Goal: Task Accomplishment & Management: Complete application form

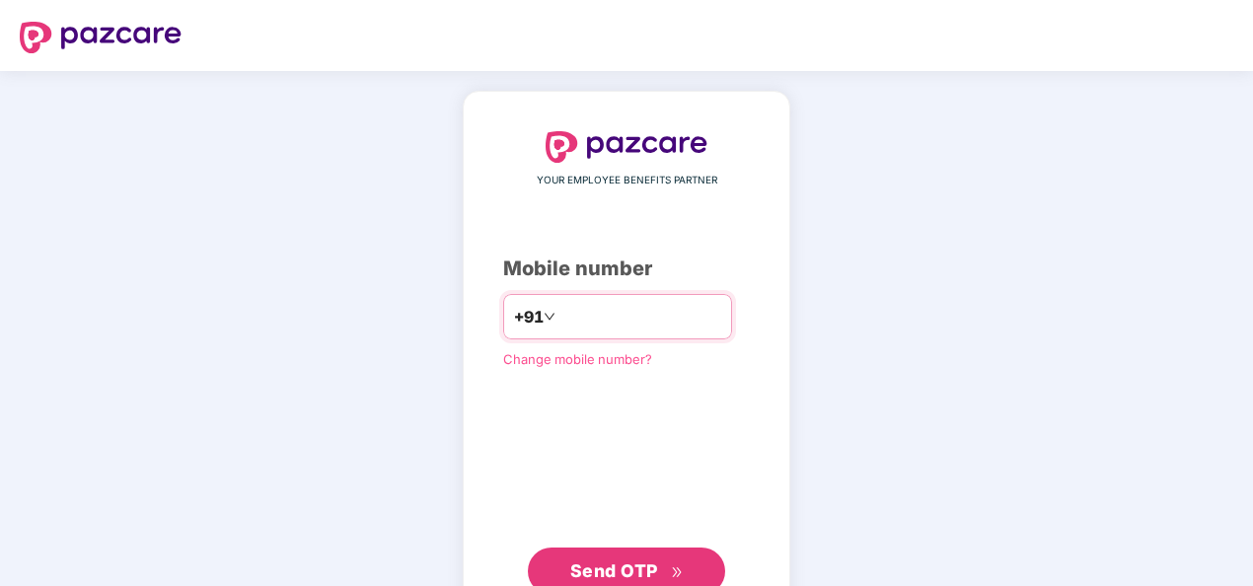
click at [625, 310] on input "number" at bounding box center [640, 317] width 162 height 32
click at [559, 306] on input "**********" at bounding box center [640, 317] width 162 height 32
type input "**********"
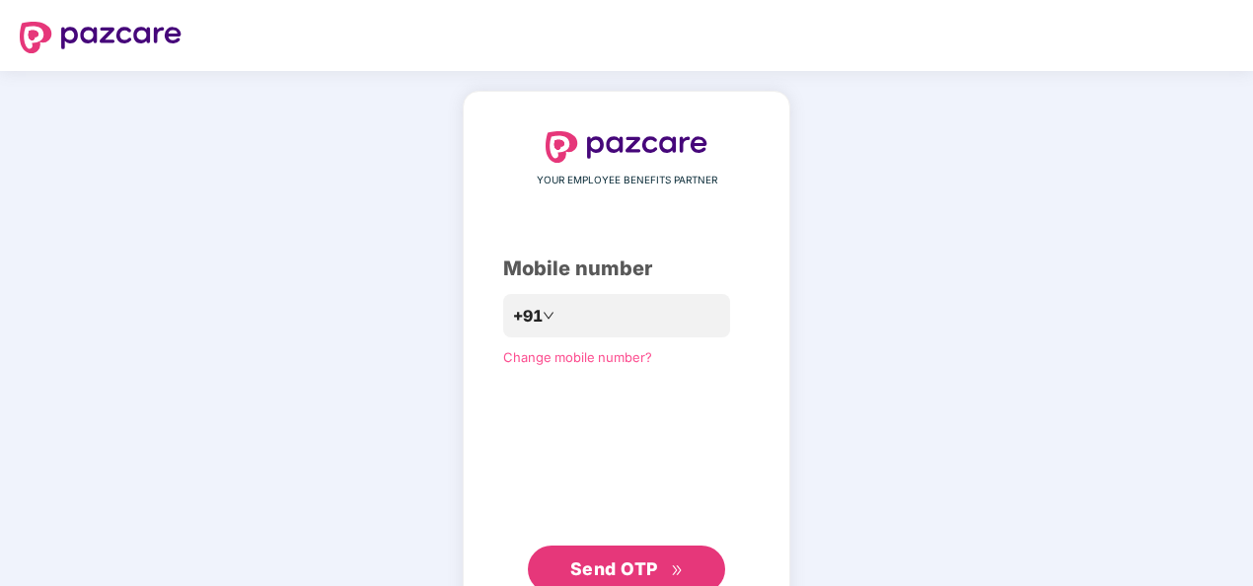
click at [649, 560] on span "Send OTP" at bounding box center [614, 568] width 88 height 21
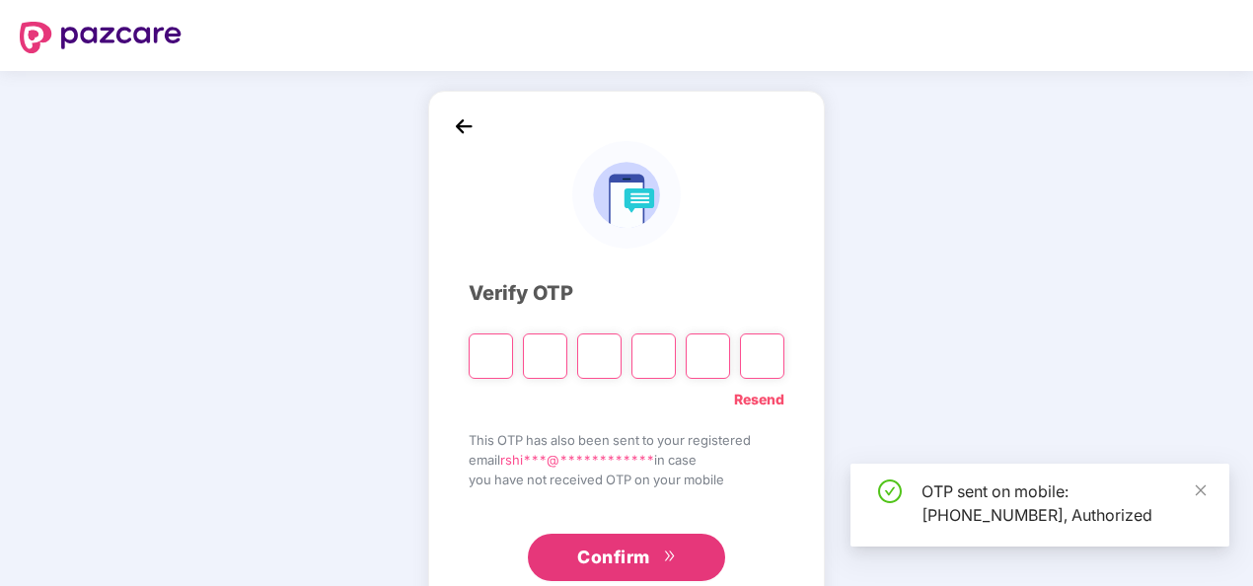
type input "*"
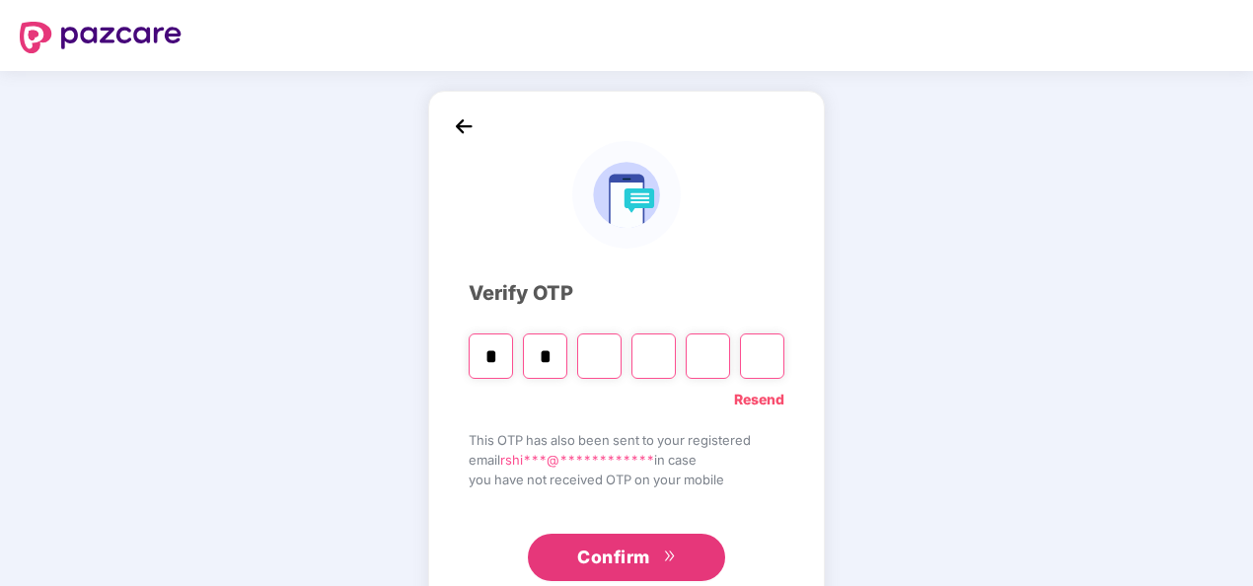
type input "*"
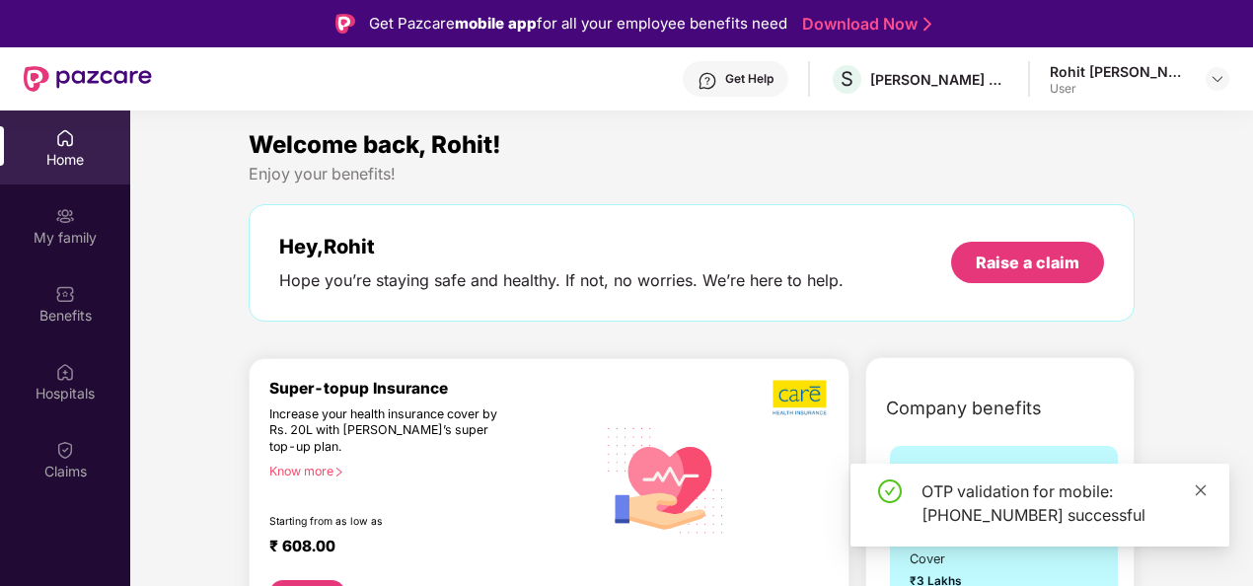
click at [1202, 489] on icon "close" at bounding box center [1201, 490] width 14 height 14
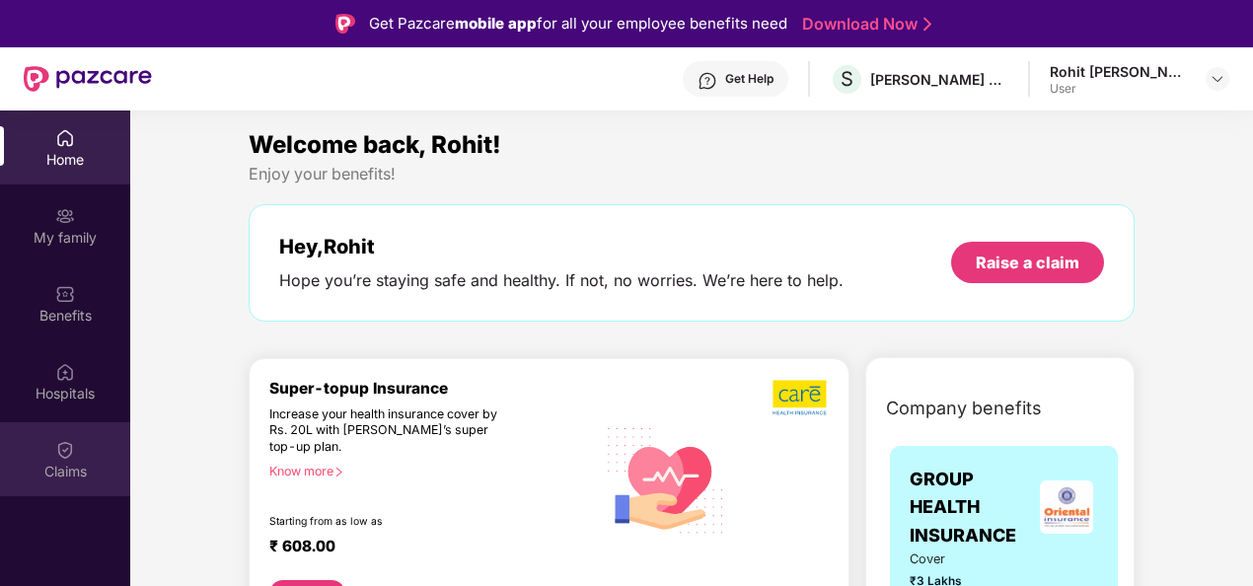
click at [57, 453] on img at bounding box center [65, 450] width 20 height 20
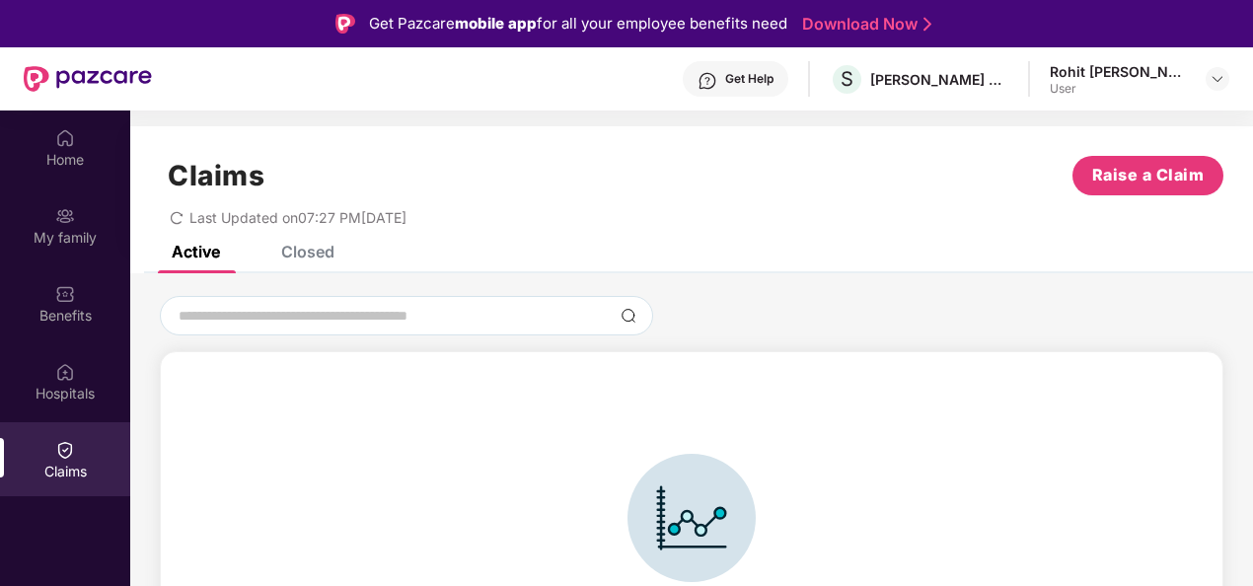
click at [308, 243] on div "Claims Raise a Claim Last Updated on 07:27 PM, 17 May 2025" at bounding box center [691, 185] width 1123 height 119
click at [304, 252] on div "Closed" at bounding box center [307, 252] width 53 height 20
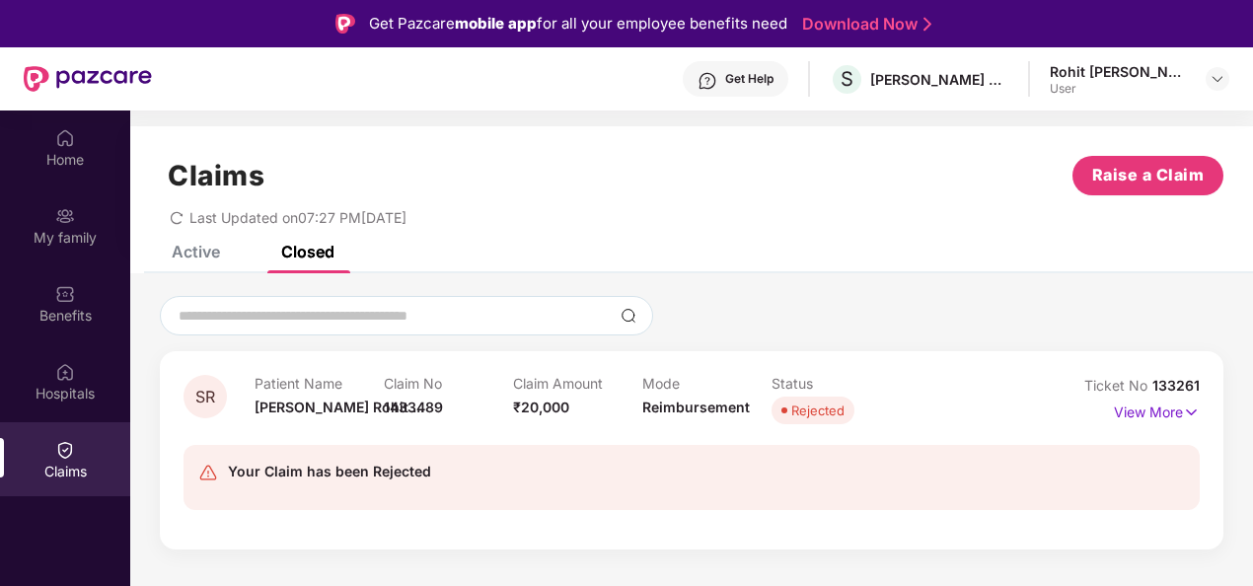
click at [188, 258] on div "Active" at bounding box center [196, 252] width 48 height 20
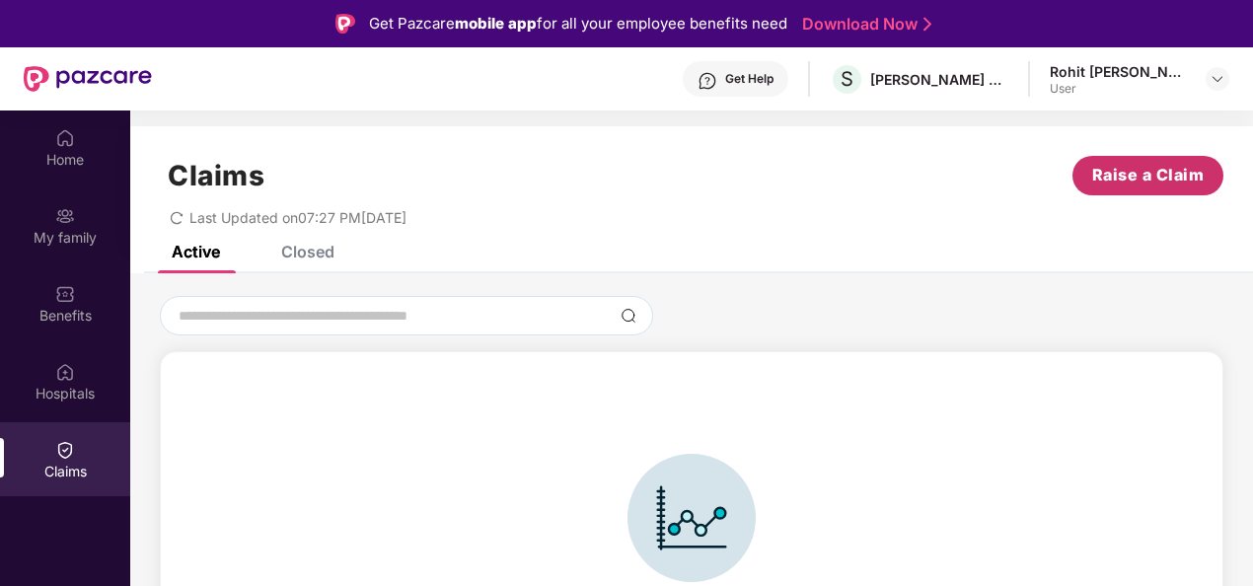
click at [1121, 176] on span "Raise a Claim" at bounding box center [1148, 175] width 112 height 25
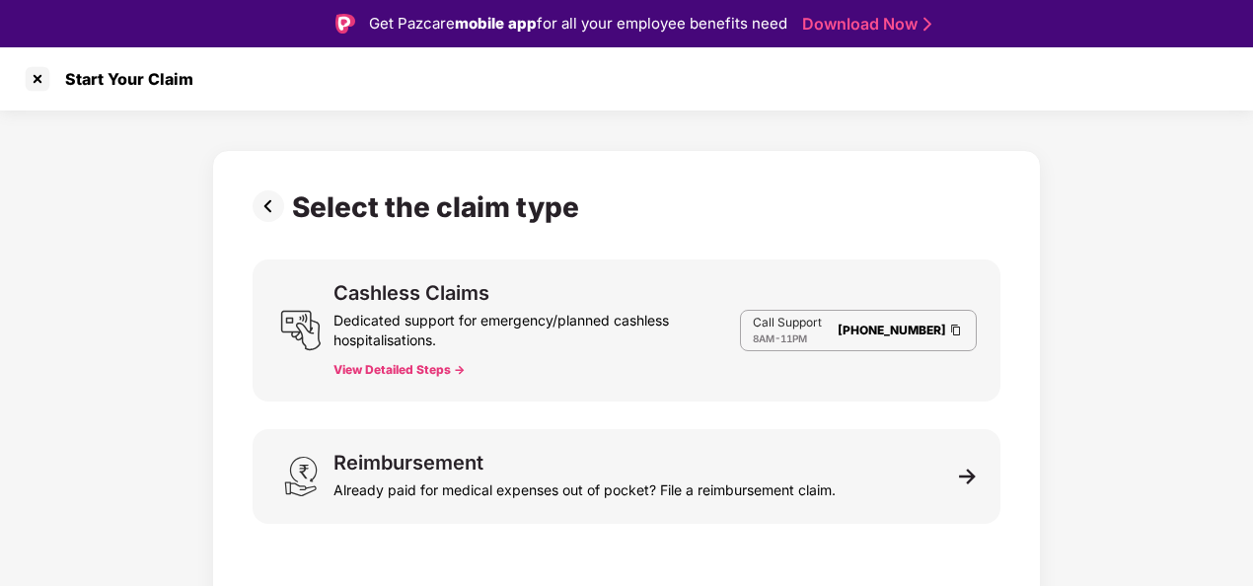
scroll to position [47, 0]
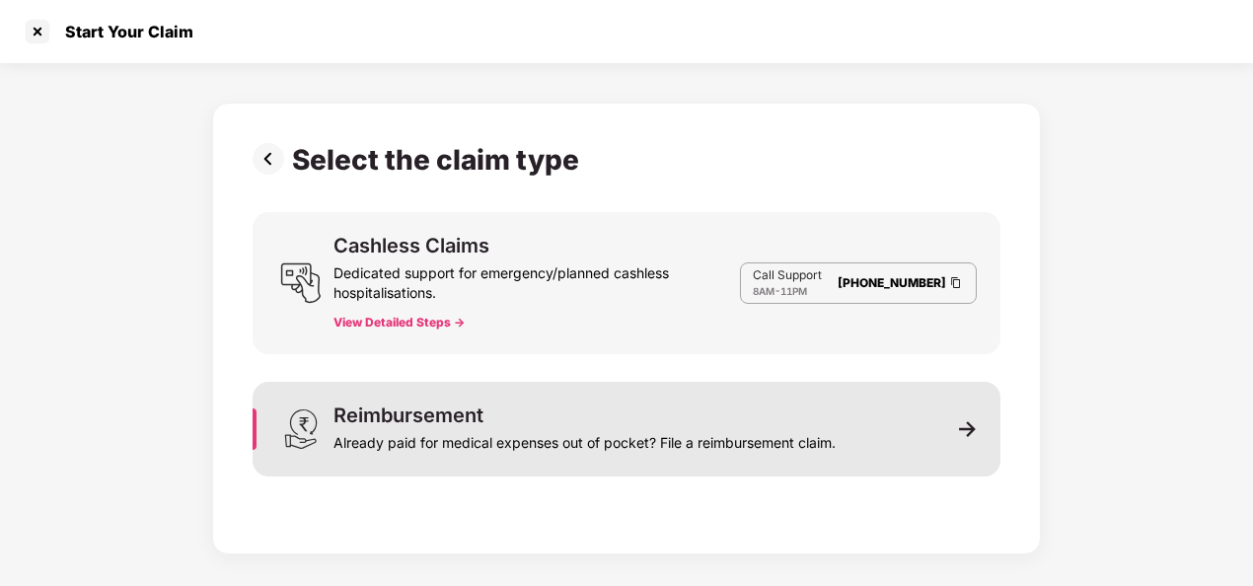
click at [925, 449] on div "Reimbursement Already paid for medical expenses out of pocket? File a reimburse…" at bounding box center [627, 429] width 748 height 95
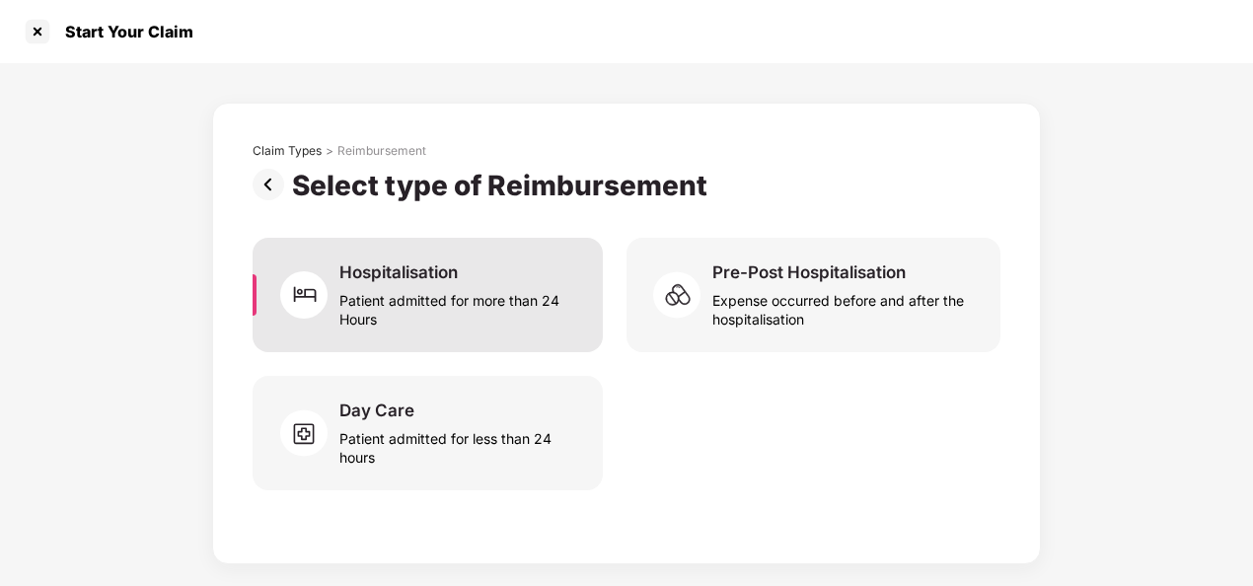
click at [444, 314] on div "Patient admitted for more than 24 Hours" at bounding box center [459, 305] width 240 height 45
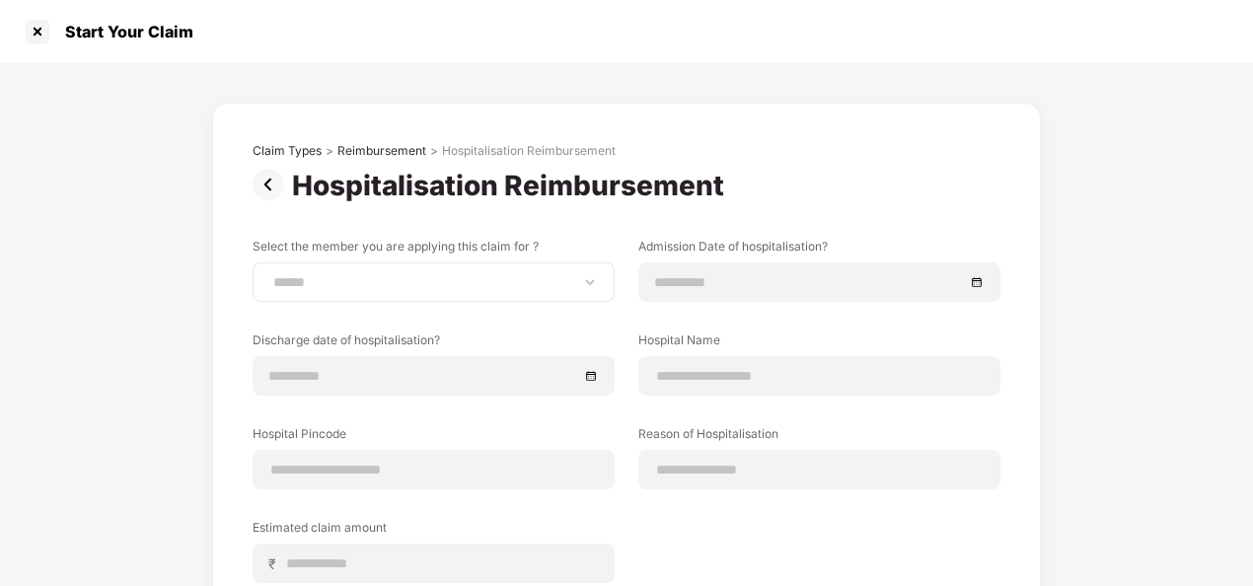
click at [514, 292] on div "**********" at bounding box center [434, 281] width 362 height 39
click at [525, 282] on select "**********" at bounding box center [433, 282] width 328 height 16
select select "**********"
click at [269, 274] on select "**********" at bounding box center [433, 282] width 328 height 16
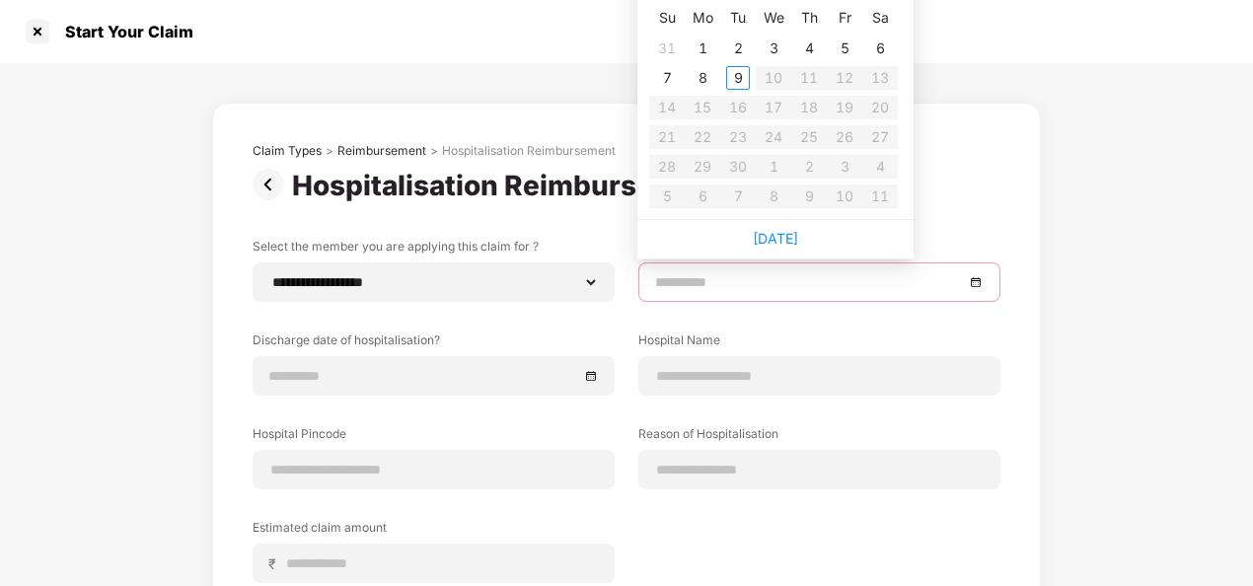
click at [683, 285] on input at bounding box center [809, 282] width 309 height 22
type input "**********"
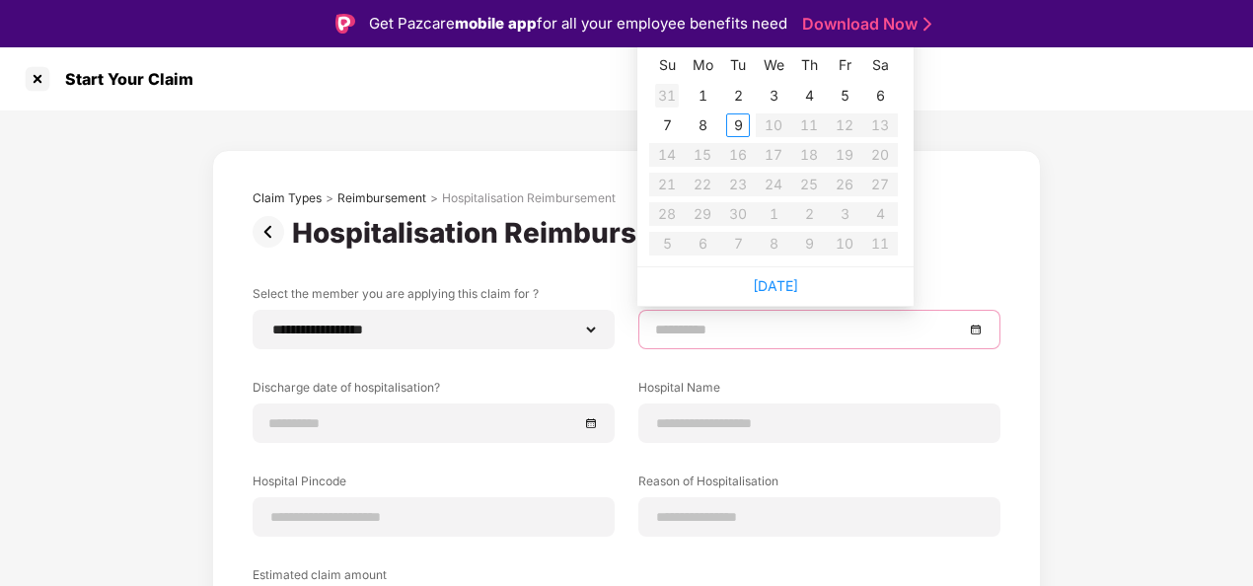
type input "**********"
click at [655, 330] on input at bounding box center [809, 330] width 309 height 22
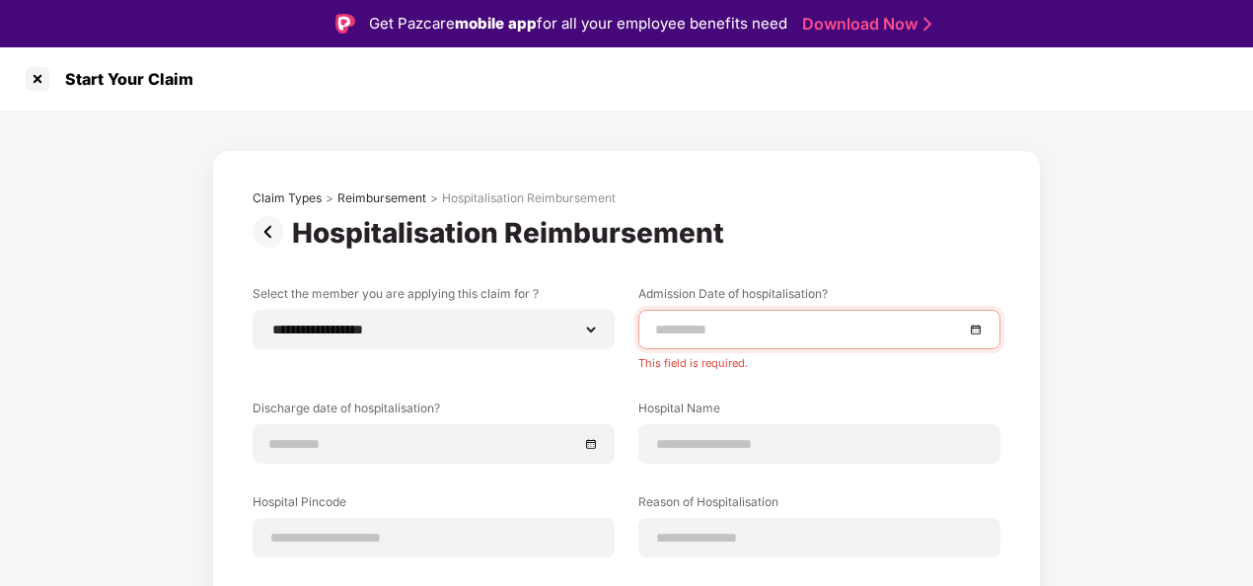
click at [1004, 257] on div "**********" at bounding box center [626, 511] width 829 height 723
click at [667, 329] on input at bounding box center [809, 330] width 309 height 22
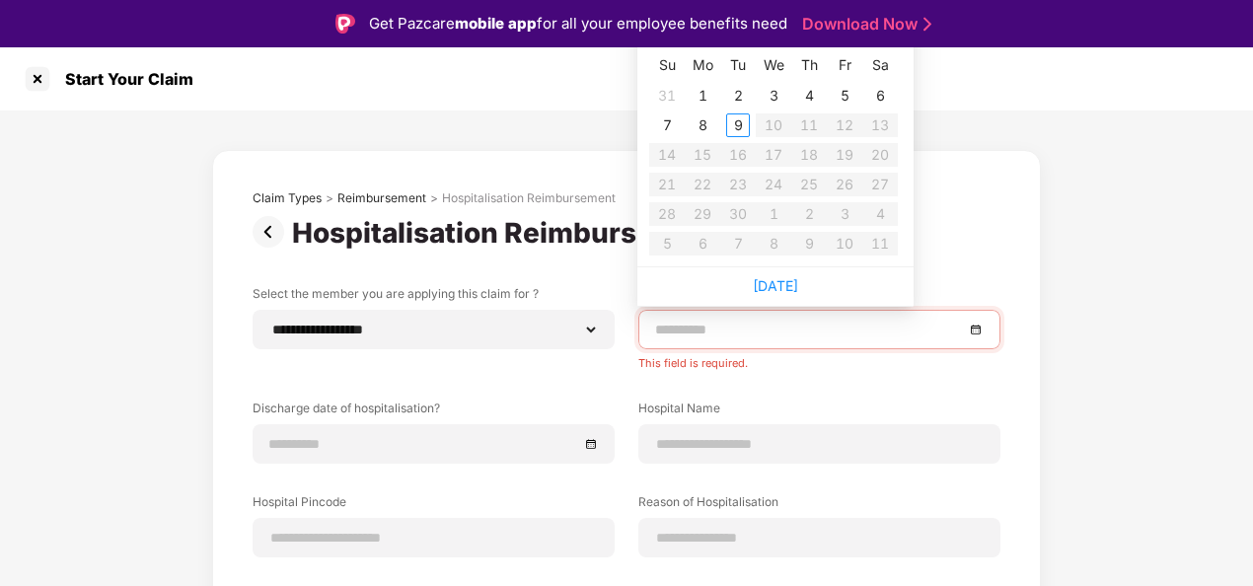
click at [667, 329] on input at bounding box center [809, 330] width 309 height 22
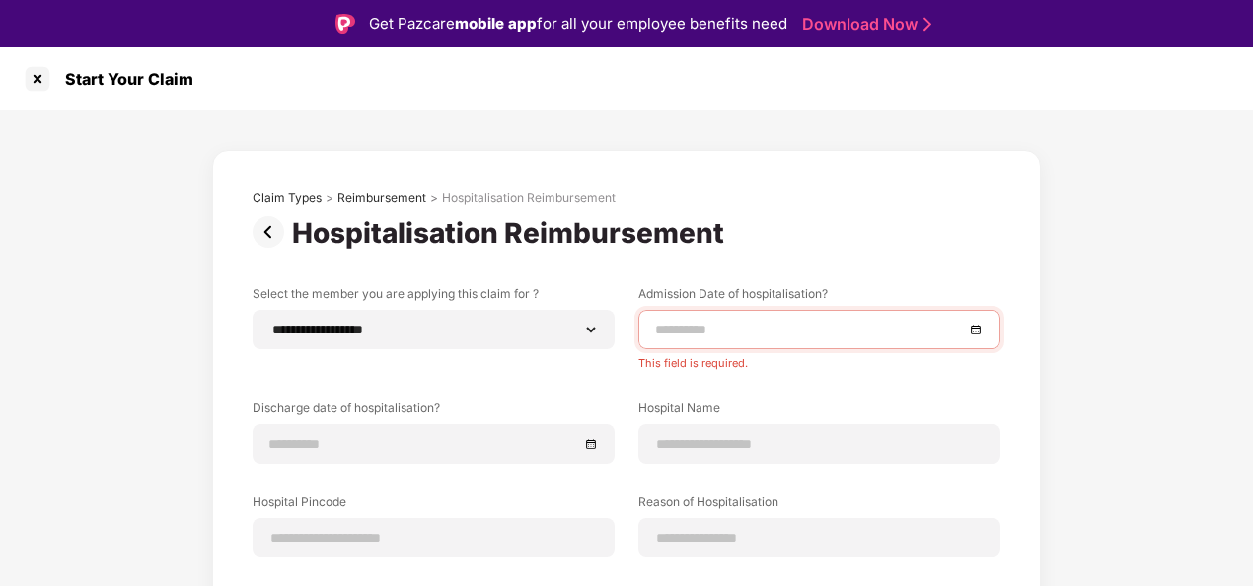
click at [984, 258] on div "**********" at bounding box center [627, 506] width 748 height 632
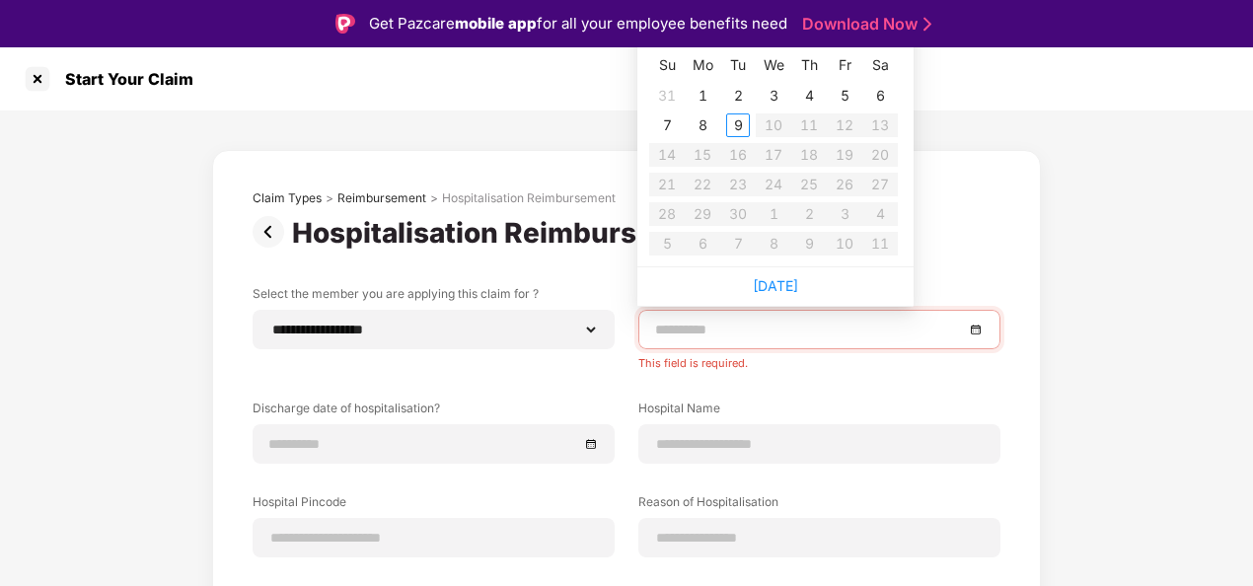
click at [666, 322] on input at bounding box center [809, 330] width 309 height 22
type input "**********"
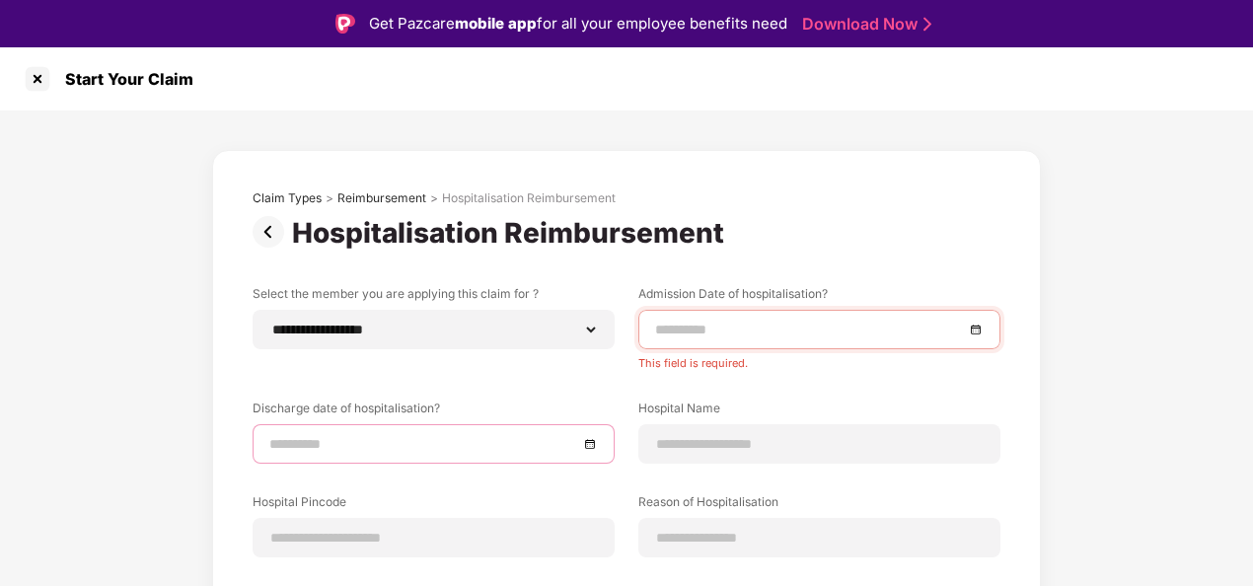
click at [416, 442] on input at bounding box center [423, 444] width 309 height 22
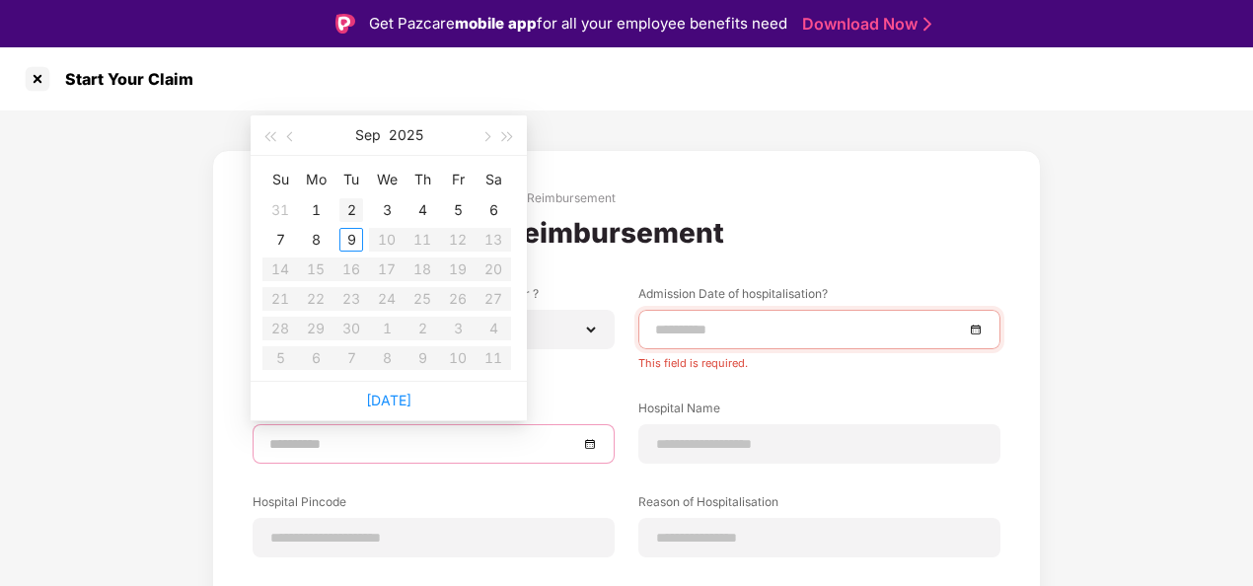
type input "**********"
click at [292, 136] on span "button" at bounding box center [292, 137] width 10 height 10
type input "**********"
click at [285, 267] on div "10" at bounding box center [280, 269] width 24 height 24
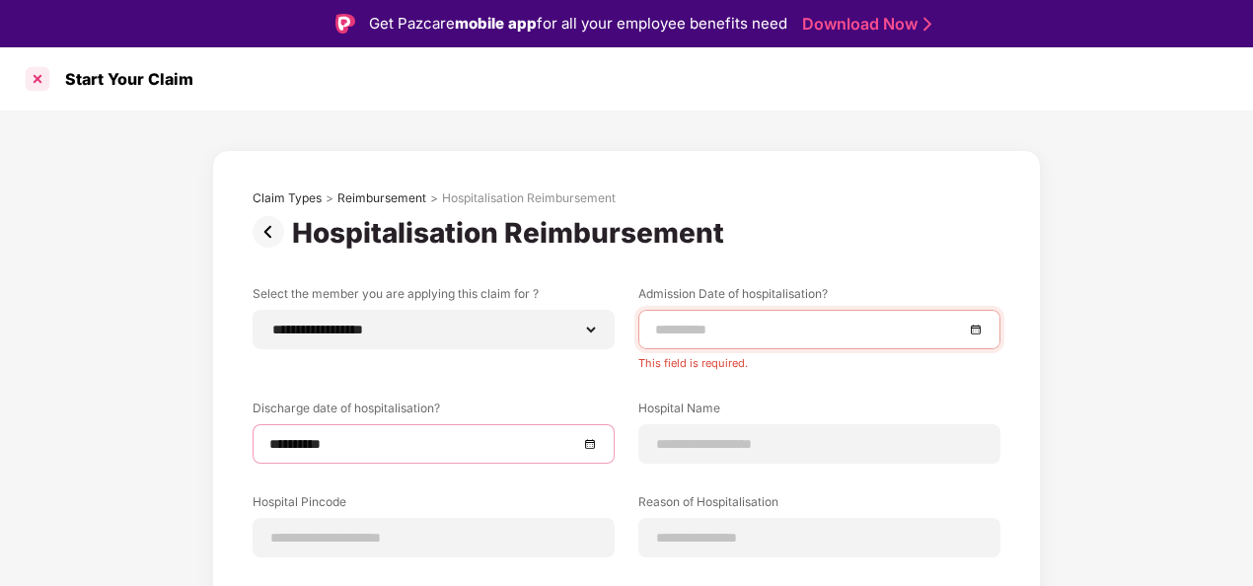
click at [34, 85] on div at bounding box center [38, 79] width 32 height 32
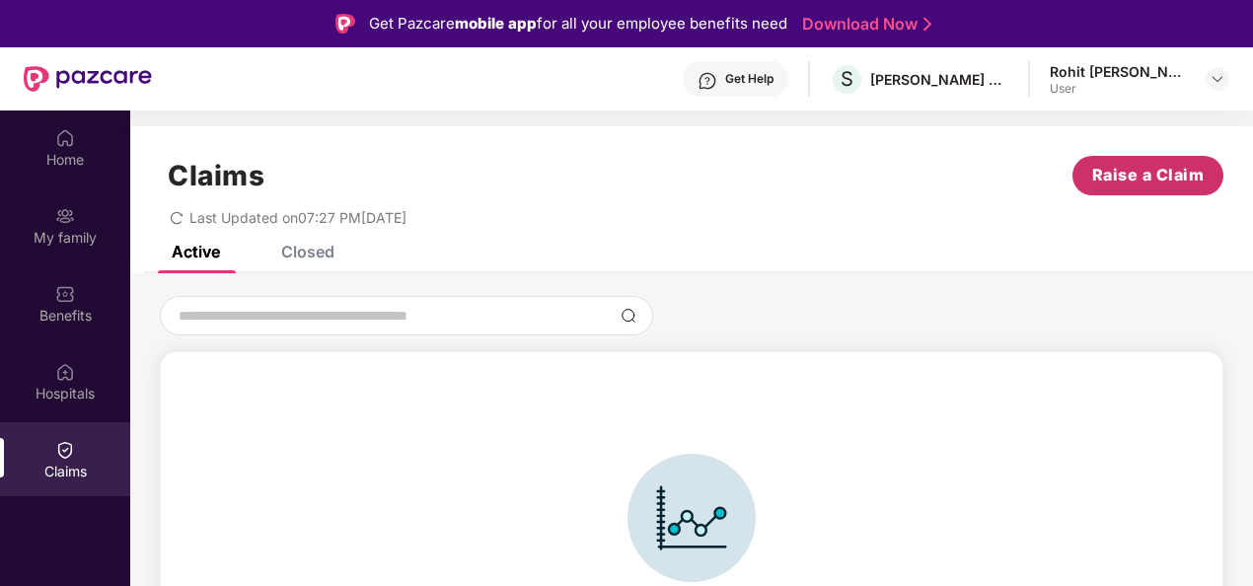
click at [1152, 166] on span "Raise a Claim" at bounding box center [1148, 175] width 112 height 25
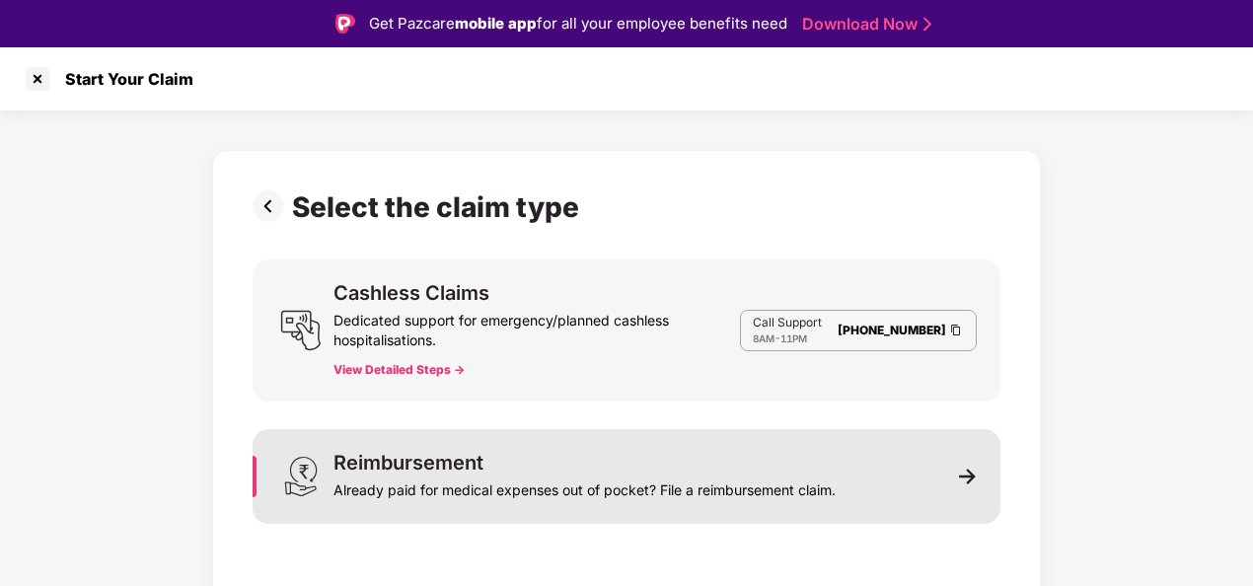
click at [935, 470] on div "Reimbursement Already paid for medical expenses out of pocket? File a reimburse…" at bounding box center [627, 476] width 748 height 95
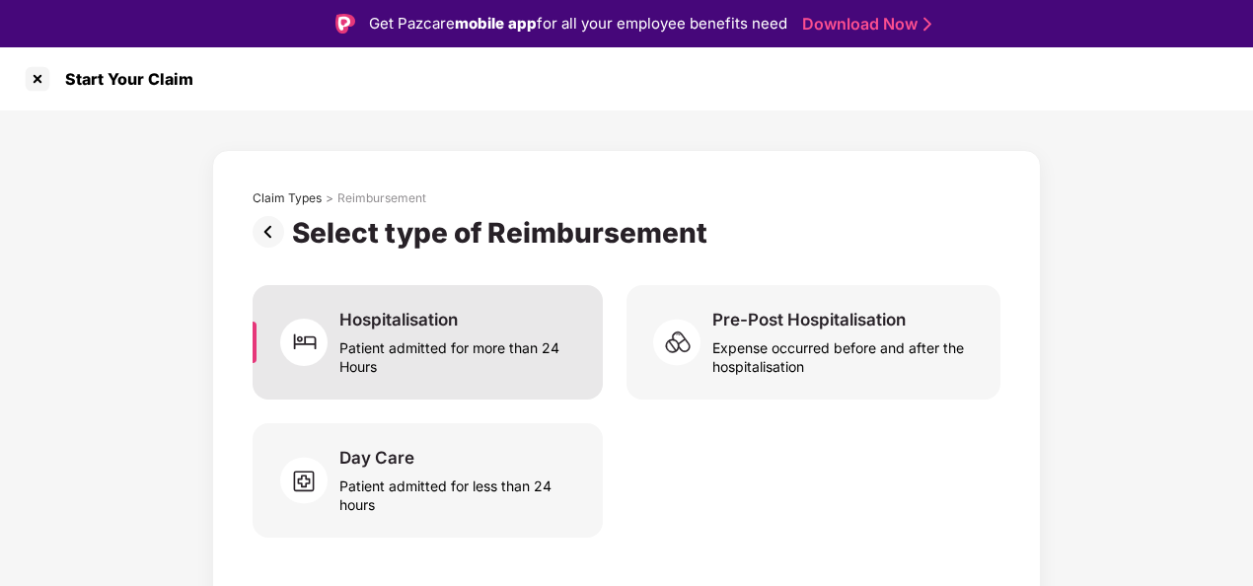
click at [497, 353] on div "Patient admitted for more than 24 Hours" at bounding box center [459, 352] width 240 height 45
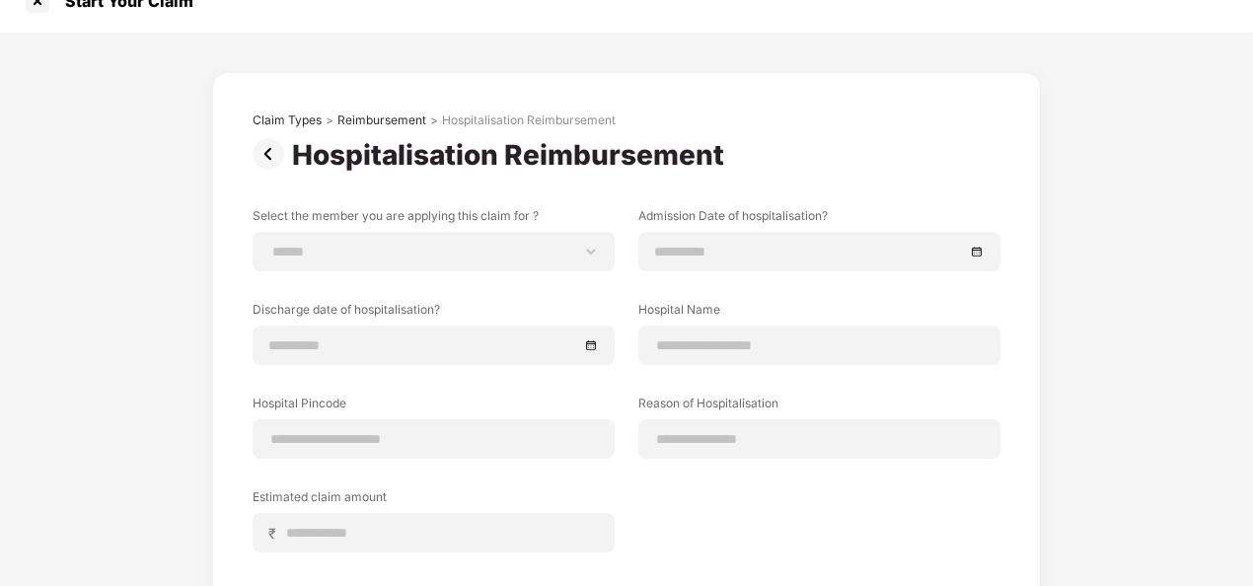
scroll to position [30, 0]
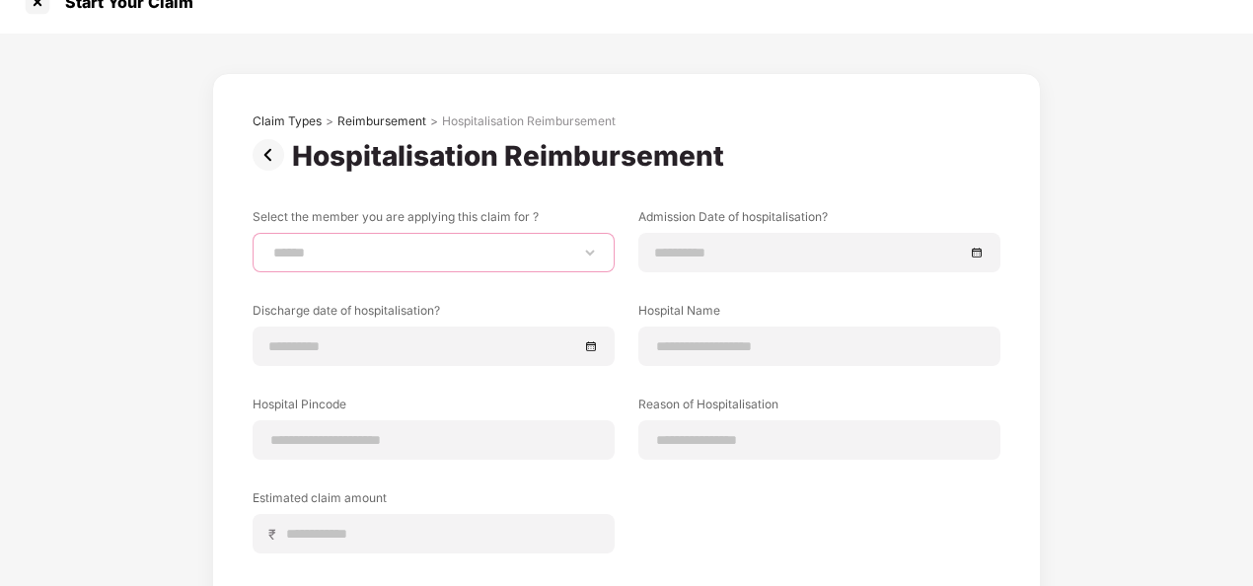
click at [474, 251] on select "**********" at bounding box center [433, 253] width 328 height 16
click at [269, 245] on select "**********" at bounding box center [433, 253] width 328 height 16
click at [432, 254] on select "**********" at bounding box center [433, 253] width 328 height 16
select select "**********"
click at [269, 245] on select "**********" at bounding box center [433, 253] width 328 height 16
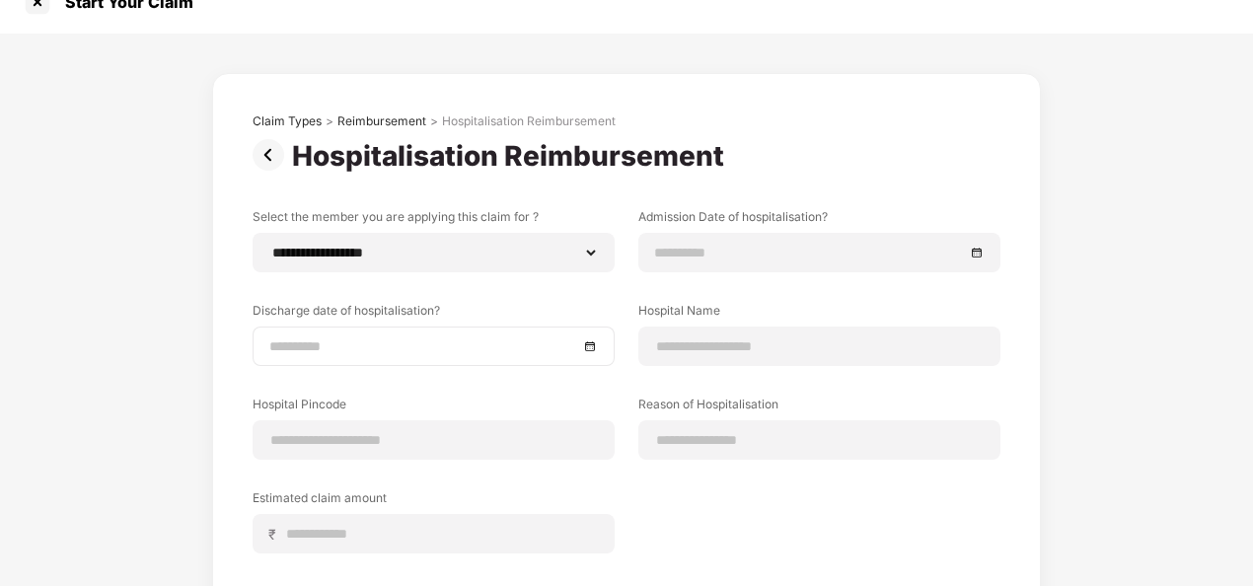
click at [397, 346] on input at bounding box center [423, 346] width 309 height 22
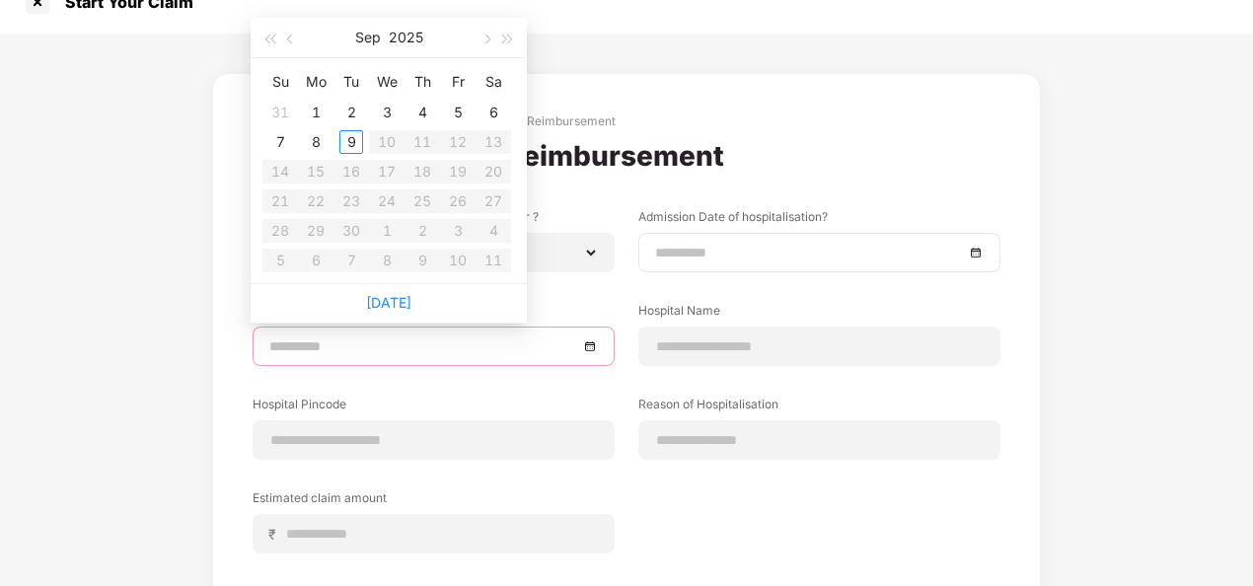
click at [665, 249] on input at bounding box center [809, 253] width 309 height 22
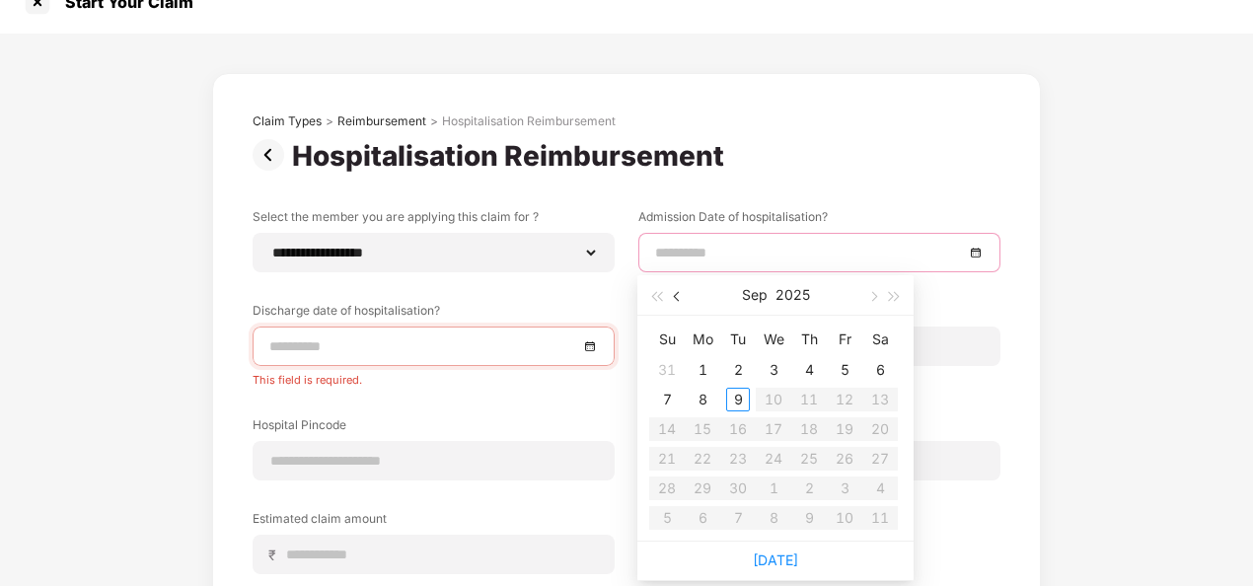
click at [675, 288] on button "button" at bounding box center [678, 294] width 22 height 39
type input "**********"
click at [889, 399] on div "9" at bounding box center [880, 400] width 24 height 24
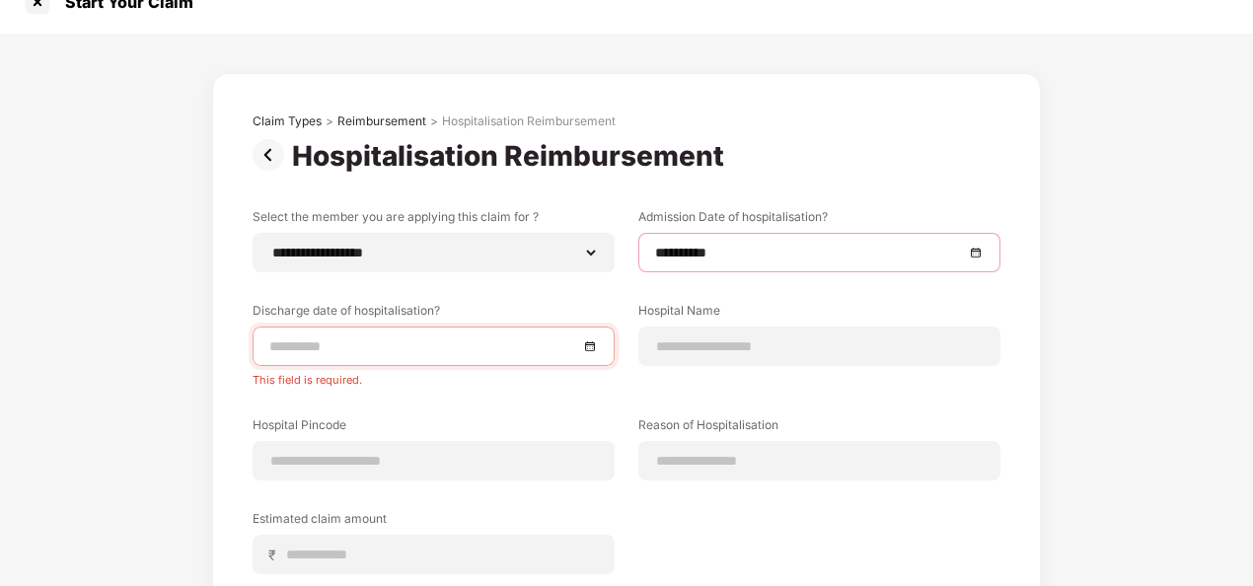
click at [353, 330] on div at bounding box center [434, 346] width 362 height 39
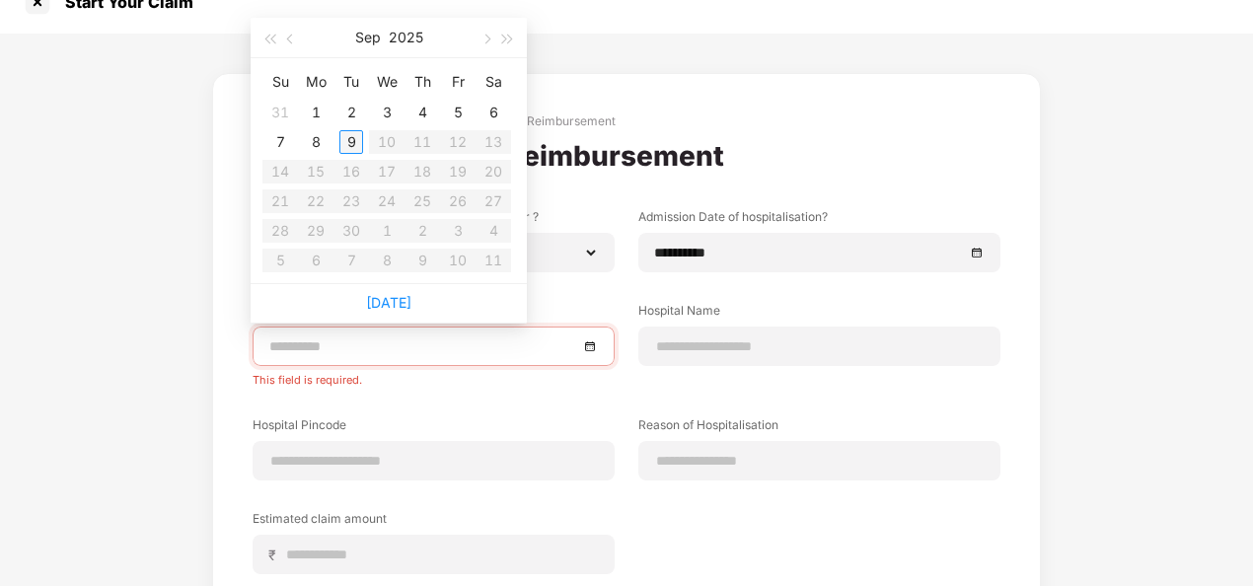
type input "**********"
click at [287, 39] on span "button" at bounding box center [292, 40] width 10 height 10
type input "**********"
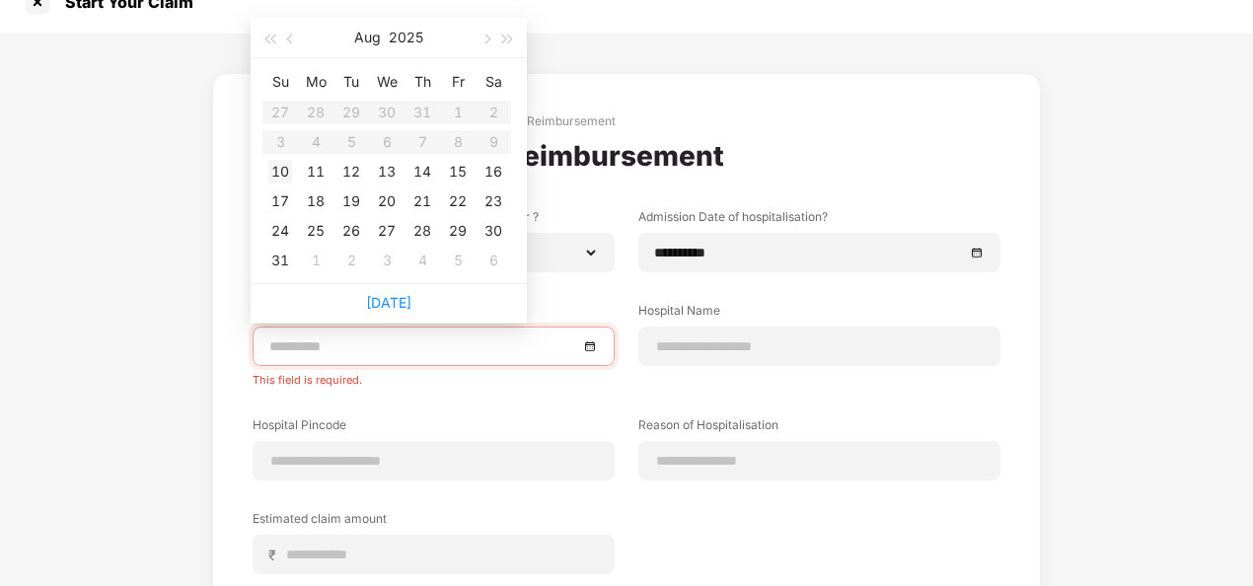
type input "**********"
click at [282, 172] on div "10" at bounding box center [280, 172] width 24 height 24
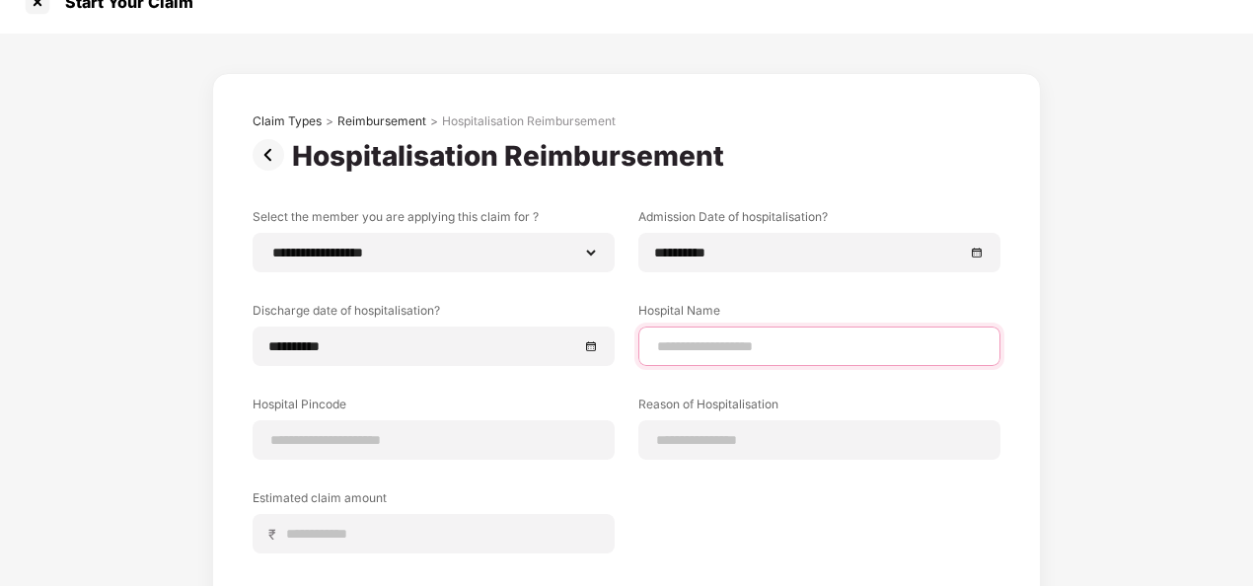
click at [669, 353] on input at bounding box center [819, 346] width 328 height 21
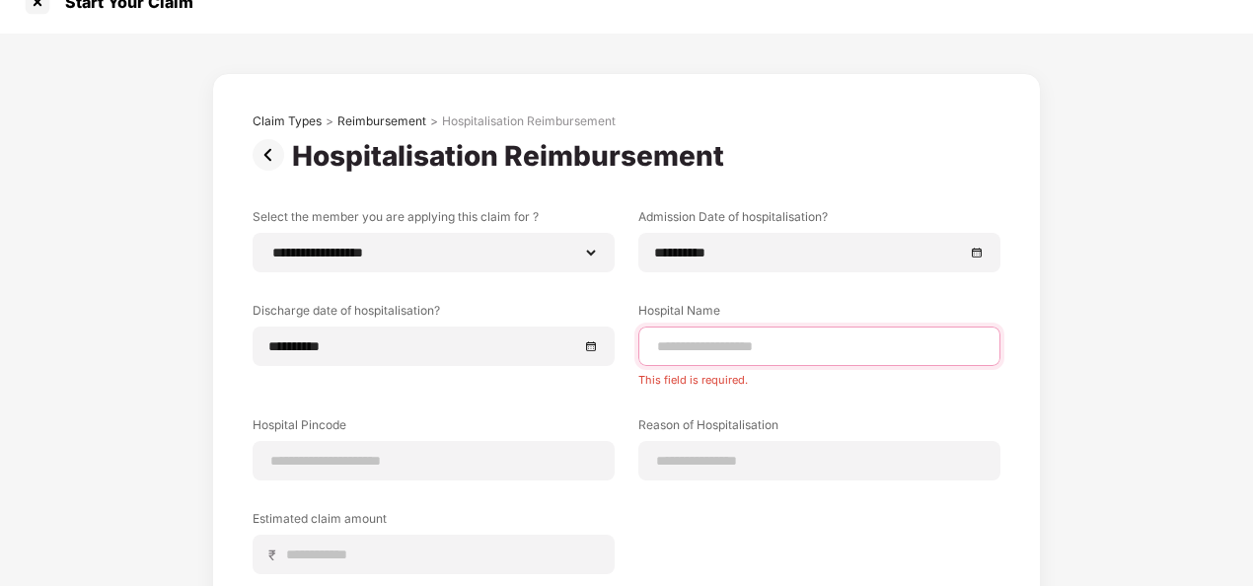
click at [706, 349] on input at bounding box center [819, 346] width 328 height 21
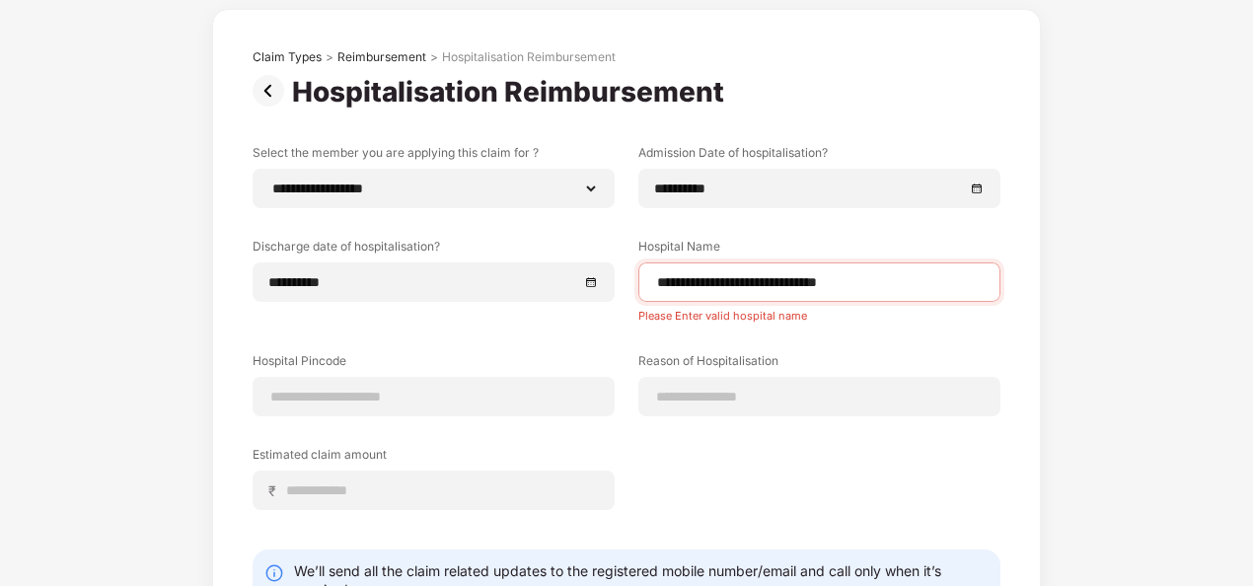
click at [757, 337] on div "**********" at bounding box center [627, 342] width 748 height 396
click at [529, 402] on input at bounding box center [433, 397] width 328 height 21
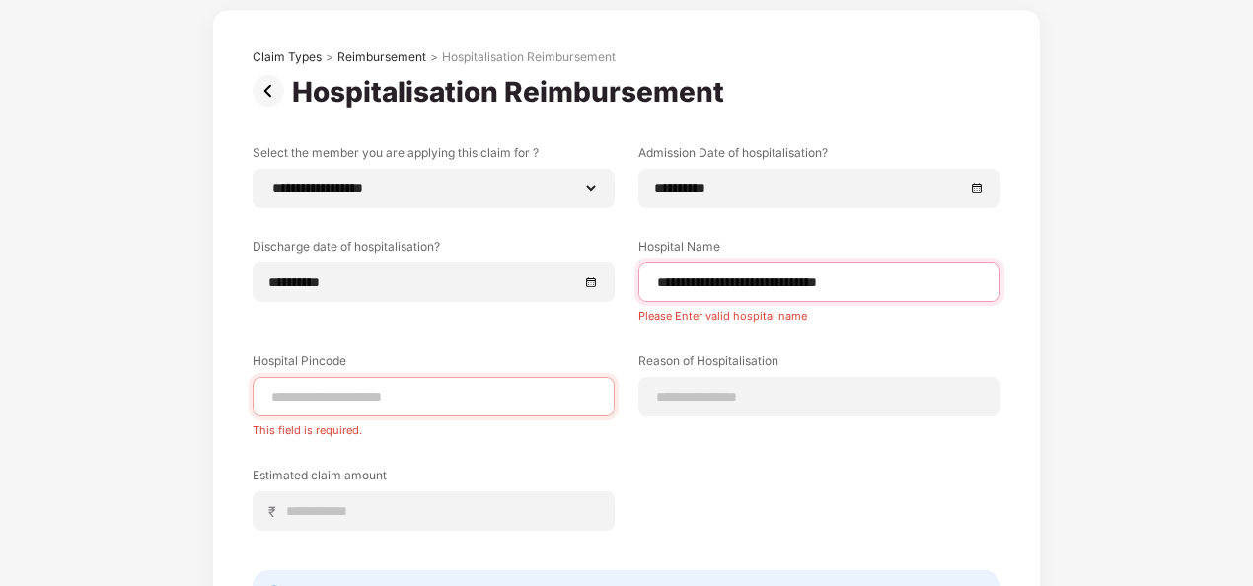
click at [886, 274] on input "**********" at bounding box center [819, 282] width 328 height 21
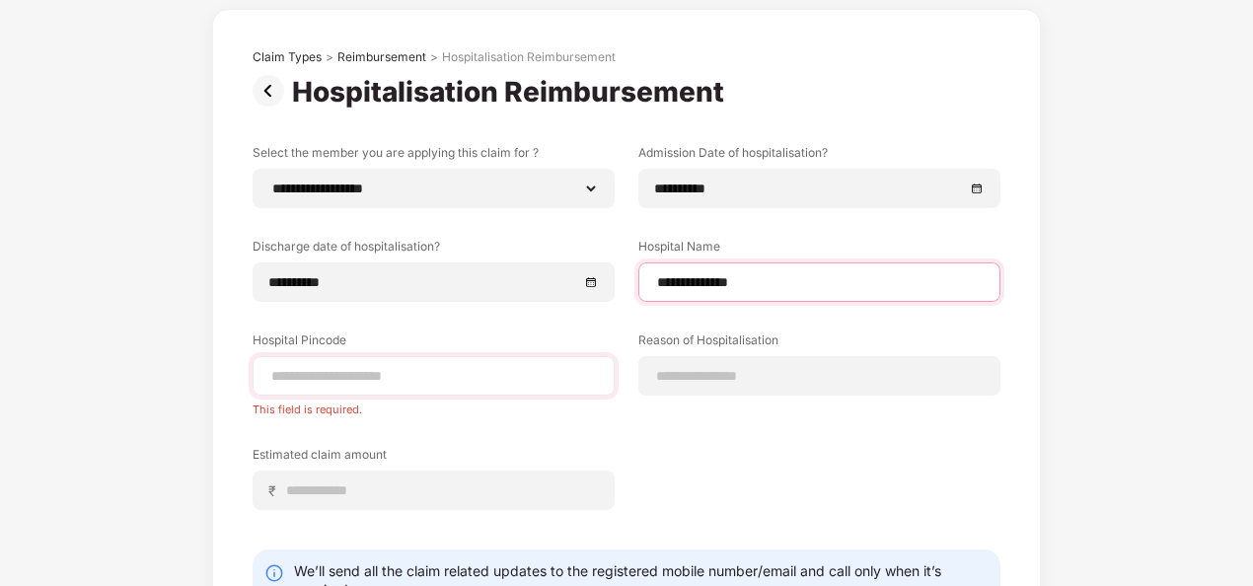
type input "**********"
click at [432, 380] on input at bounding box center [433, 376] width 328 height 21
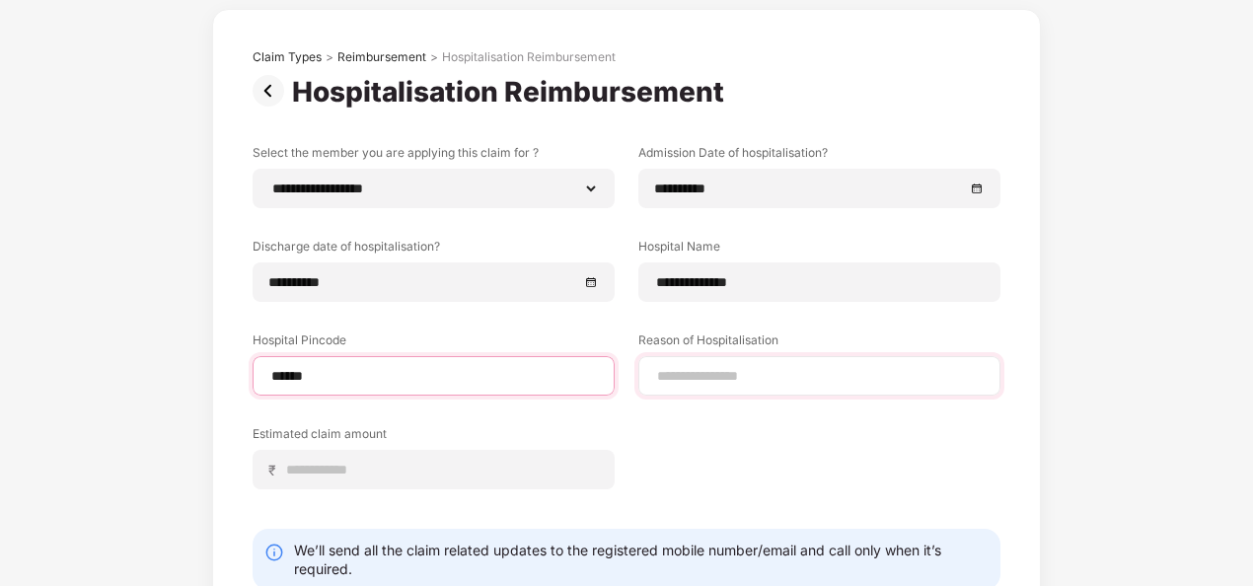
type input "******"
click at [683, 378] on div "**********" at bounding box center [627, 331] width 748 height 375
select select "******"
select select "**********"
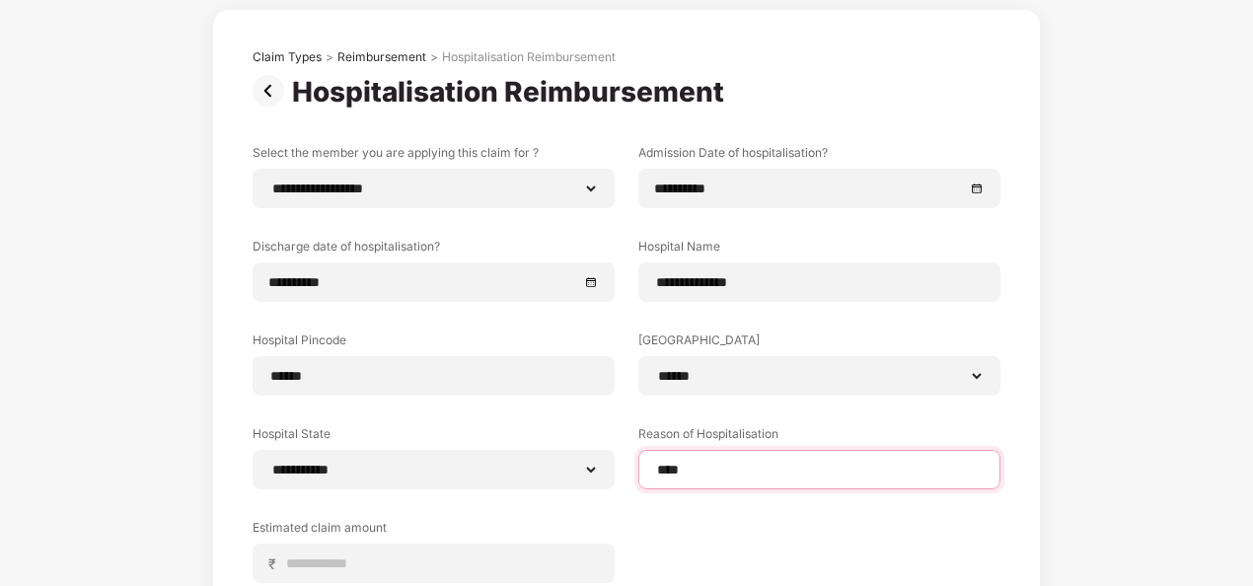
scroll to position [293, 0]
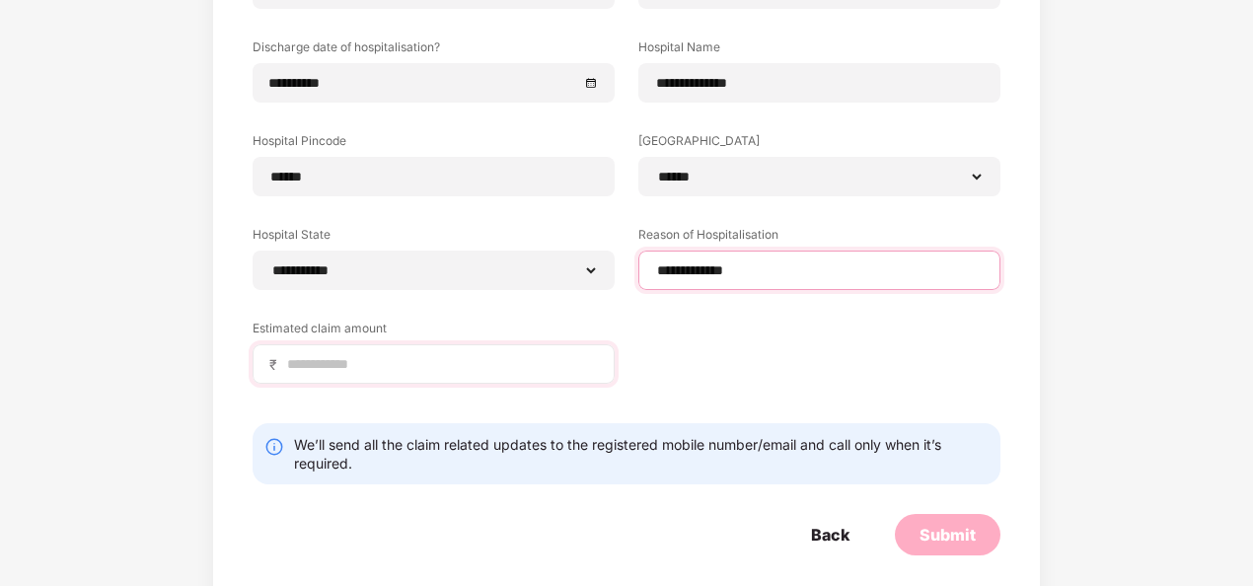
type input "**********"
click at [467, 365] on input at bounding box center [441, 364] width 313 height 21
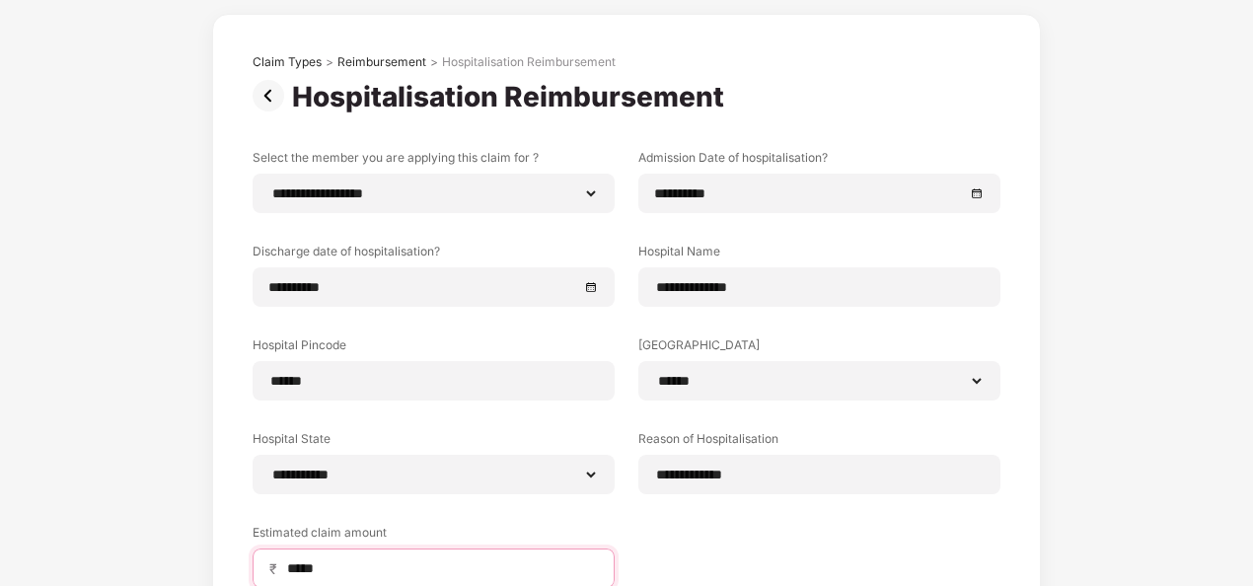
scroll to position [89, 0]
type input "*****"
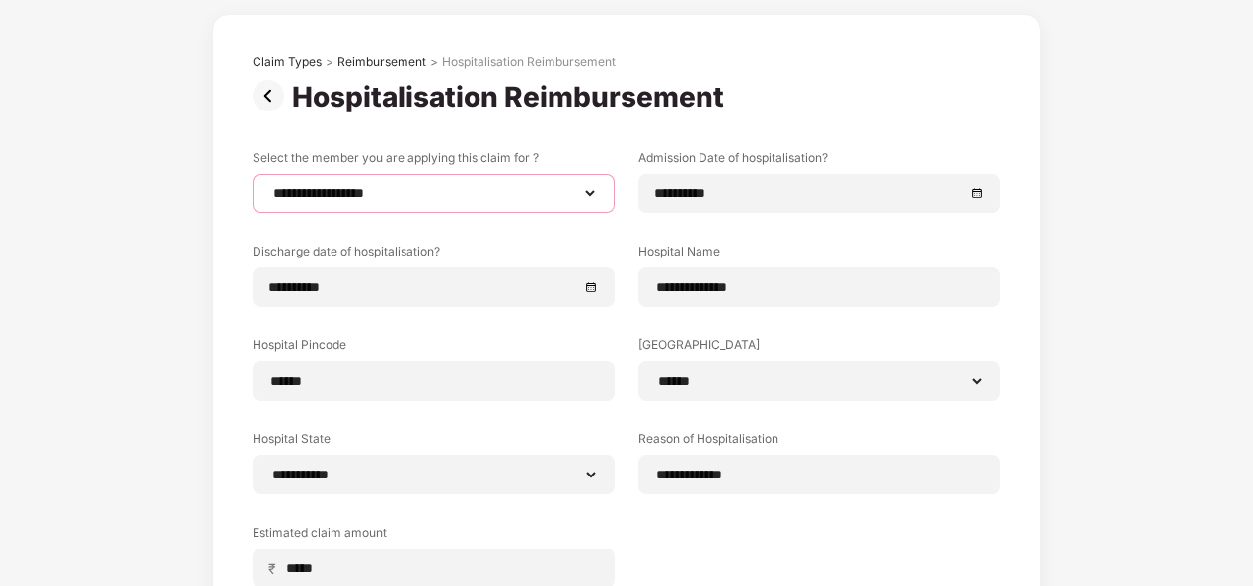
click at [549, 193] on select "**********" at bounding box center [433, 193] width 328 height 16
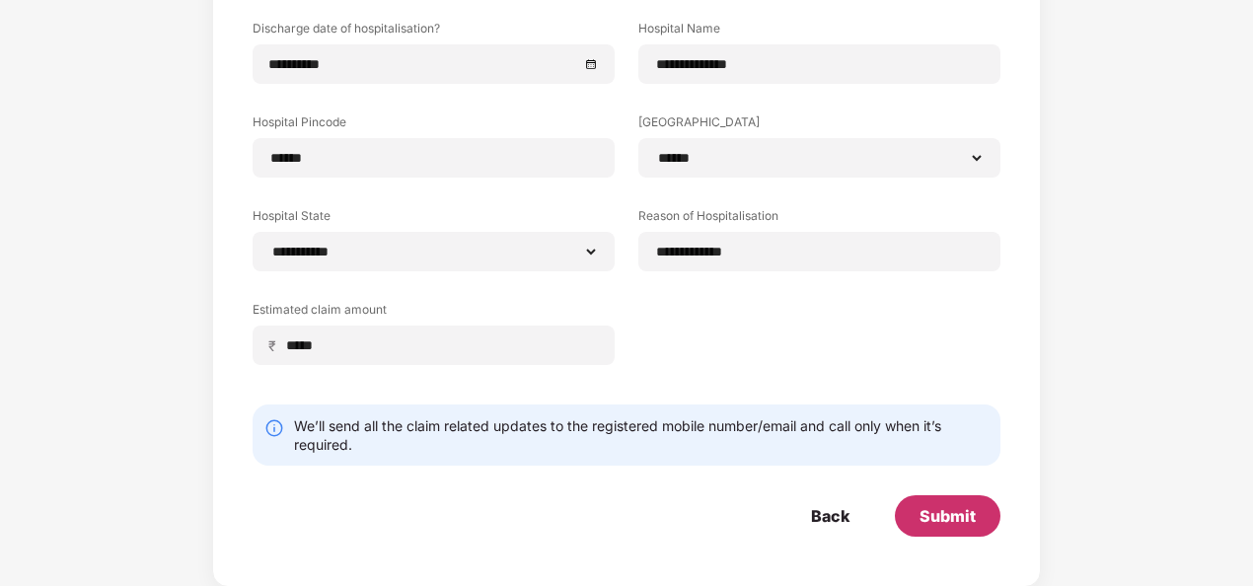
click at [959, 505] on div "Submit" at bounding box center [947, 516] width 56 height 22
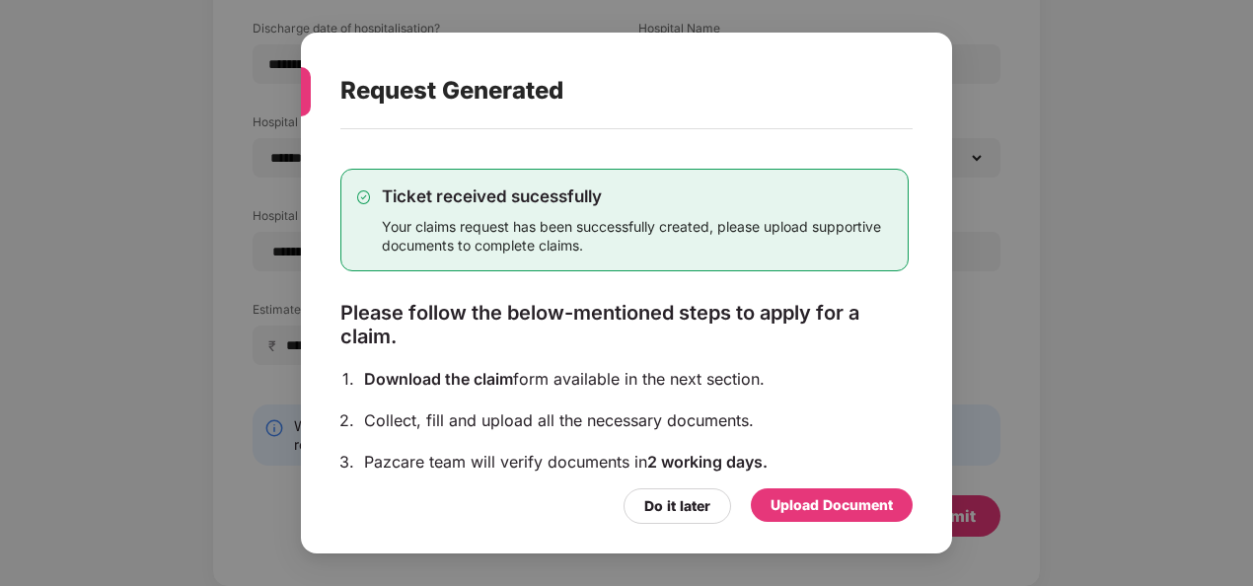
click at [875, 505] on div "Upload Document" at bounding box center [831, 505] width 122 height 22
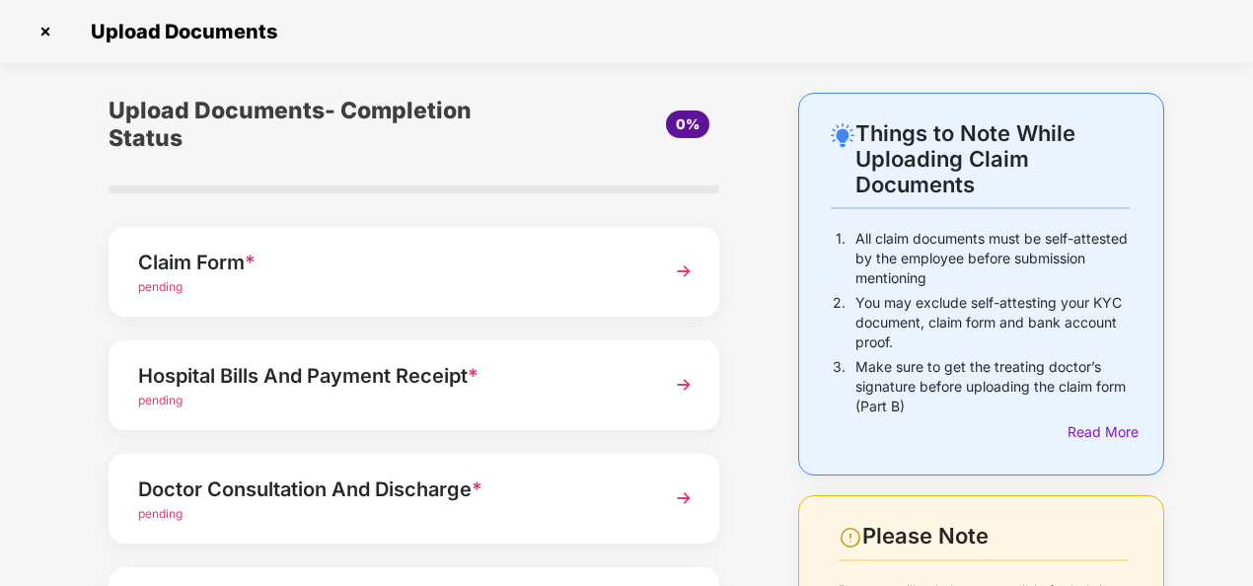
click at [589, 274] on div "Claim Form *" at bounding box center [390, 263] width 505 height 32
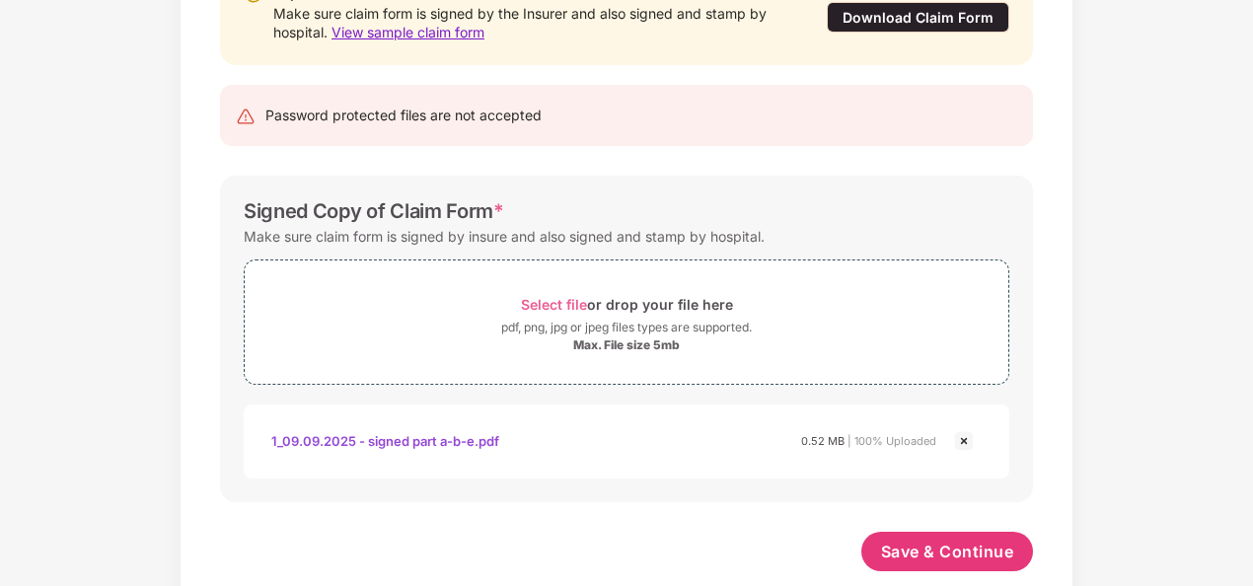
scroll to position [288, 0]
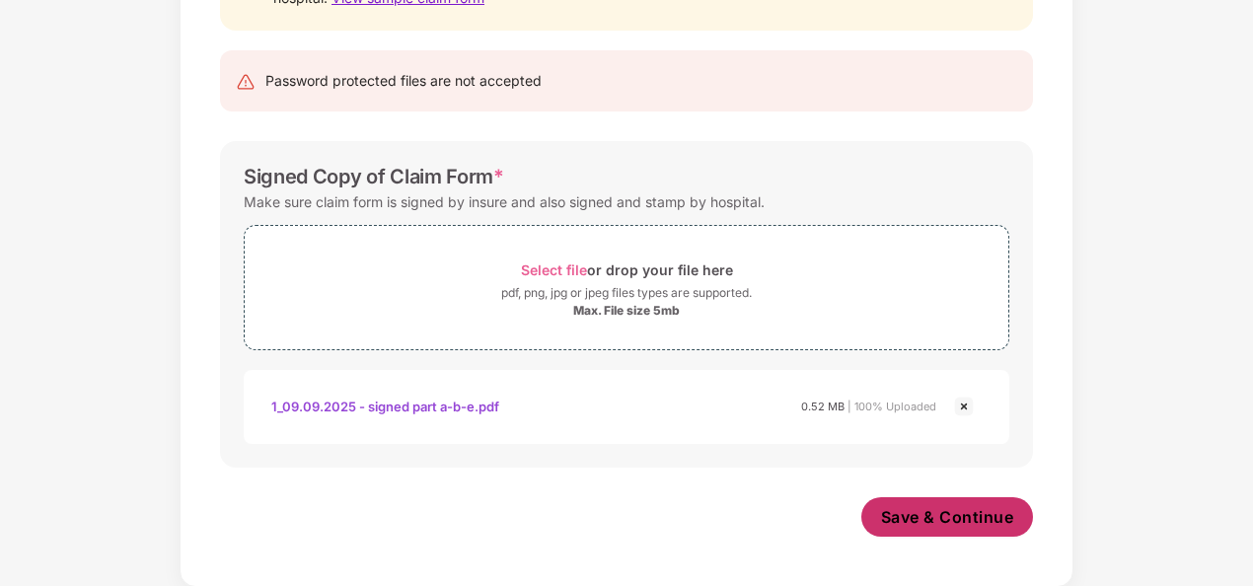
click at [947, 509] on span "Save & Continue" at bounding box center [947, 517] width 133 height 22
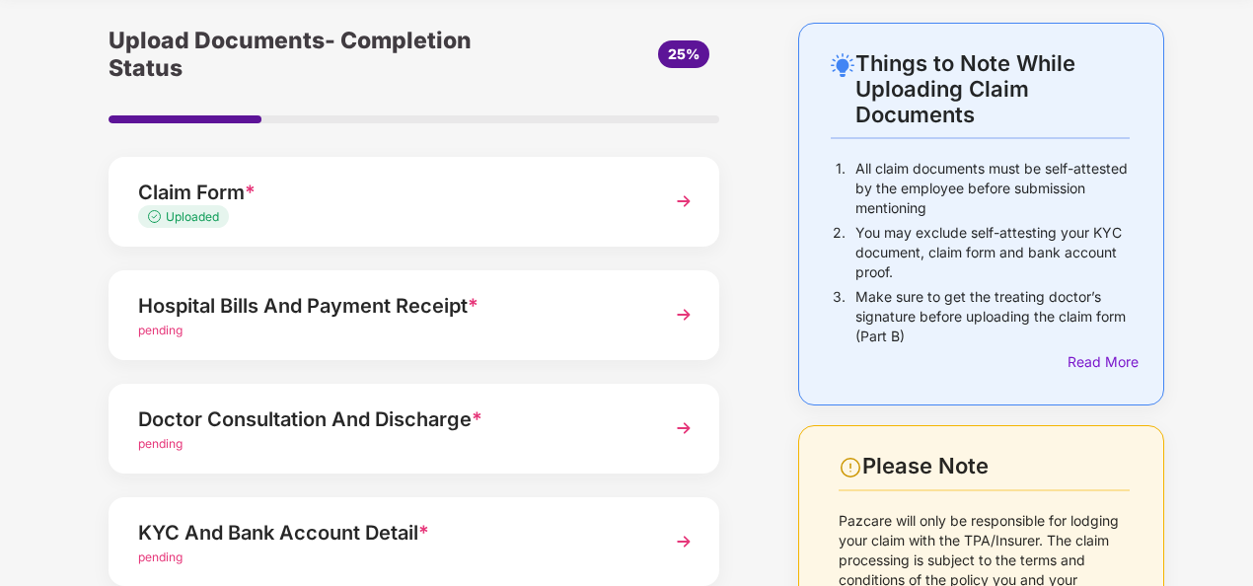
scroll to position [99, 0]
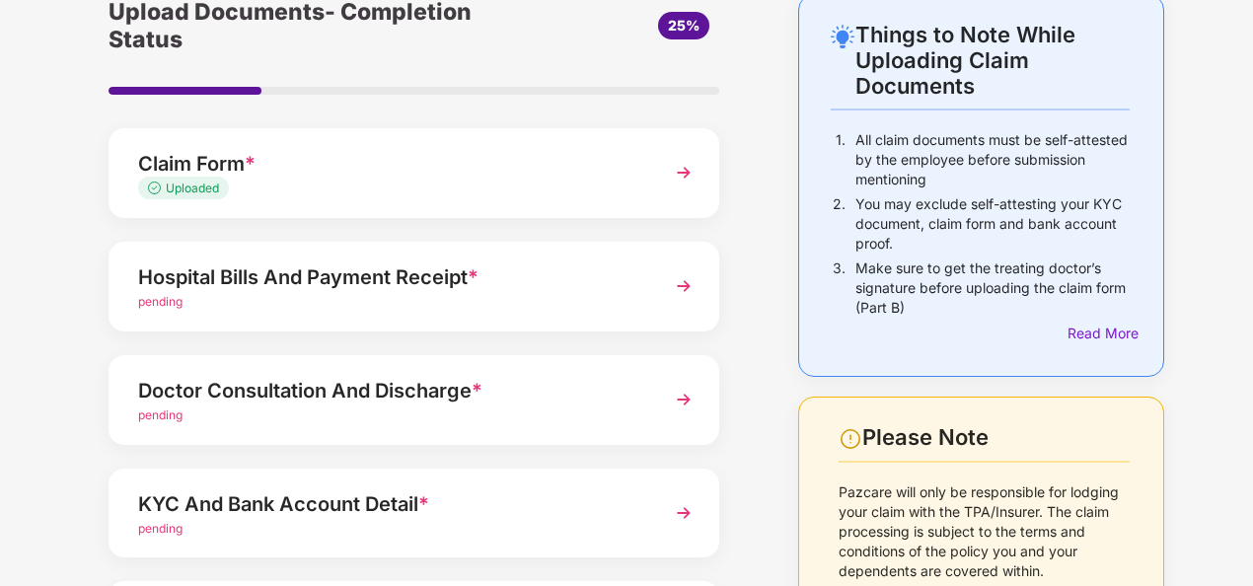
click at [647, 291] on div "Hospital Bills And Payment Receipt * pending" at bounding box center [414, 287] width 611 height 90
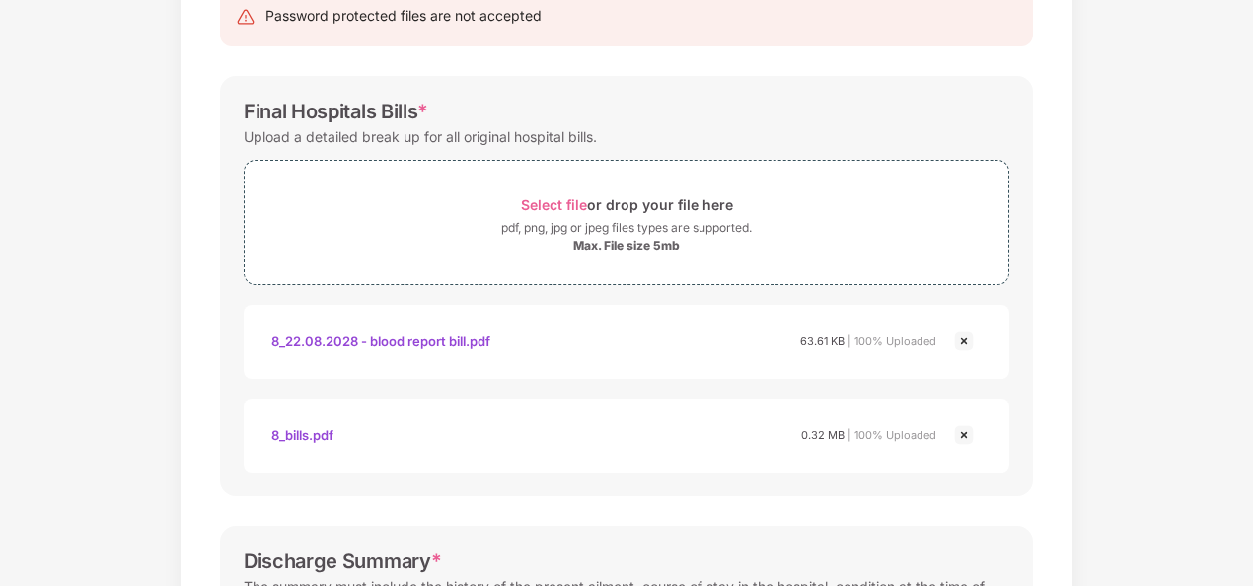
scroll to position [229, 0]
click at [967, 335] on img at bounding box center [964, 340] width 24 height 24
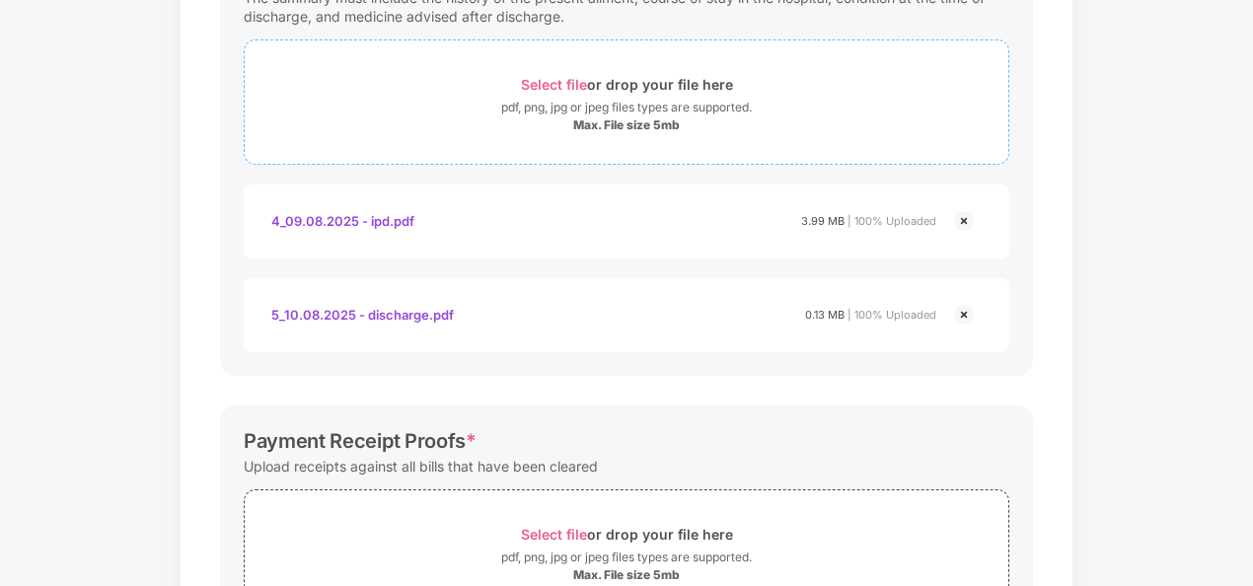
scroll to position [1172, 0]
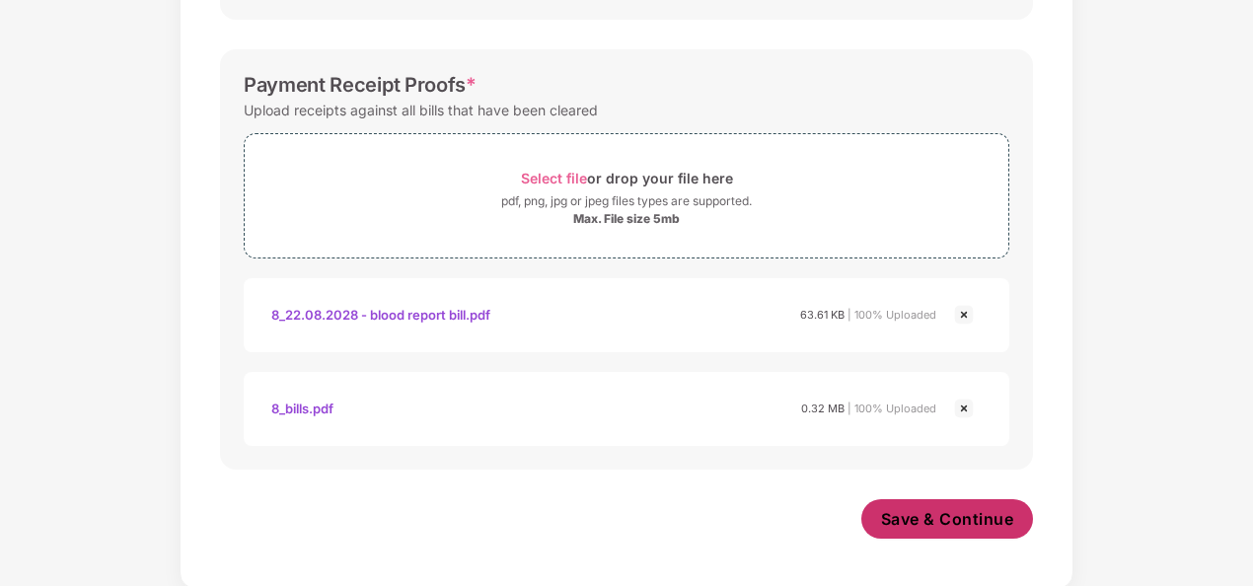
click at [917, 513] on span "Save & Continue" at bounding box center [947, 519] width 133 height 22
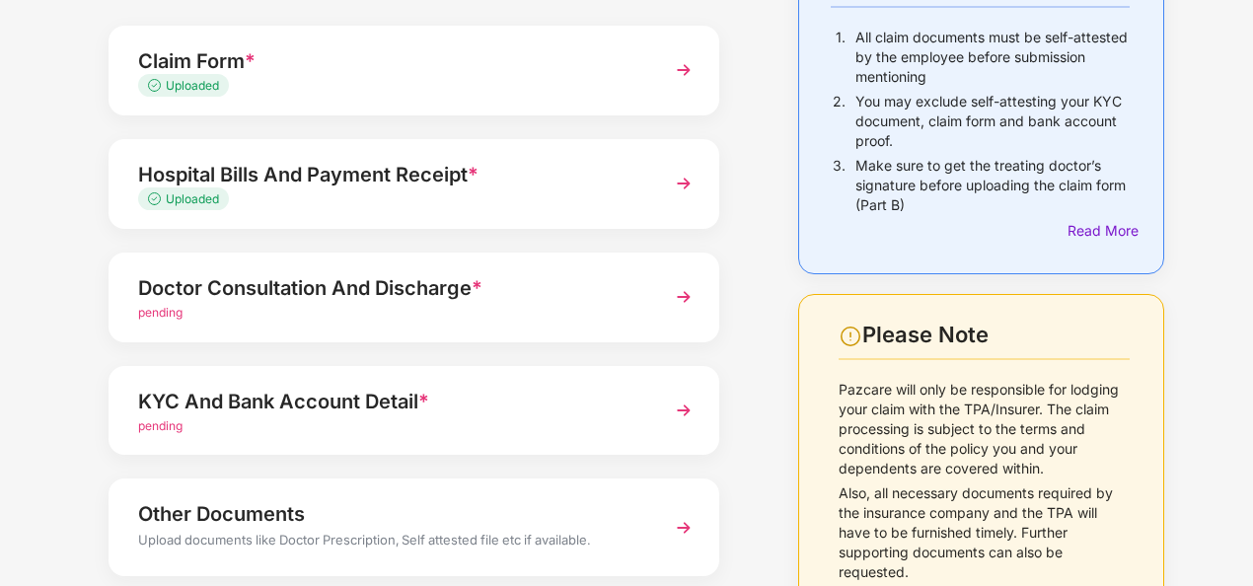
scroll to position [296, 0]
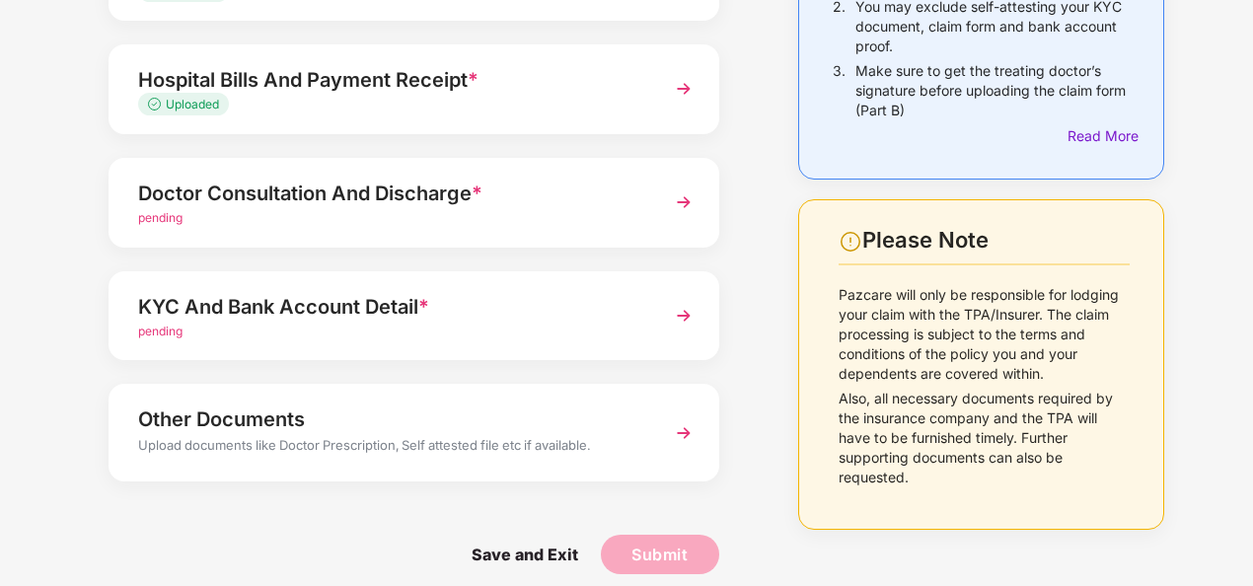
click at [650, 201] on div "Doctor Consultation And Discharge * pending" at bounding box center [414, 203] width 611 height 90
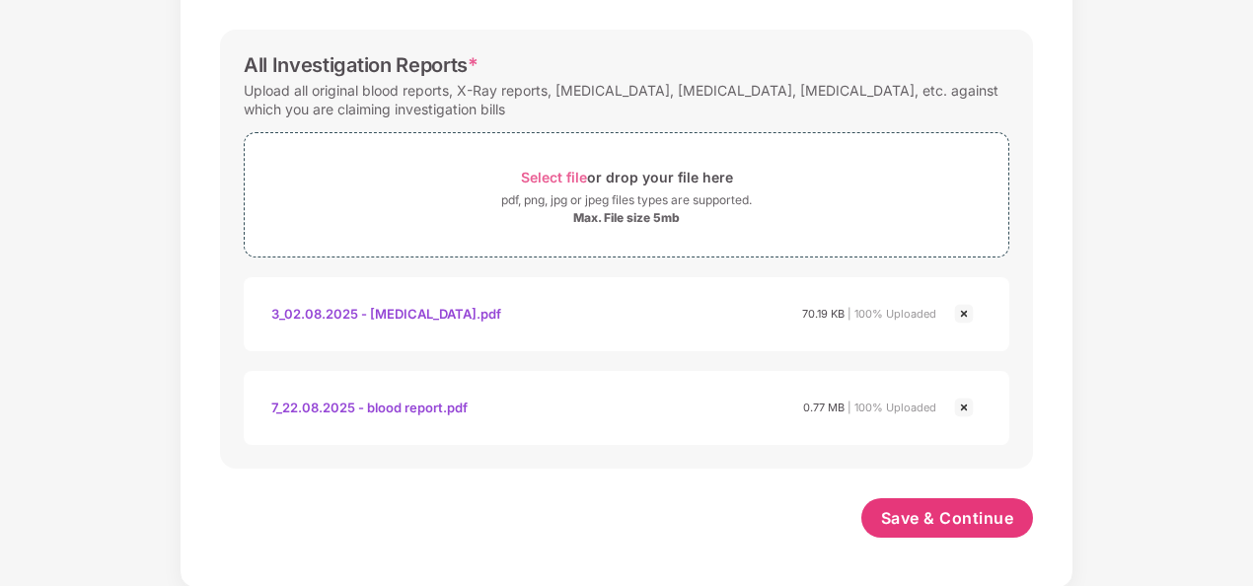
scroll to position [1078, 0]
click at [957, 508] on span "Save & Continue" at bounding box center [947, 519] width 133 height 22
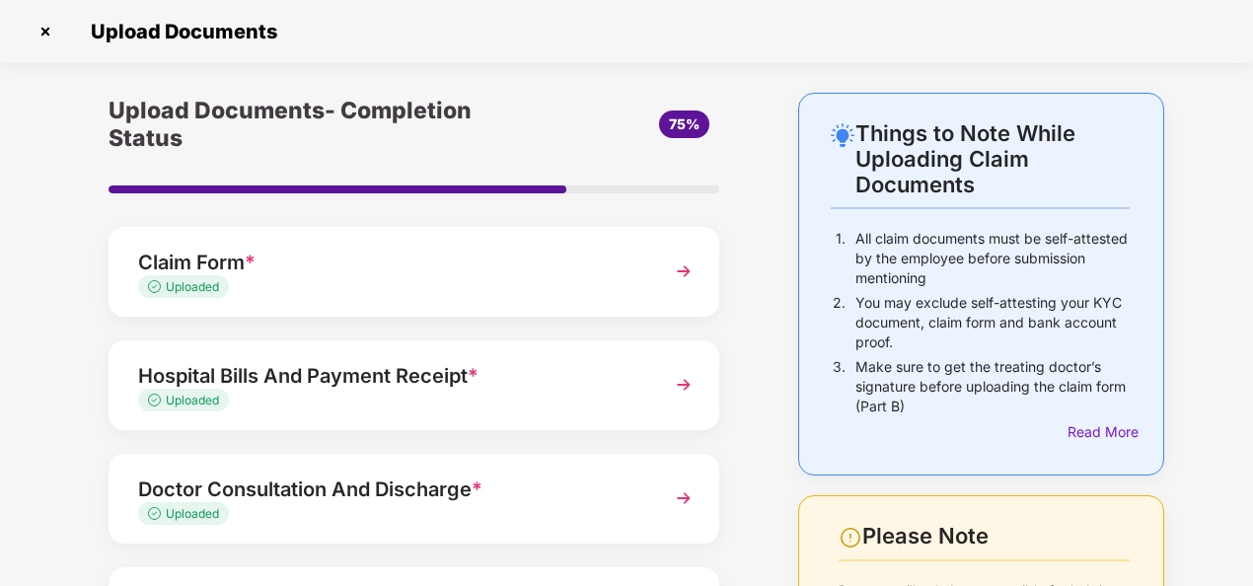
click at [681, 262] on img at bounding box center [684, 272] width 36 height 36
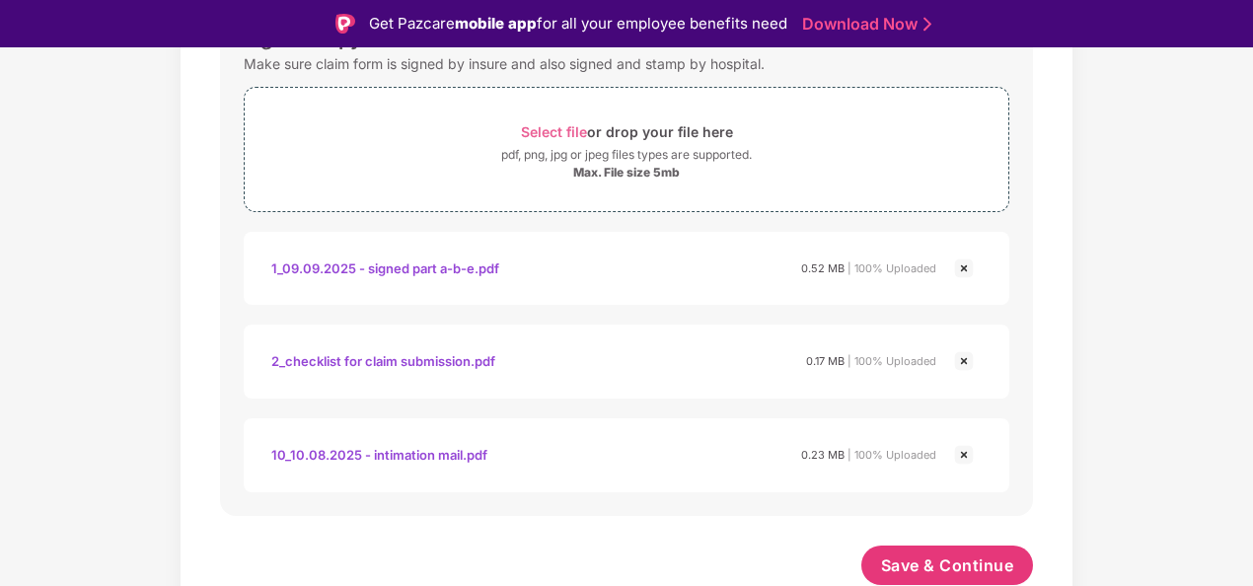
scroll to position [47, 0]
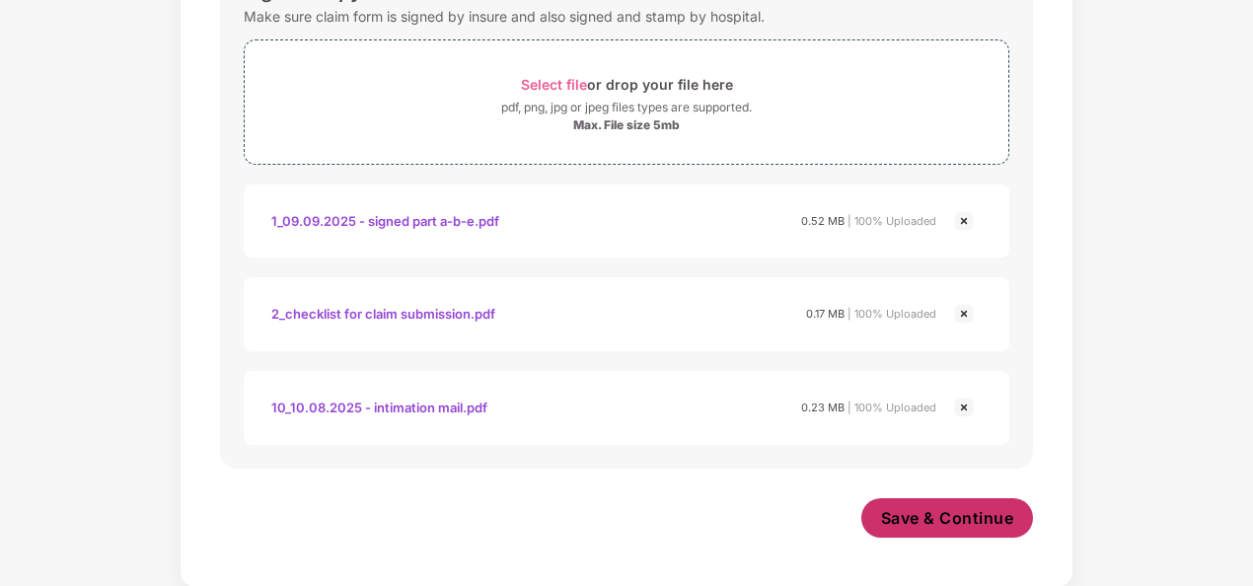
click at [965, 517] on span "Save & Continue" at bounding box center [947, 518] width 133 height 22
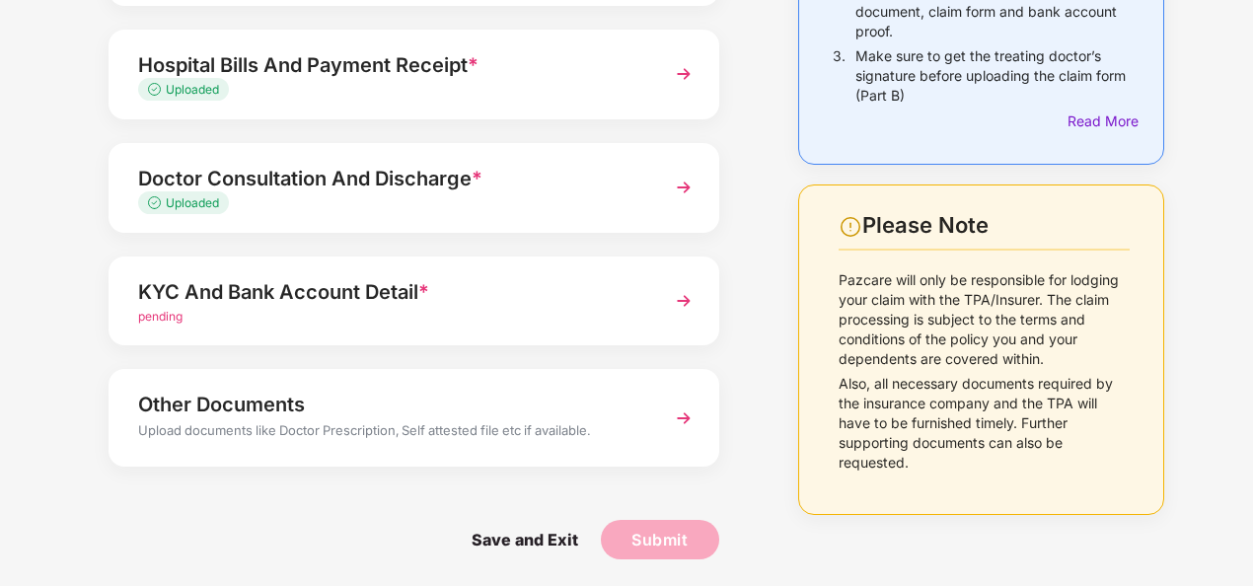
scroll to position [314, 0]
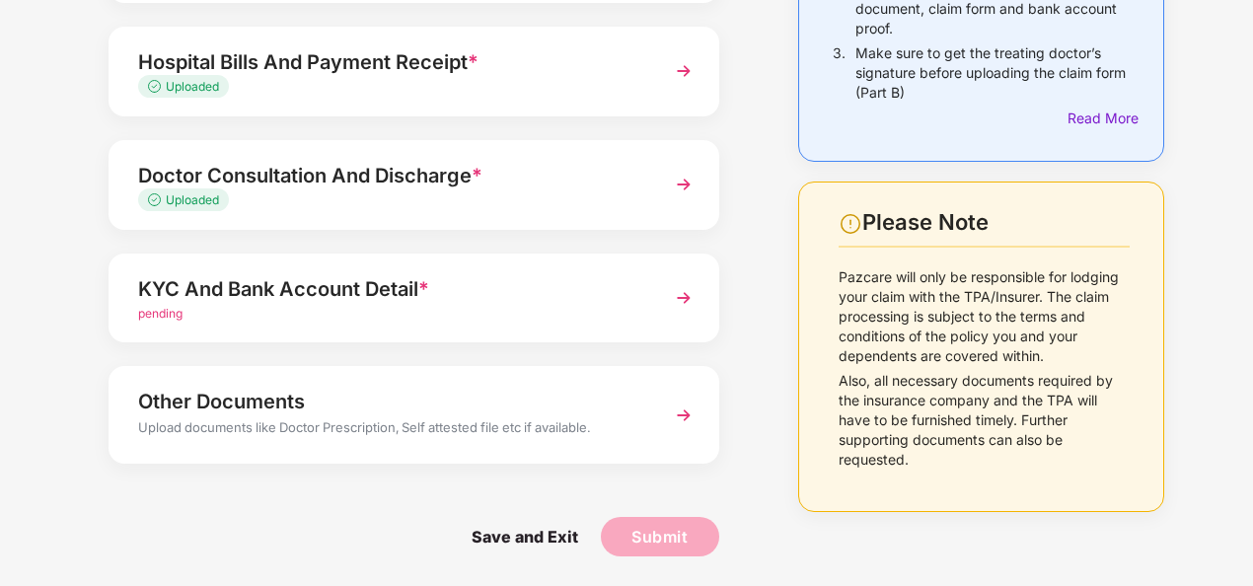
click at [656, 411] on div "Other Documents Upload documents like Doctor Prescription, Self attested file e…" at bounding box center [414, 414] width 611 height 97
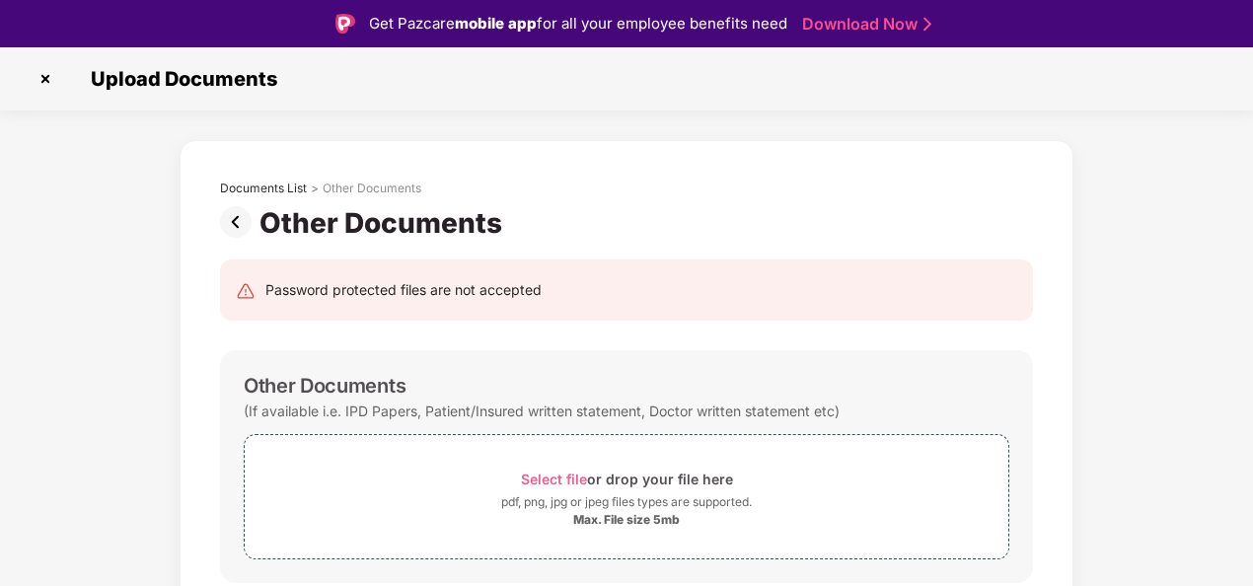
click at [231, 211] on img at bounding box center [239, 222] width 39 height 32
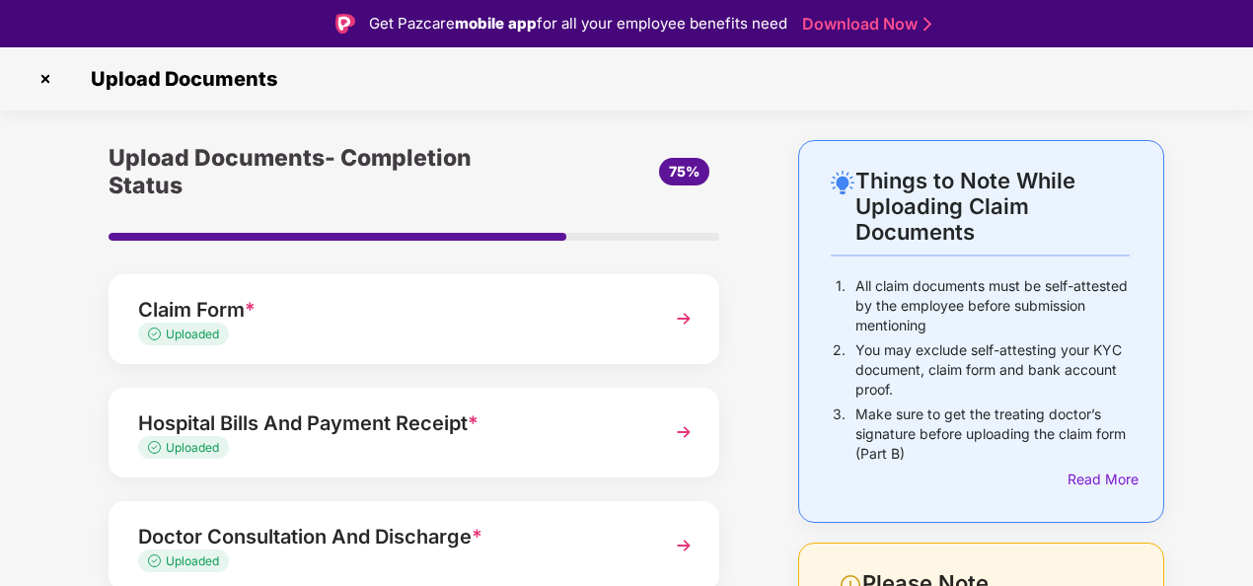
click at [656, 327] on div "Claim Form * Uploaded" at bounding box center [414, 319] width 611 height 90
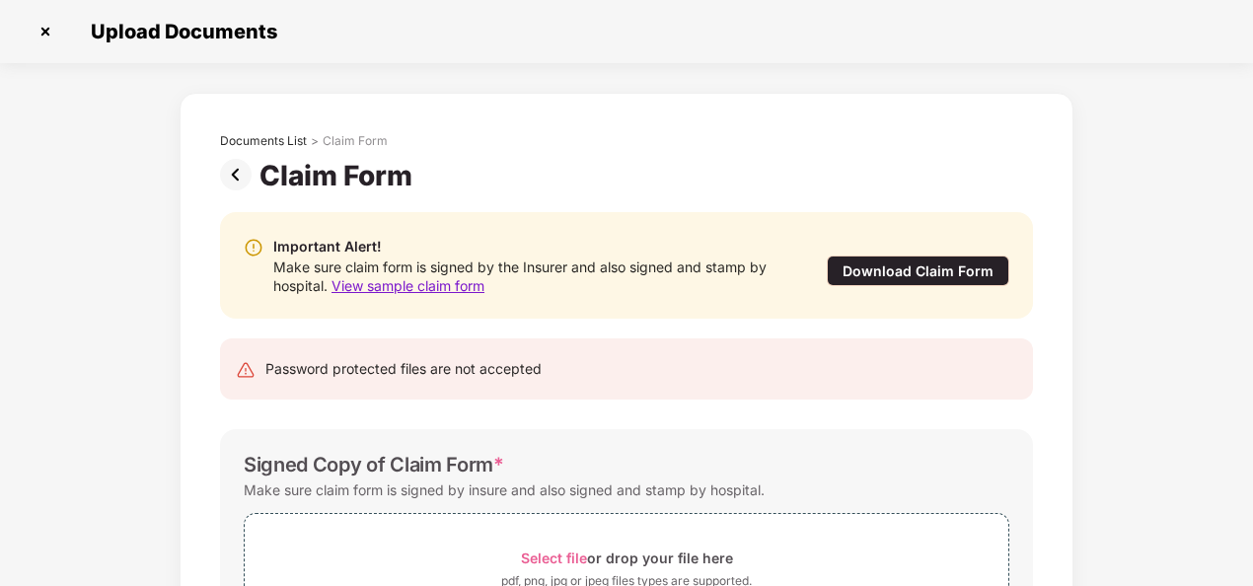
click at [234, 172] on img at bounding box center [239, 175] width 39 height 32
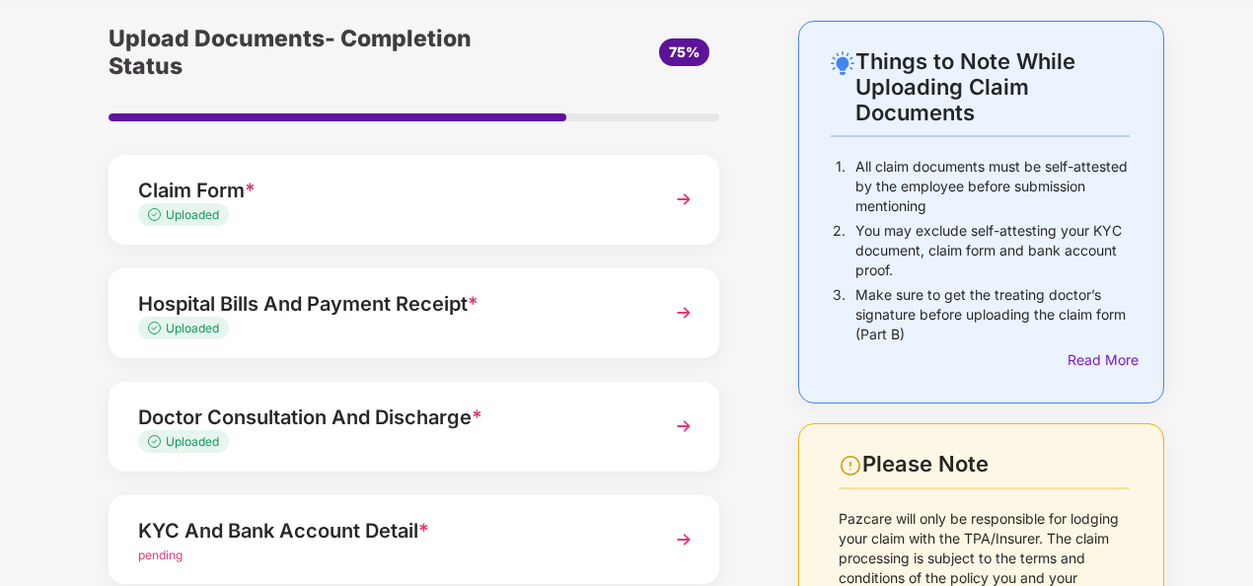
scroll to position [99, 0]
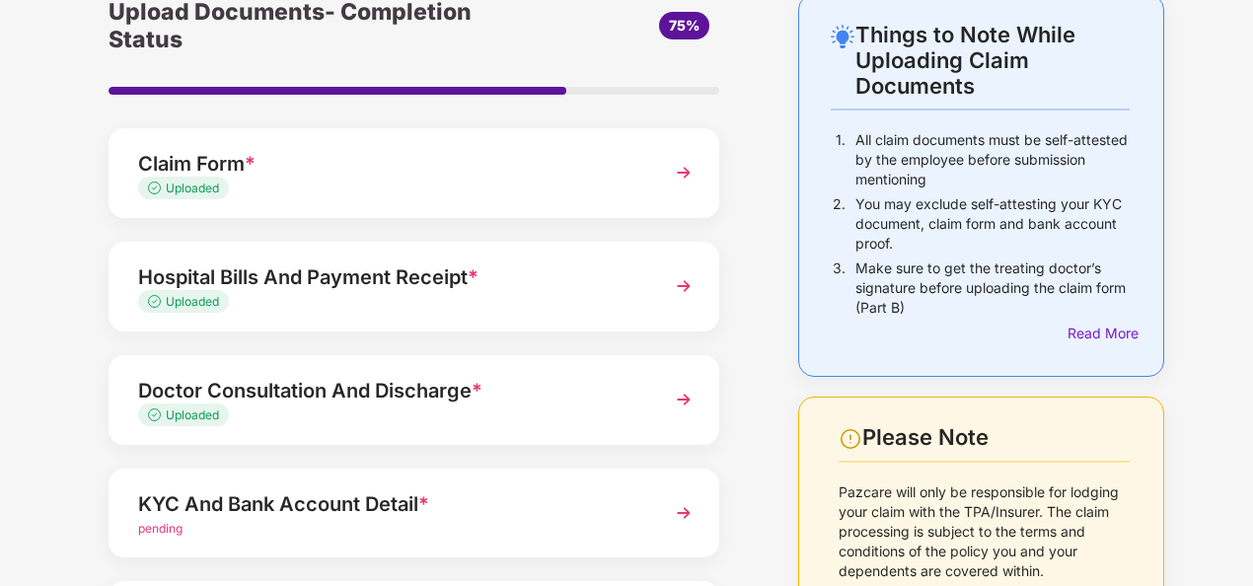
click at [631, 282] on div "Hospital Bills And Payment Receipt *" at bounding box center [390, 277] width 505 height 32
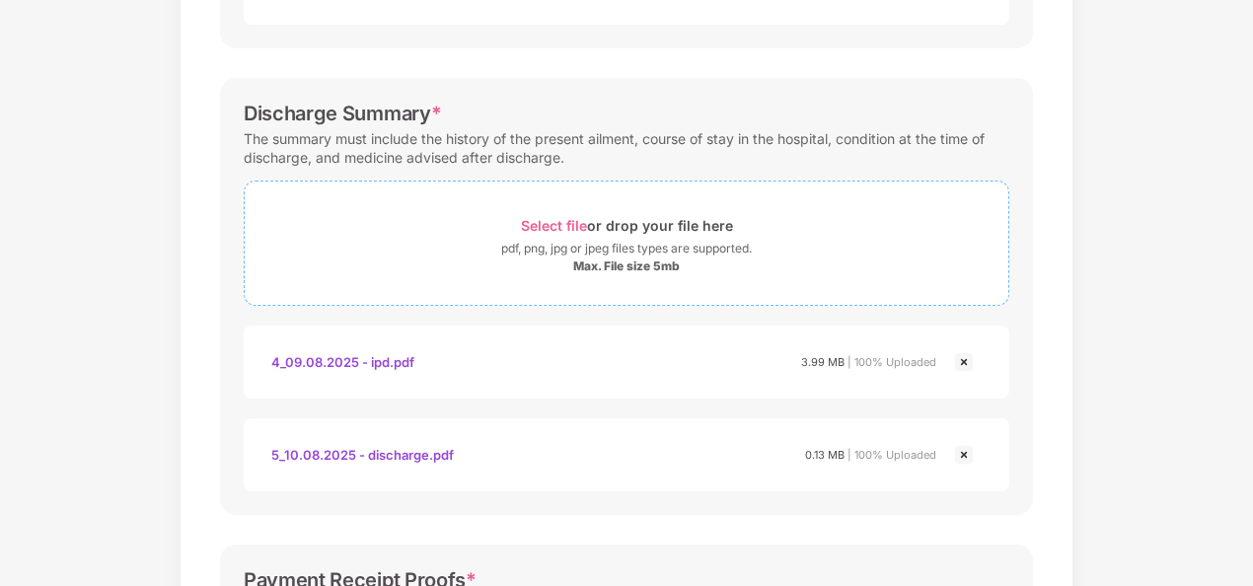
scroll to position [81, 0]
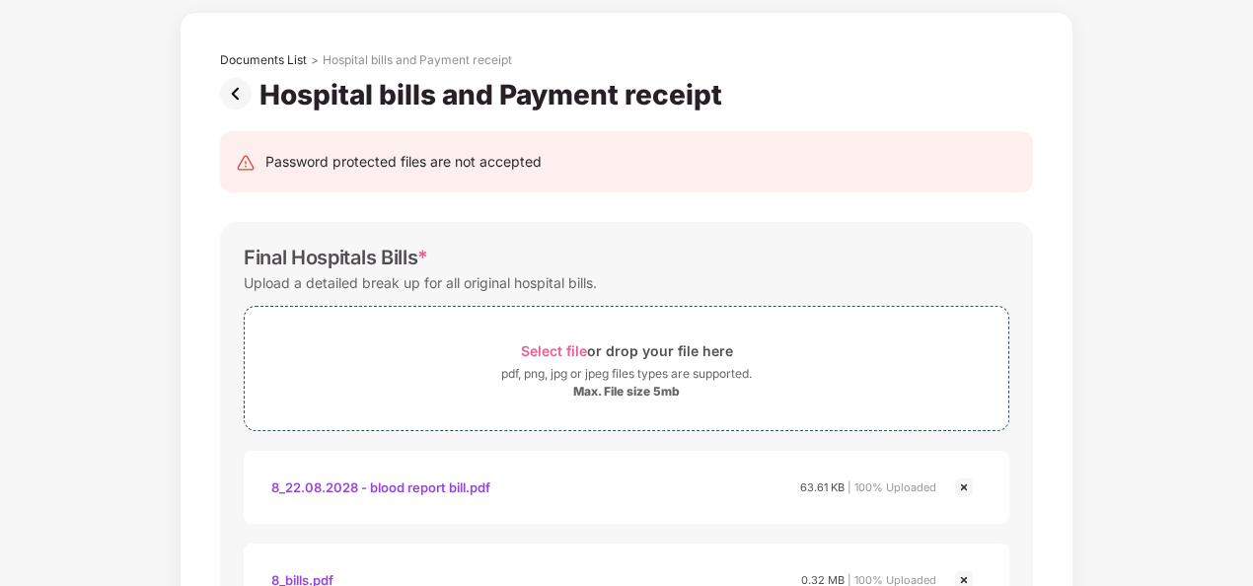
click at [237, 91] on img at bounding box center [239, 94] width 39 height 32
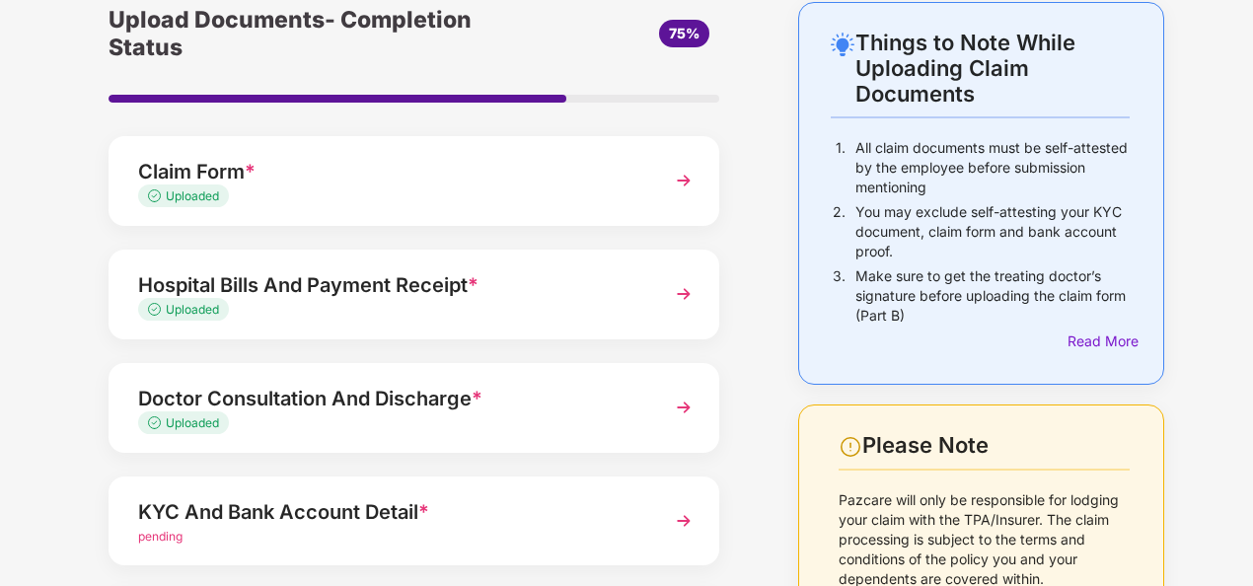
scroll to position [197, 0]
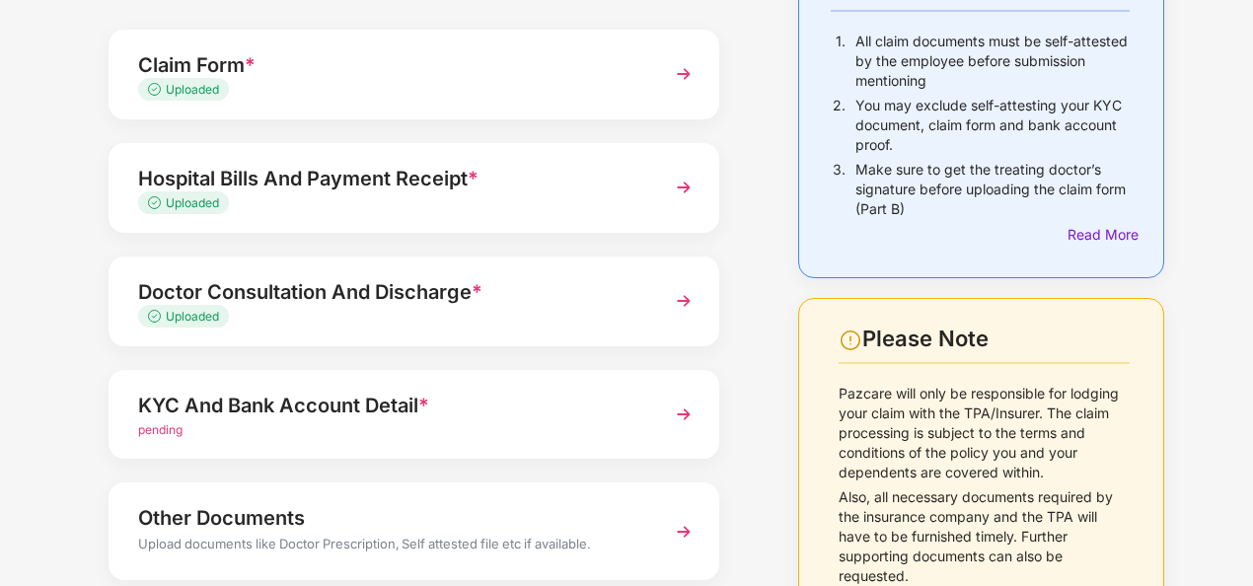
click at [666, 294] on img at bounding box center [684, 301] width 36 height 36
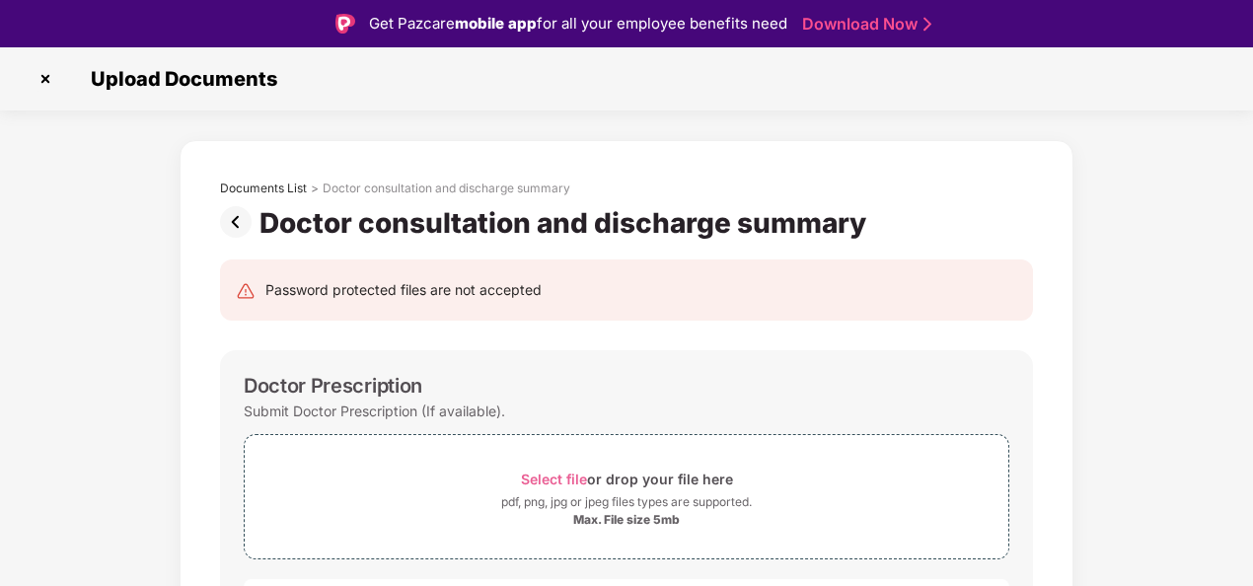
click at [234, 223] on img at bounding box center [239, 222] width 39 height 32
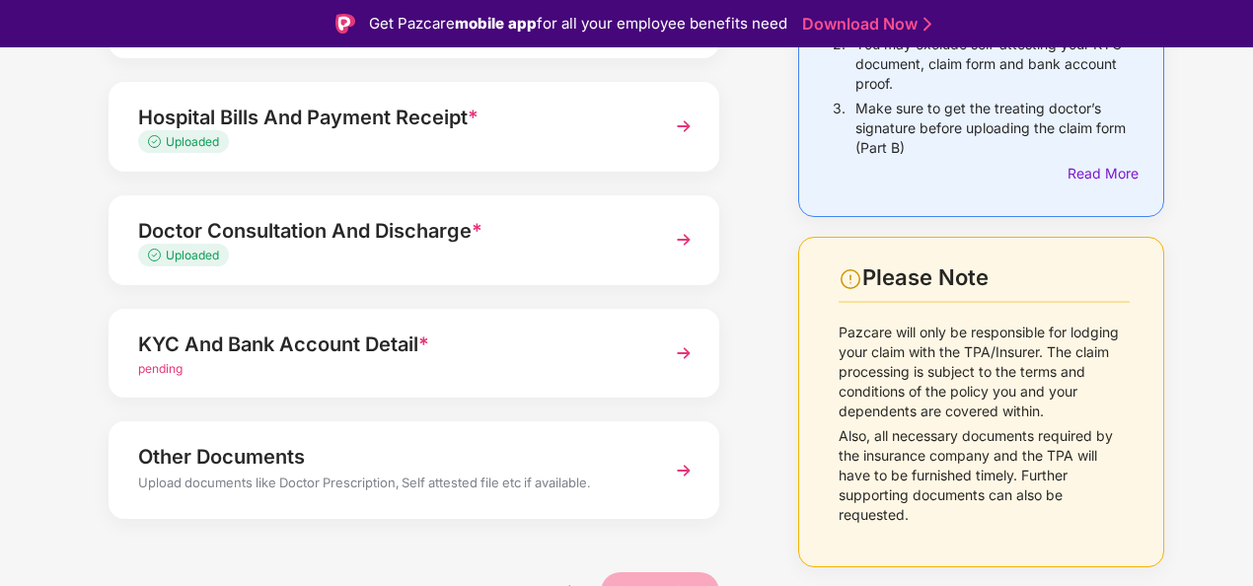
scroll to position [314, 0]
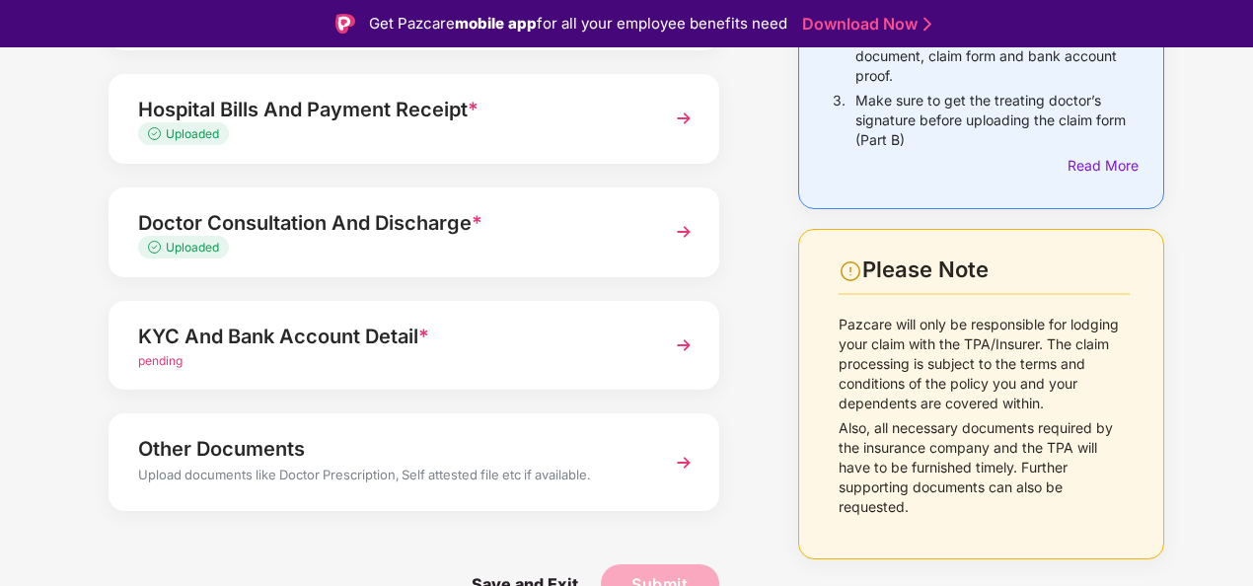
click at [616, 360] on div "pending" at bounding box center [390, 361] width 505 height 19
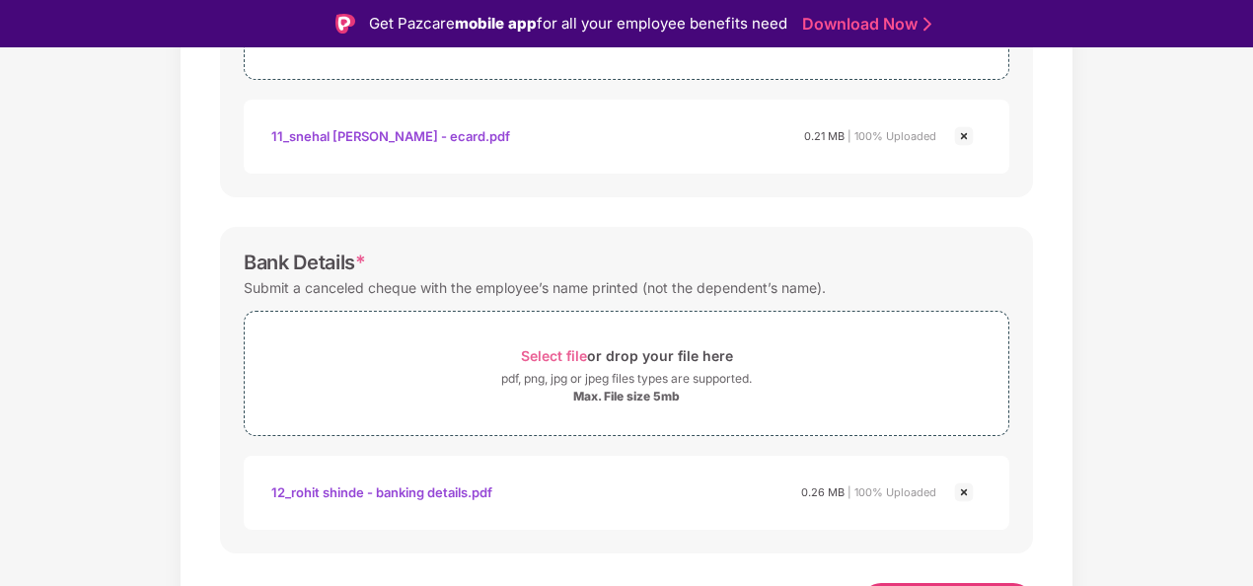
scroll to position [872, 0]
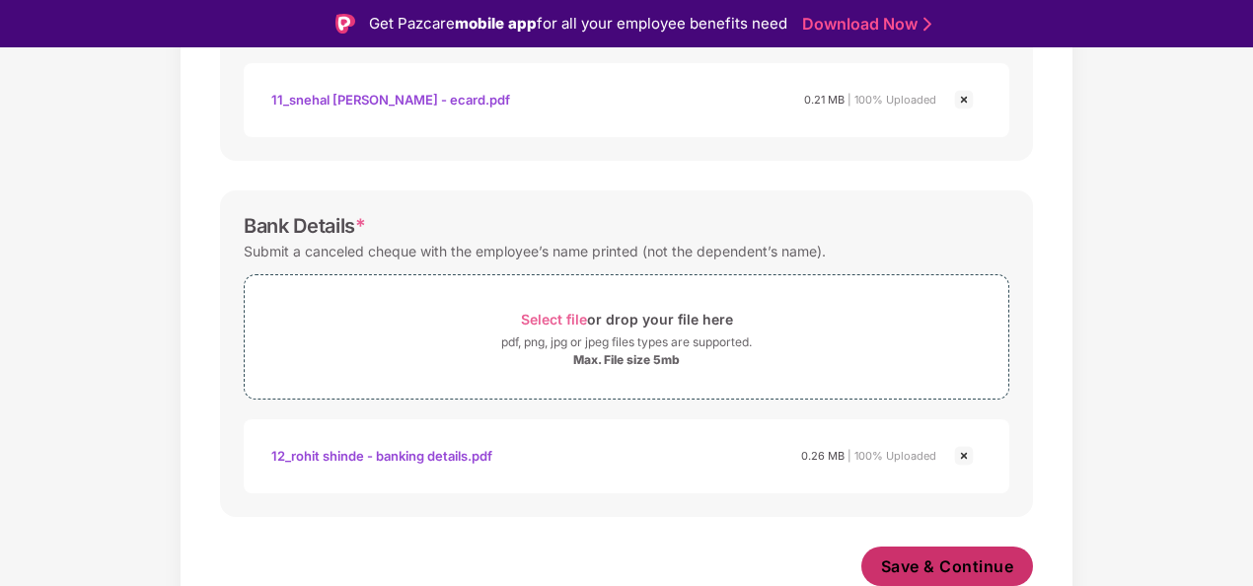
click at [966, 556] on span "Save & Continue" at bounding box center [947, 566] width 133 height 22
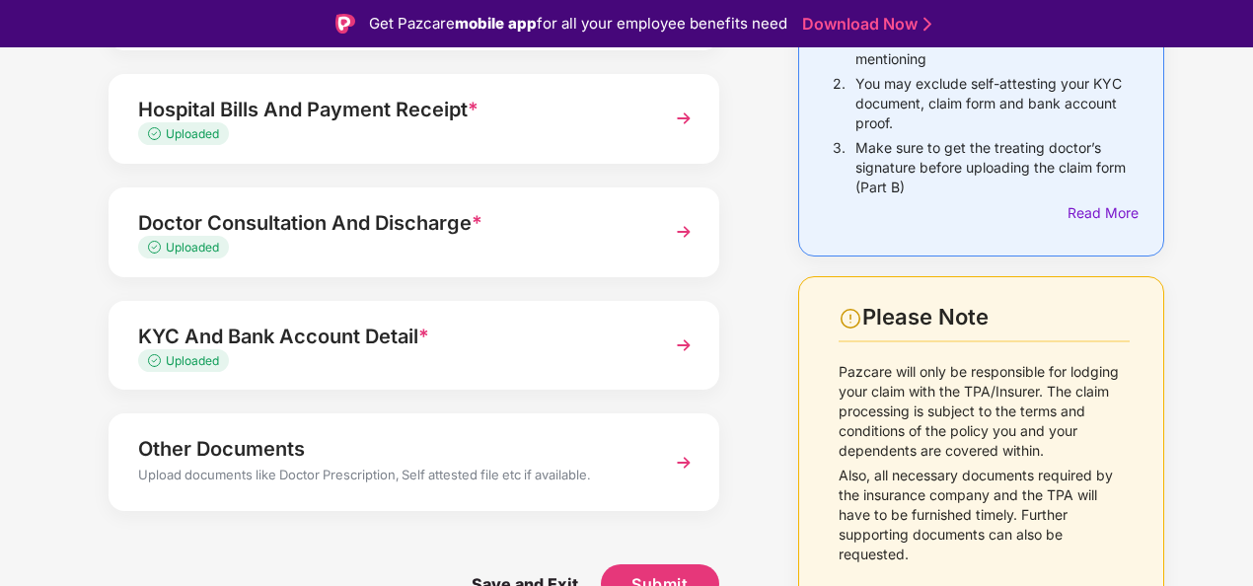
scroll to position [47, 0]
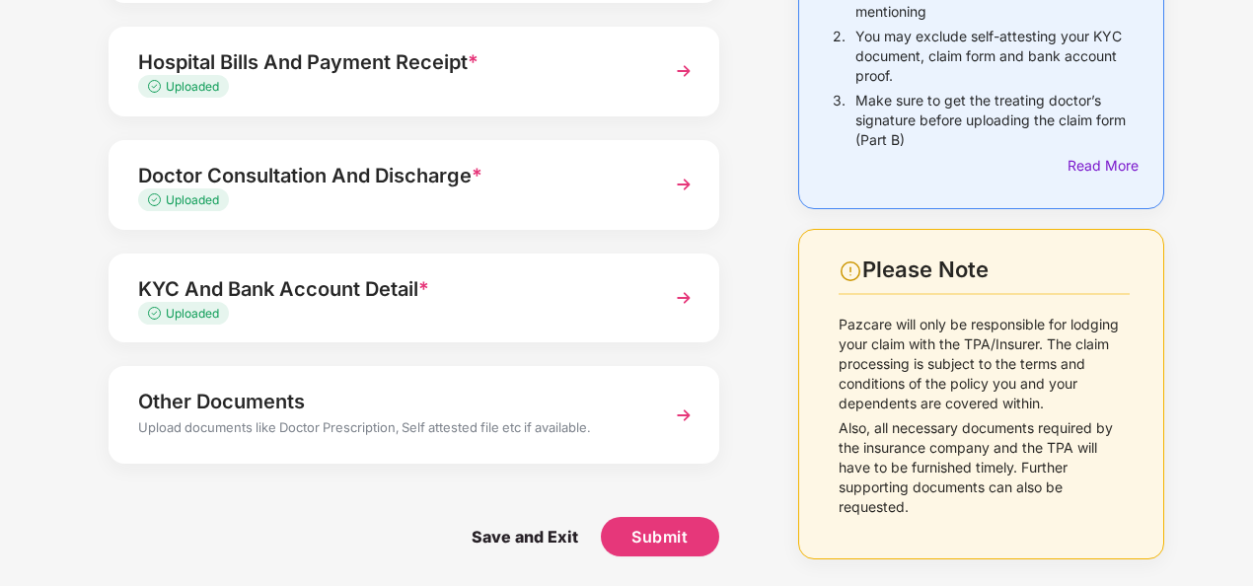
click at [654, 418] on div "Other Documents Upload documents like Doctor Prescription, Self attested file e…" at bounding box center [414, 414] width 611 height 97
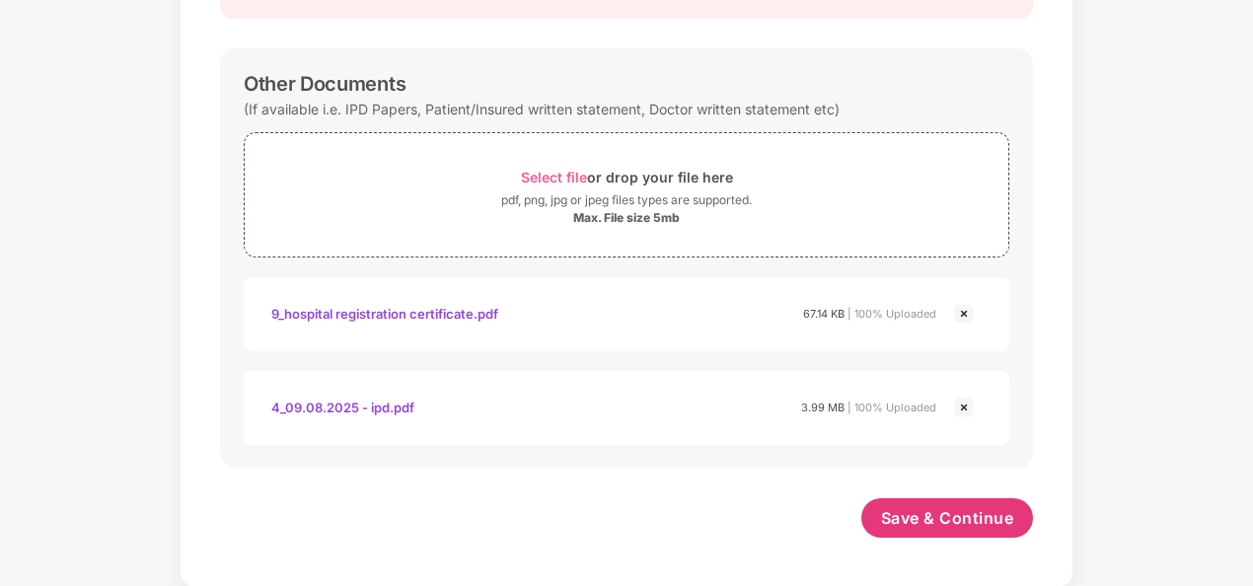
scroll to position [255, 0]
click at [923, 514] on span "Save & Continue" at bounding box center [947, 518] width 133 height 22
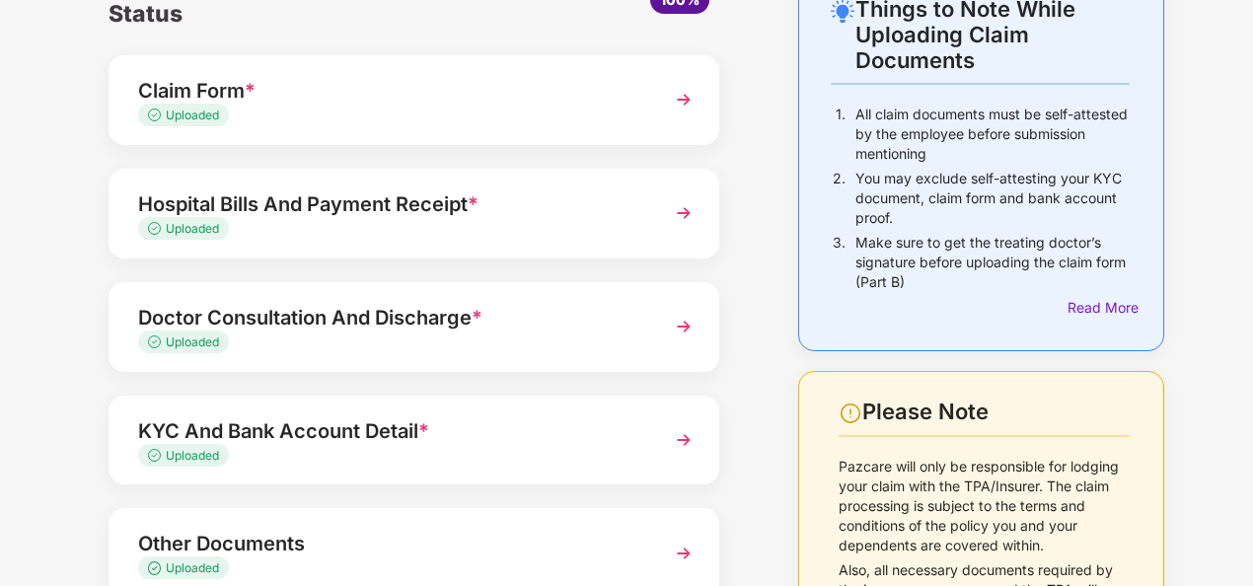
scroll to position [258, 0]
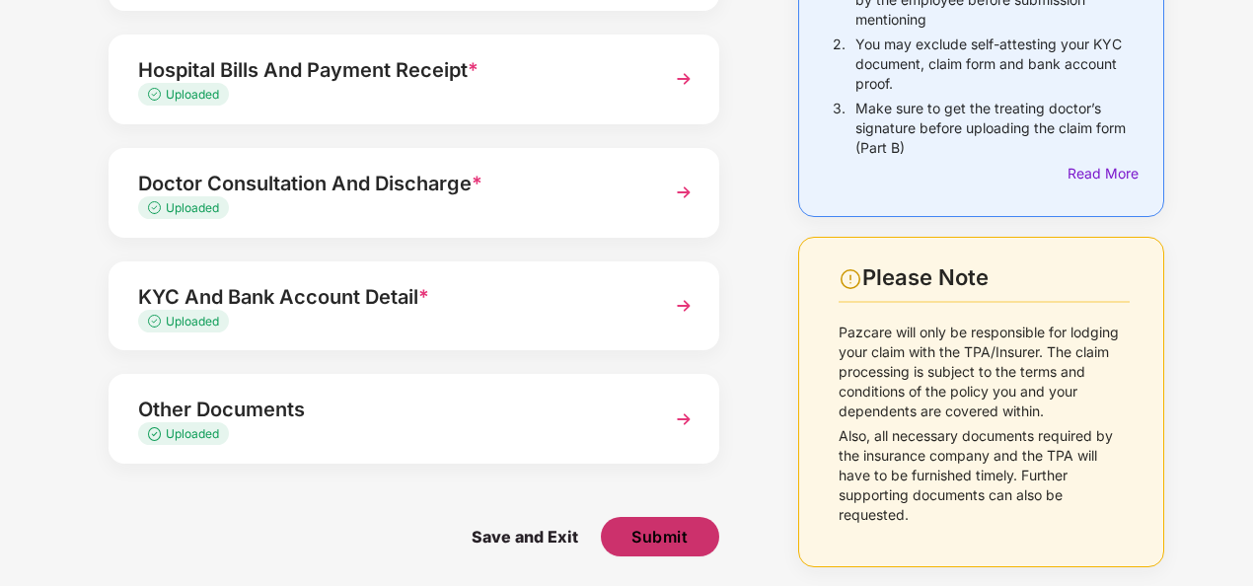
click at [675, 527] on span "Submit" at bounding box center [659, 537] width 56 height 22
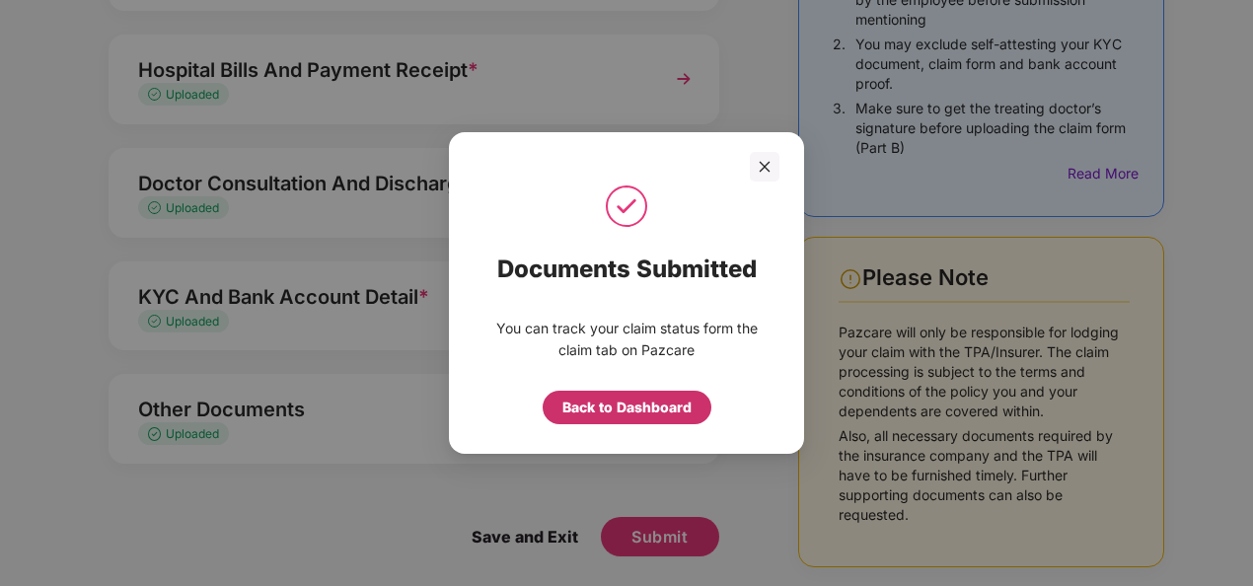
click at [632, 407] on div "Back to Dashboard" at bounding box center [626, 408] width 129 height 22
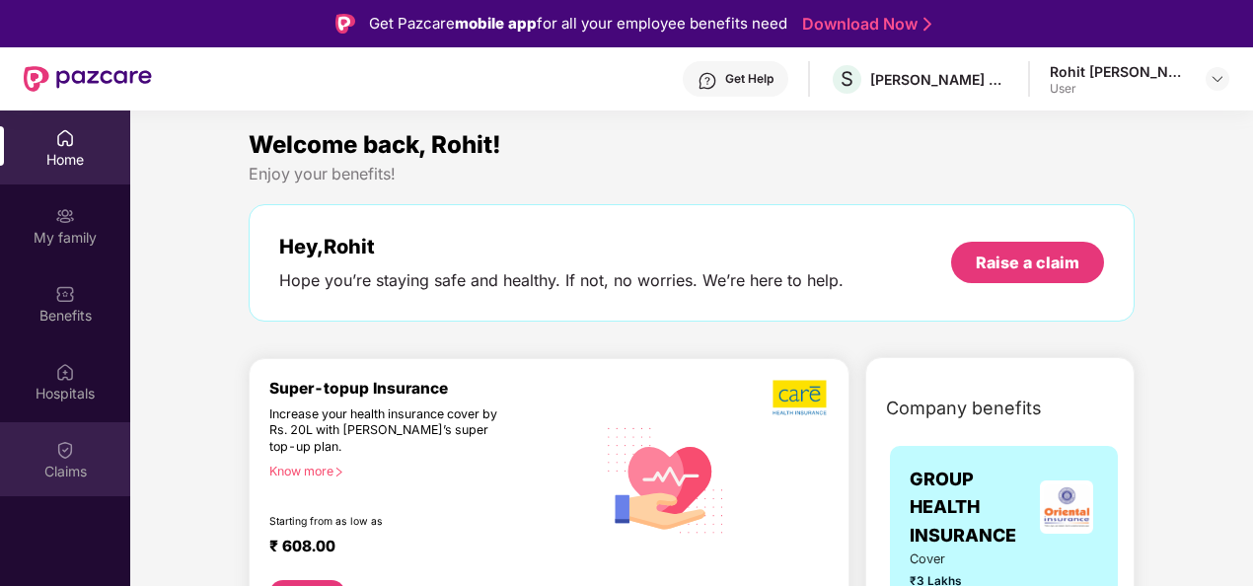
click at [62, 465] on div "Claims" at bounding box center [65, 472] width 130 height 20
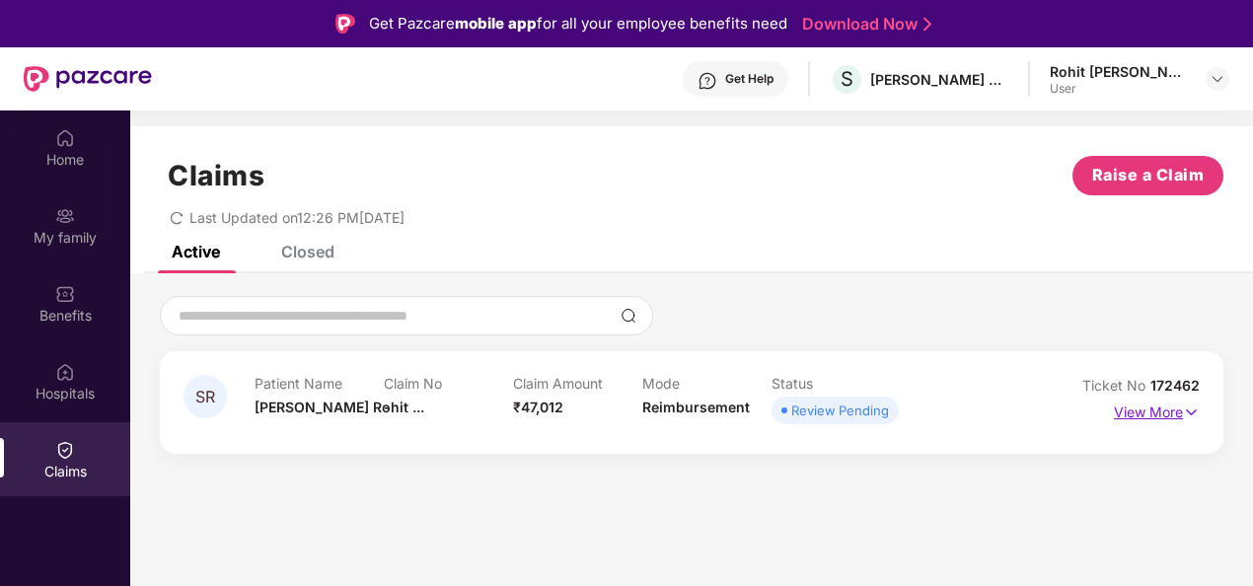
click at [1156, 408] on p "View More" at bounding box center [1157, 410] width 86 height 27
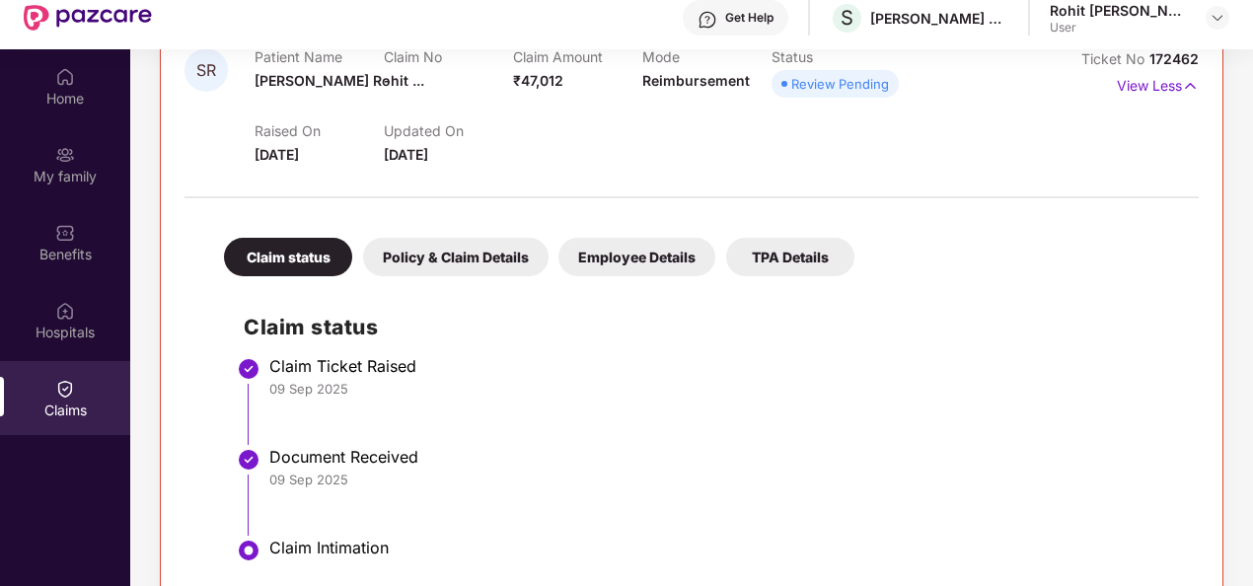
scroll to position [110, 0]
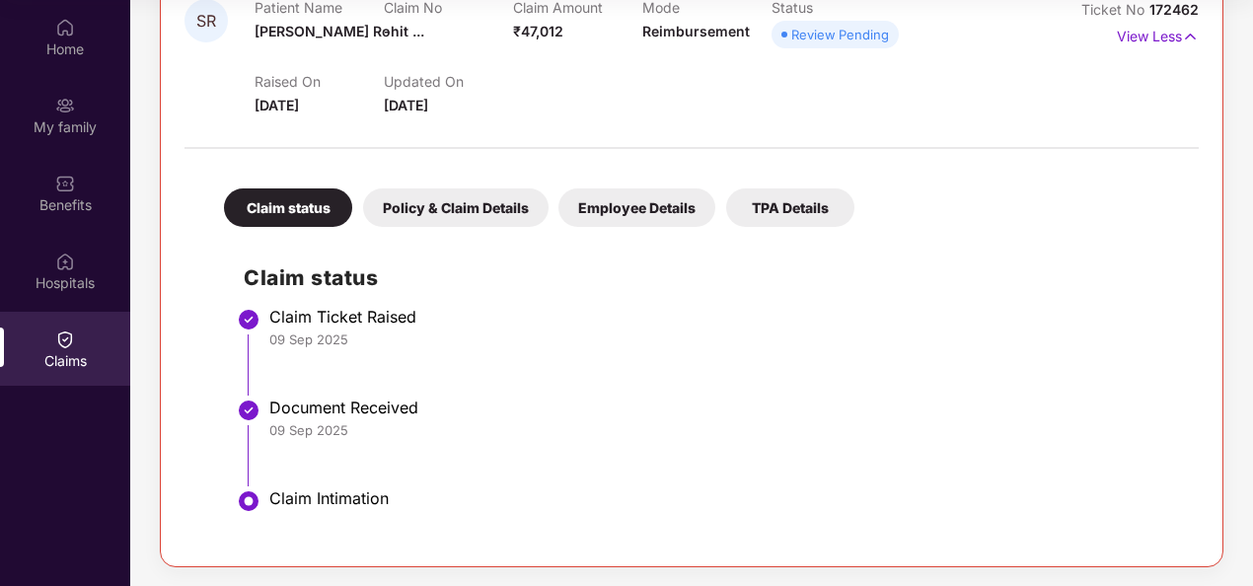
click at [474, 205] on div "Policy & Claim Details" at bounding box center [455, 207] width 185 height 38
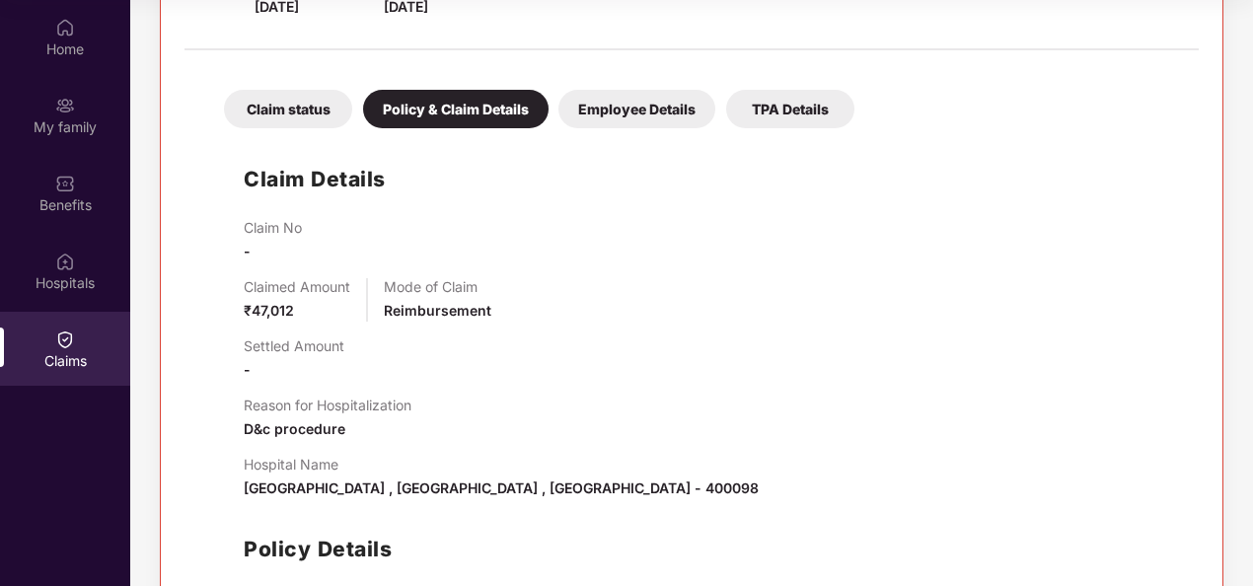
scroll to position [530, 0]
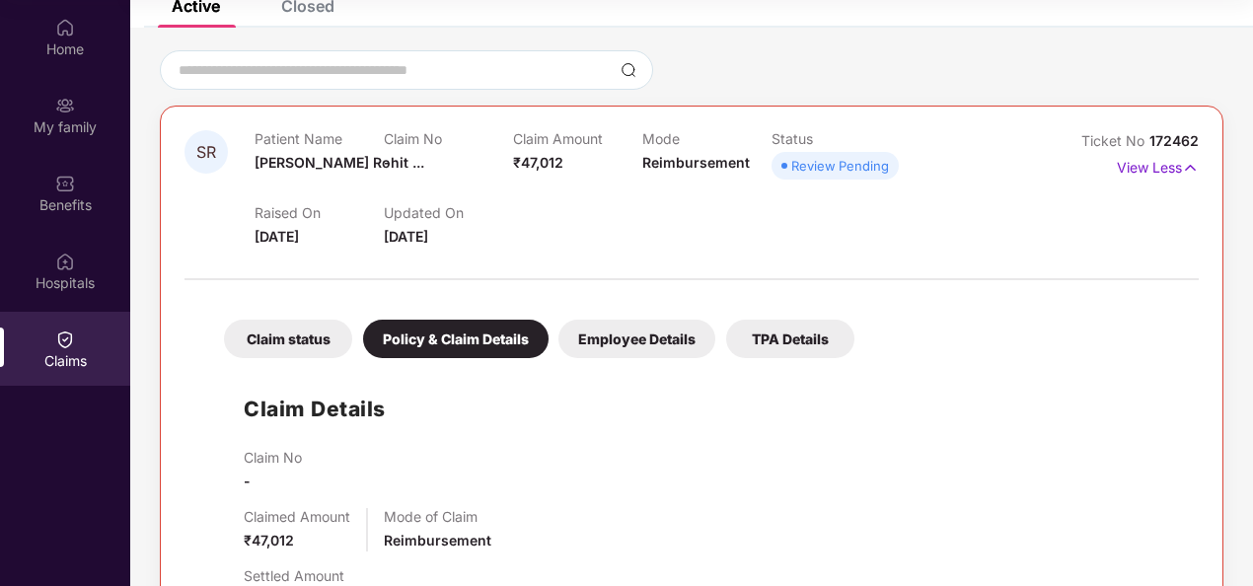
click at [635, 339] on div "Employee Details" at bounding box center [636, 339] width 157 height 38
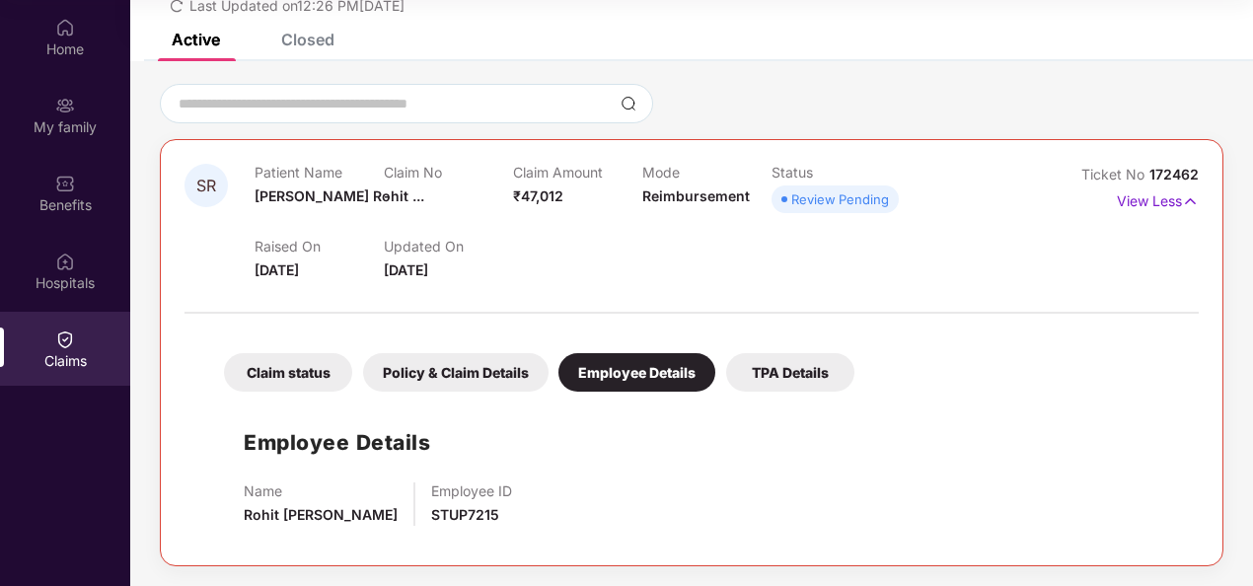
scroll to position [101, 0]
click at [810, 360] on div "TPA Details" at bounding box center [790, 373] width 128 height 38
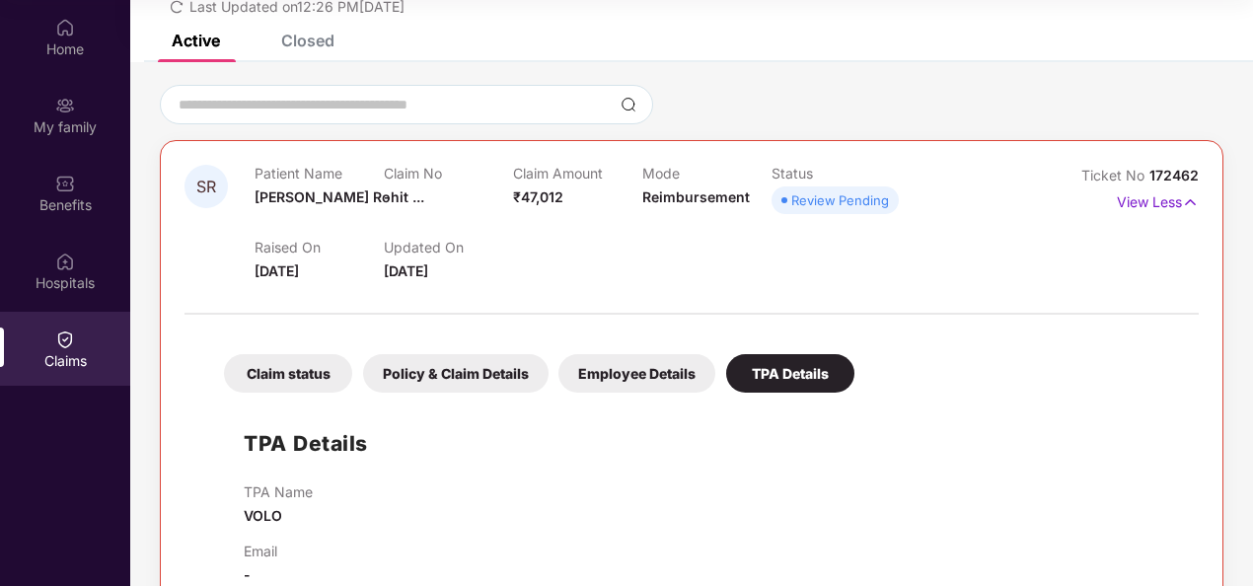
scroll to position [135, 0]
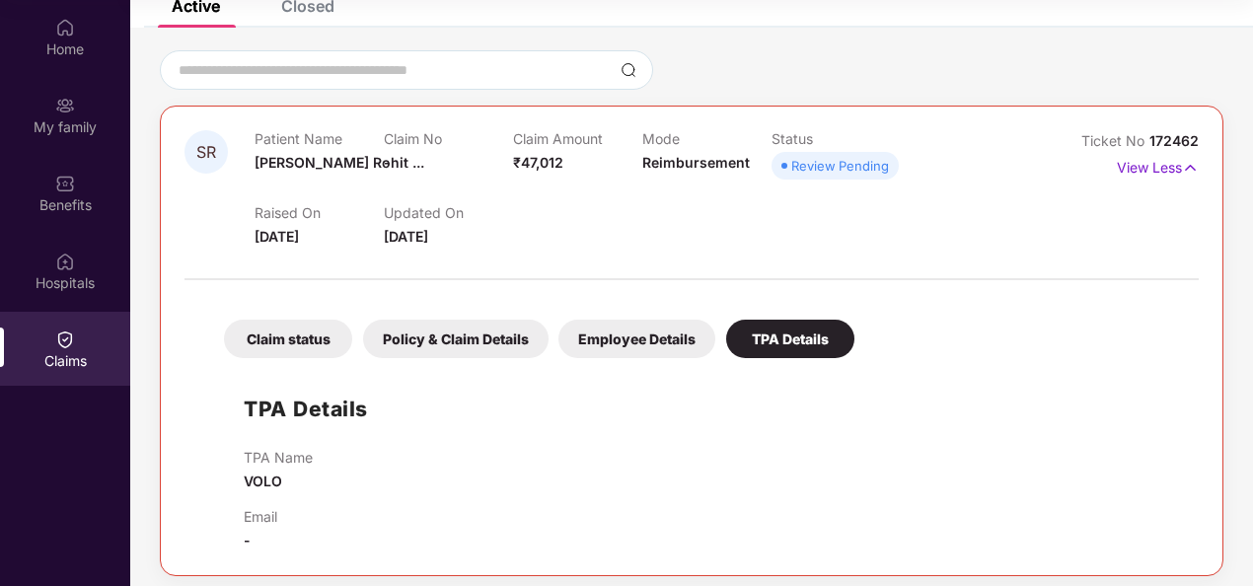
click at [295, 329] on div "Claim status" at bounding box center [288, 339] width 128 height 38
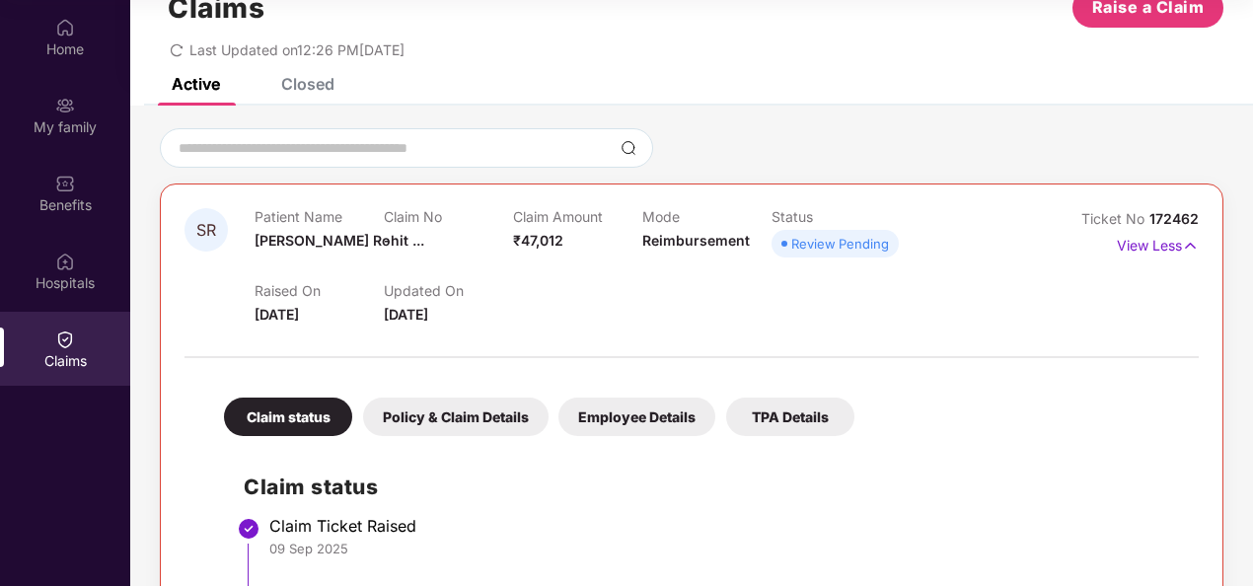
scroll to position [0, 0]
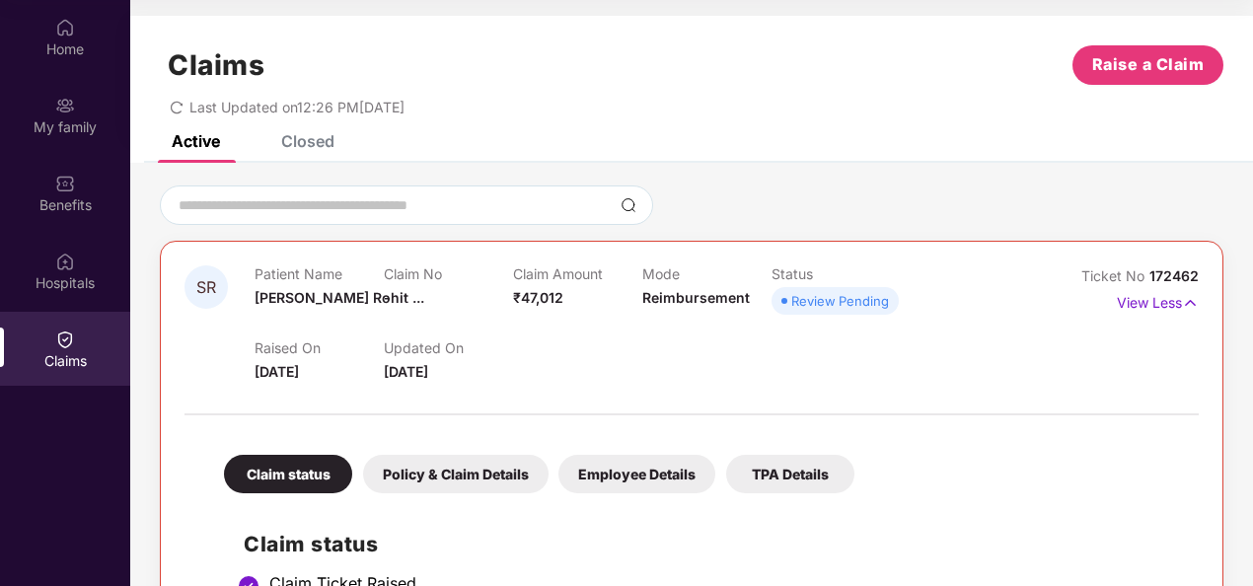
click at [308, 134] on div "Claims Raise a Claim Last Updated on 12:26 PM[DATE]" at bounding box center [691, 75] width 1123 height 119
click at [309, 155] on div "Closed" at bounding box center [293, 140] width 83 height 43
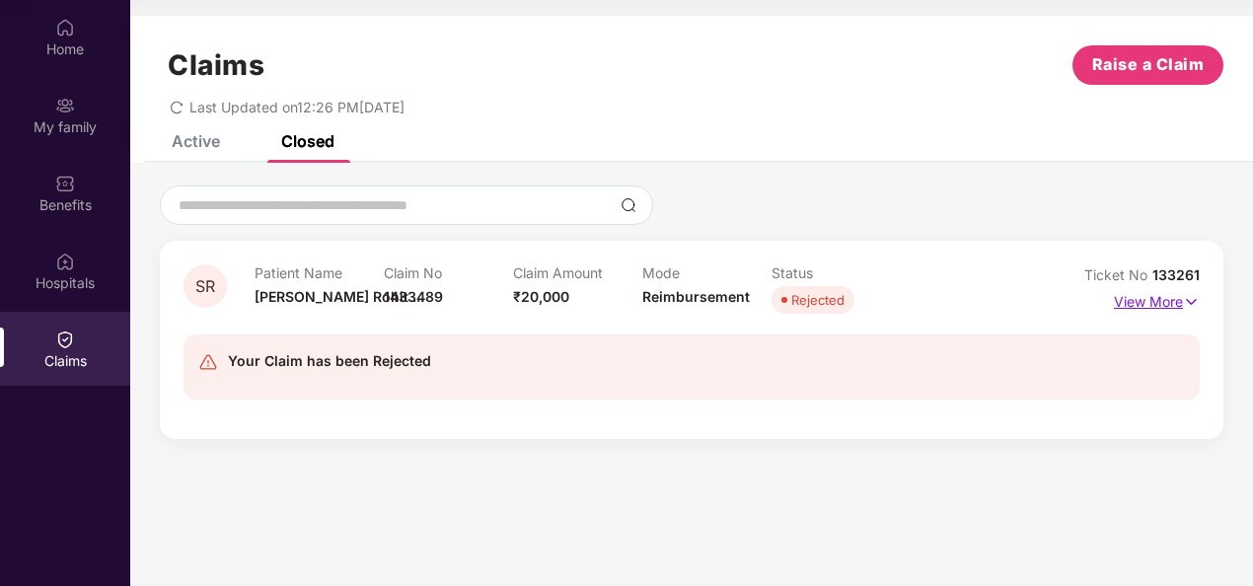
click at [1164, 300] on p "View More" at bounding box center [1157, 299] width 86 height 27
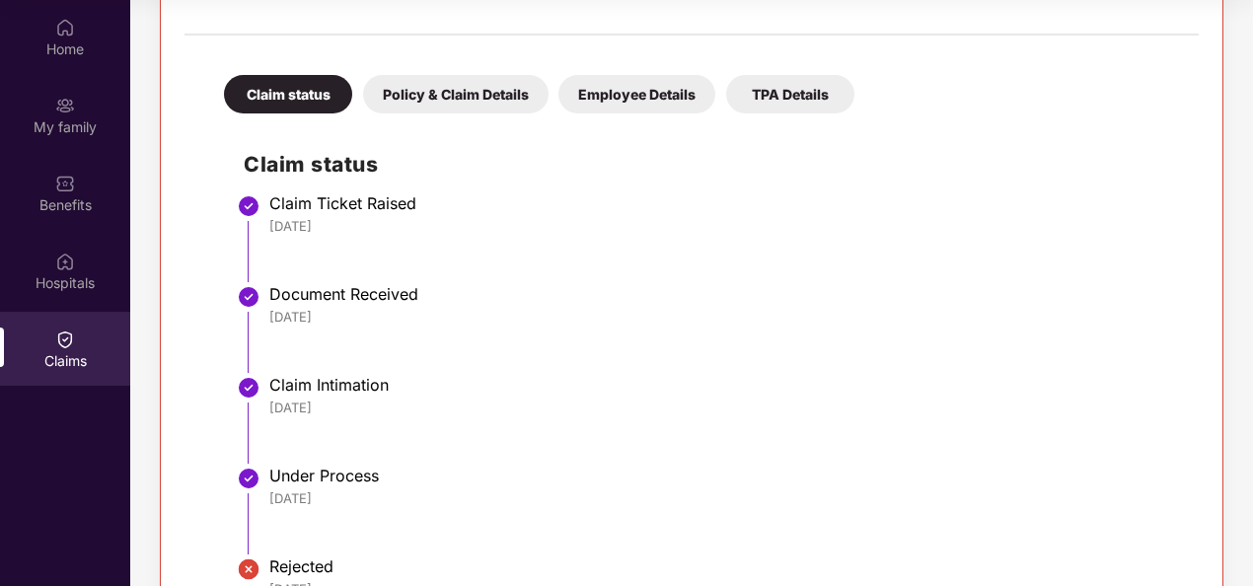
scroll to position [445, 0]
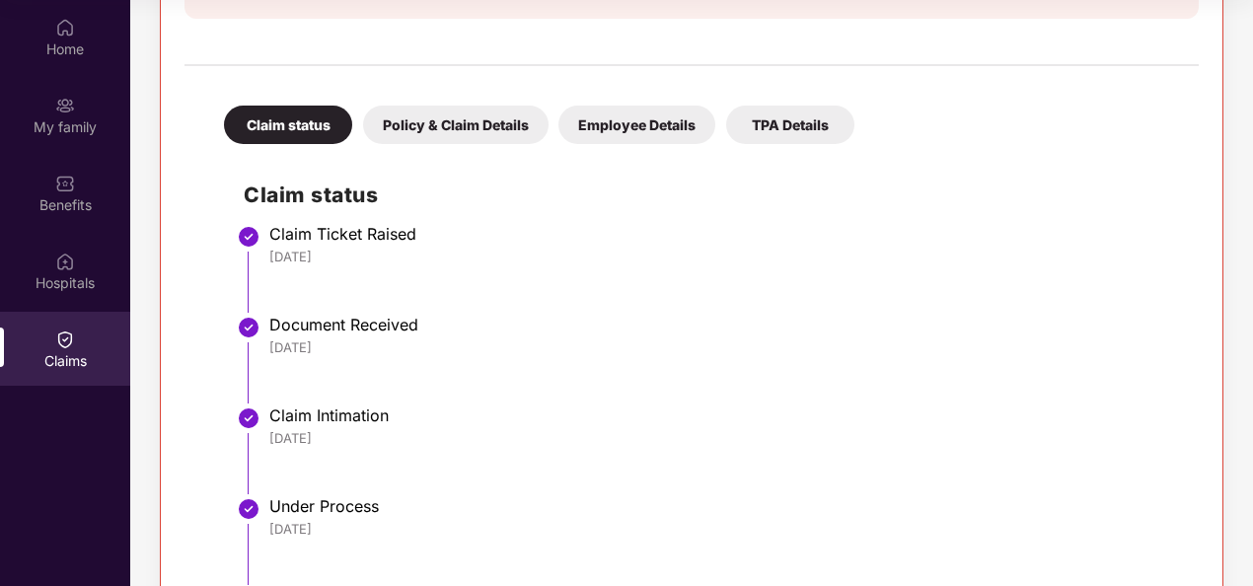
click at [475, 117] on div "Policy & Claim Details" at bounding box center [455, 125] width 185 height 38
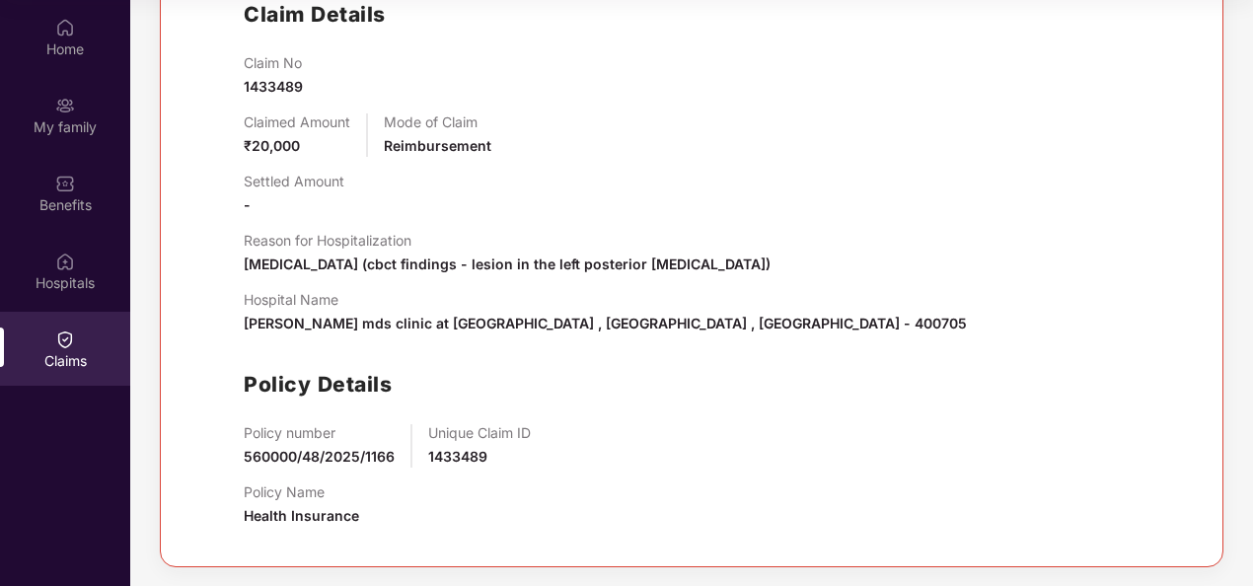
scroll to position [329, 0]
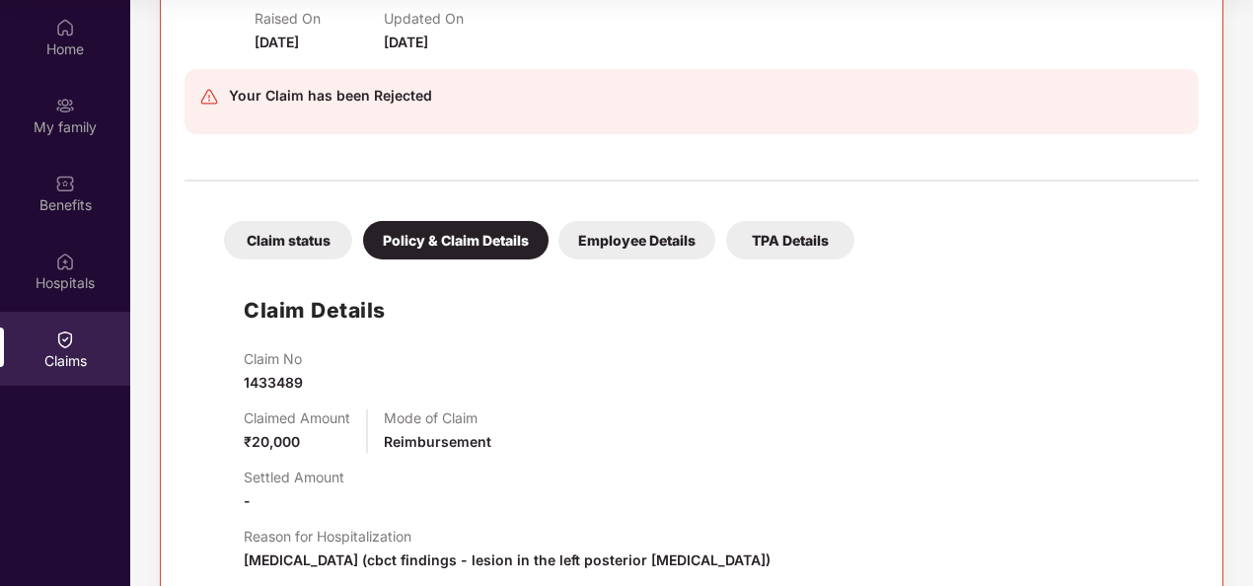
click at [634, 241] on div "Employee Details" at bounding box center [636, 240] width 157 height 38
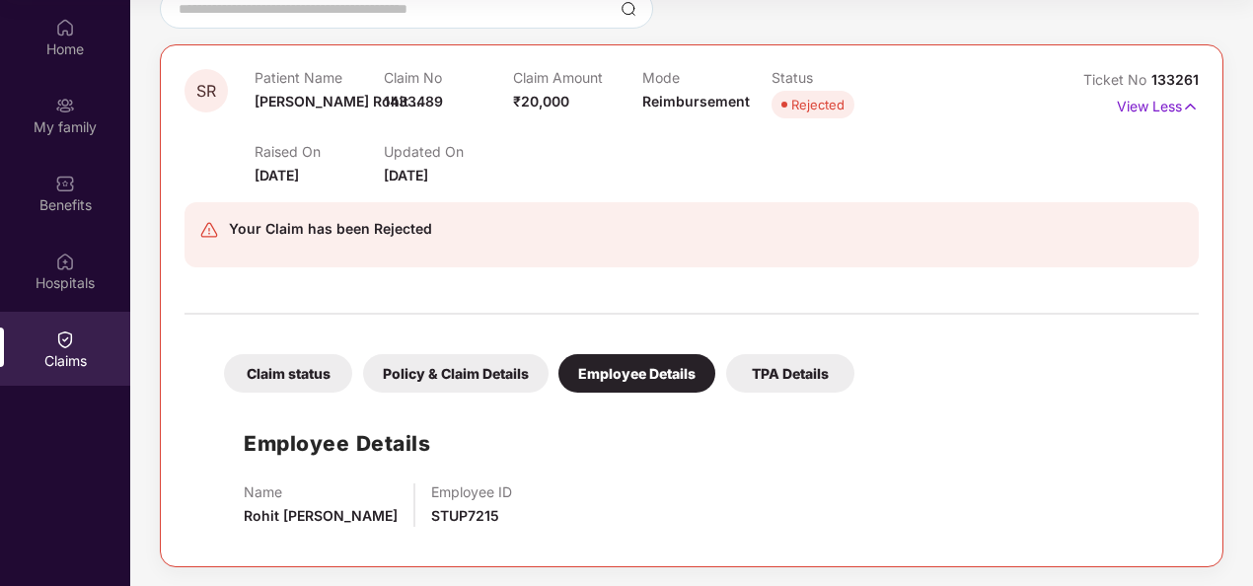
click at [773, 371] on div "TPA Details" at bounding box center [790, 373] width 128 height 38
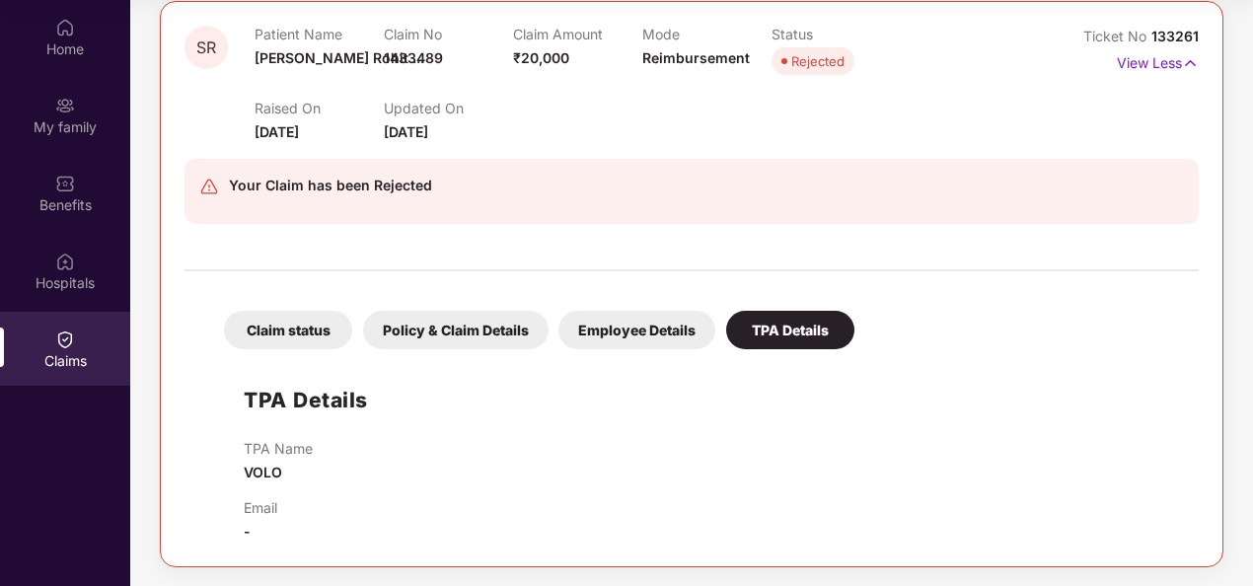
scroll to position [0, 0]
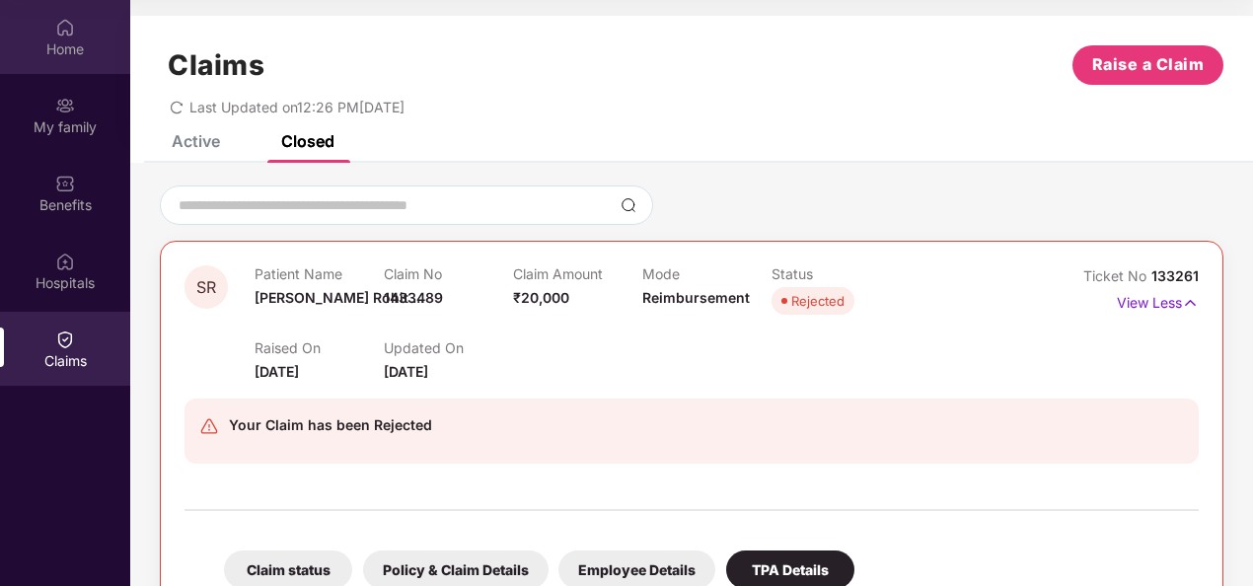
click at [54, 34] on div "Home" at bounding box center [65, 37] width 130 height 74
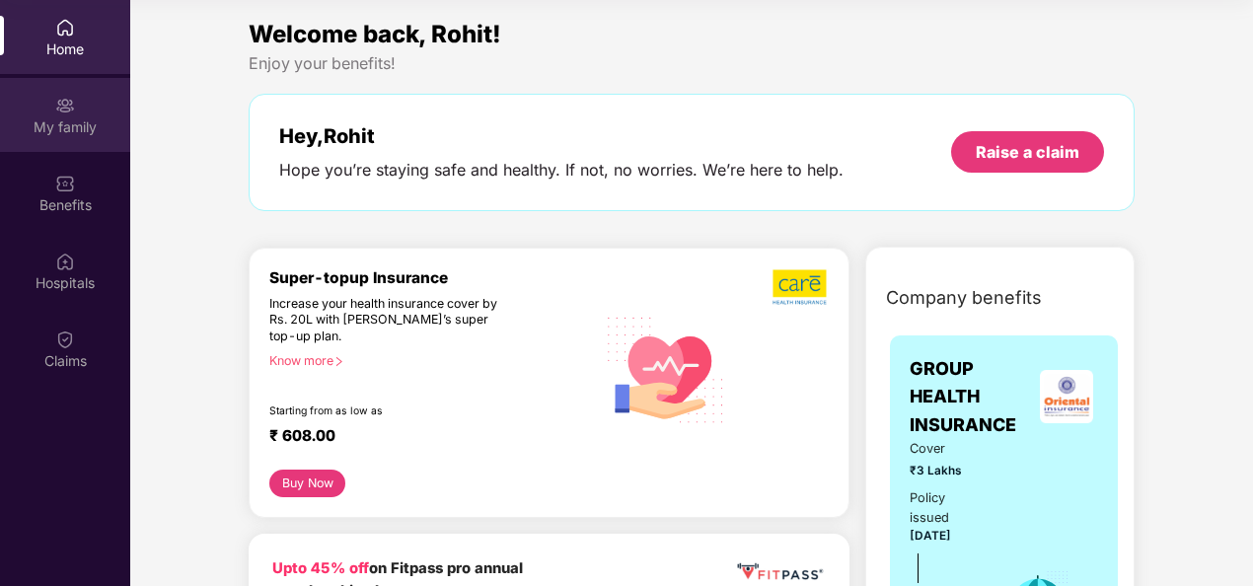
click at [83, 94] on div "My family" at bounding box center [65, 115] width 130 height 74
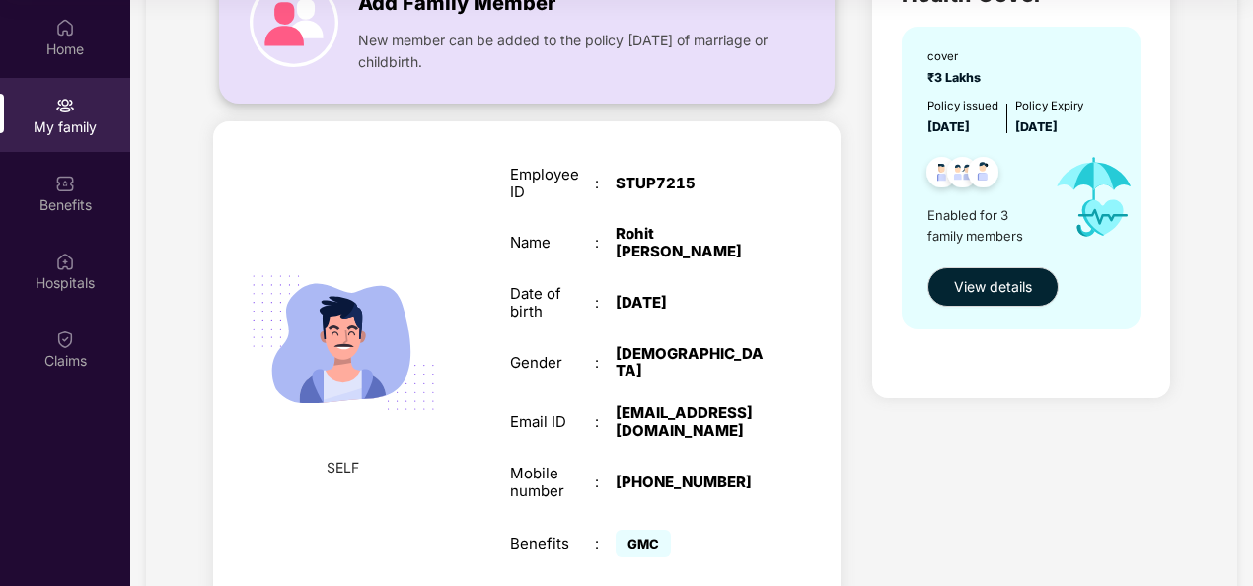
scroll to position [197, 0]
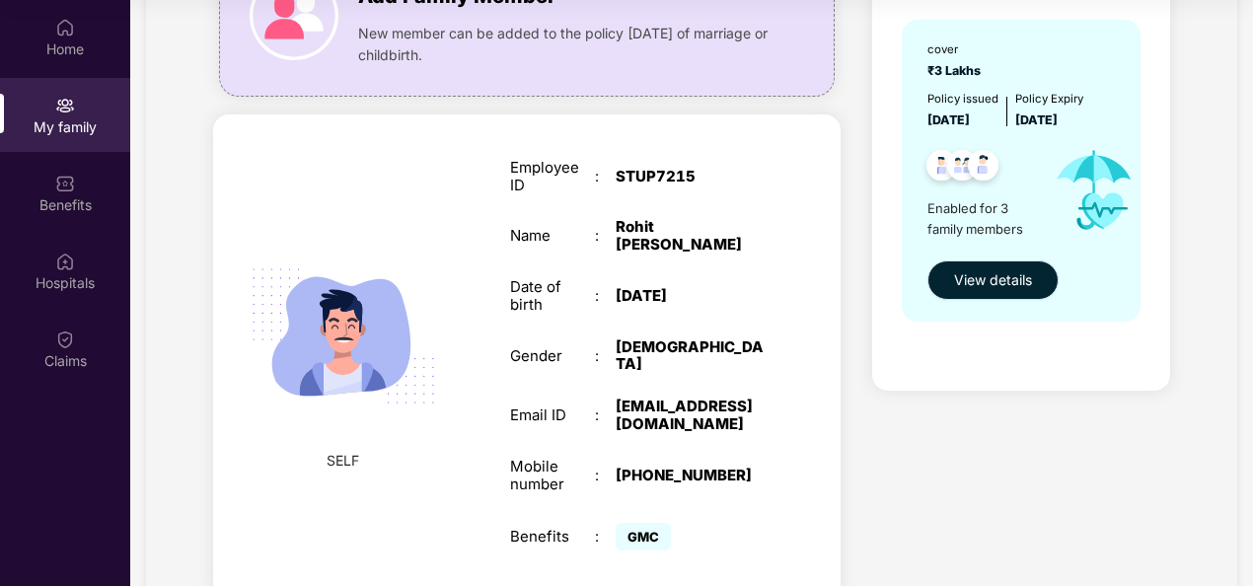
click at [980, 281] on span "View details" at bounding box center [993, 280] width 78 height 22
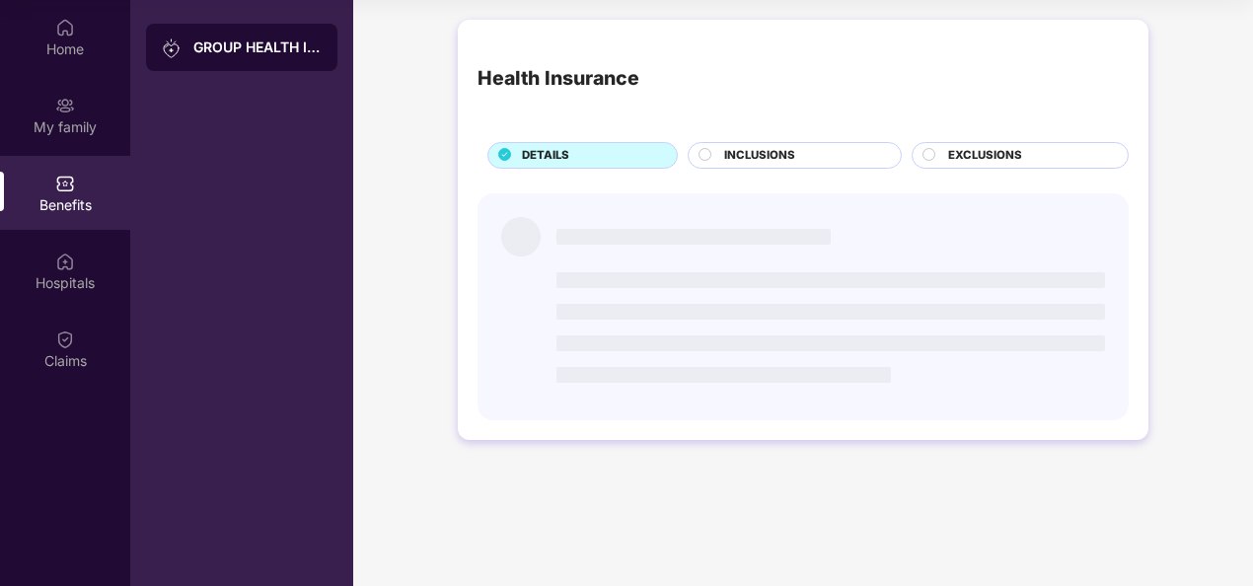
scroll to position [0, 0]
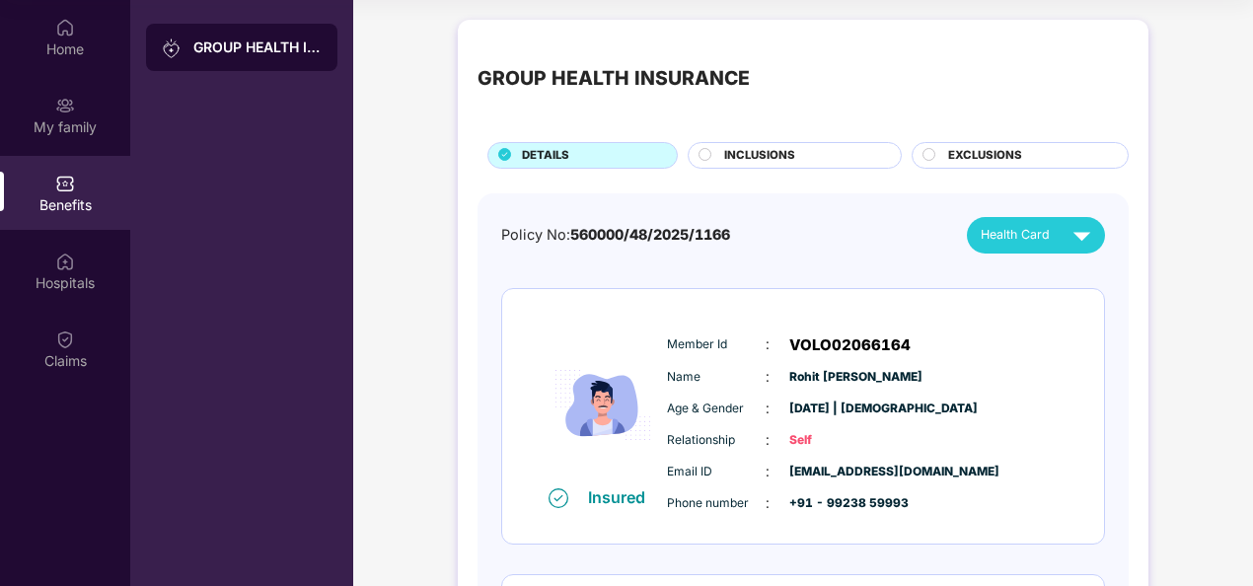
click at [799, 152] on div "INCLUSIONS" at bounding box center [802, 157] width 177 height 21
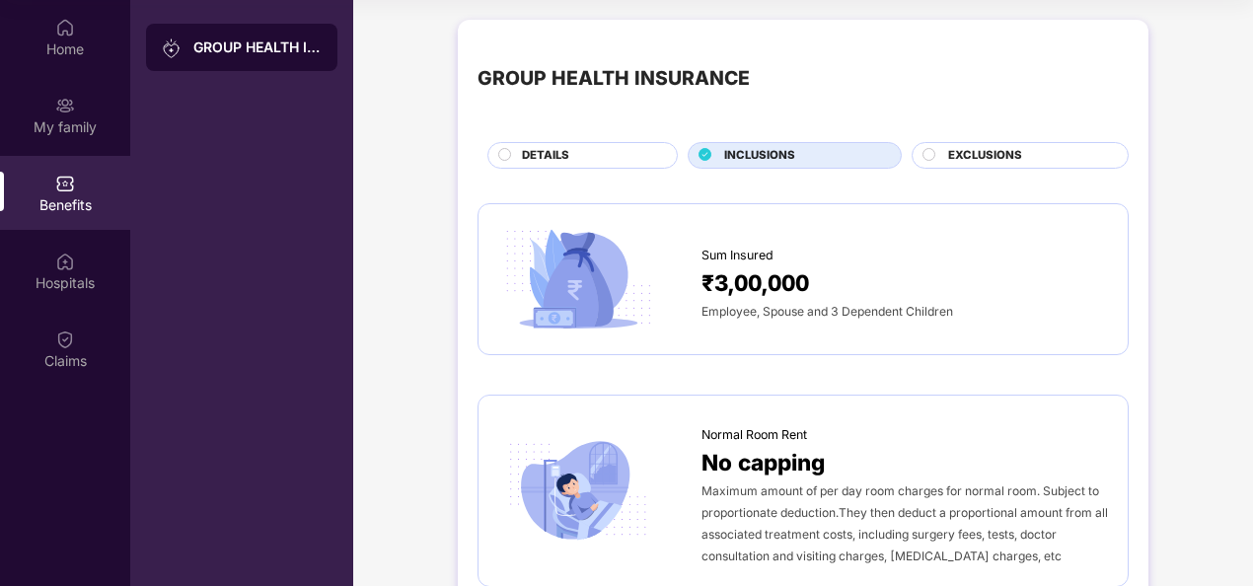
click at [1012, 148] on span "EXCLUSIONS" at bounding box center [985, 156] width 74 height 18
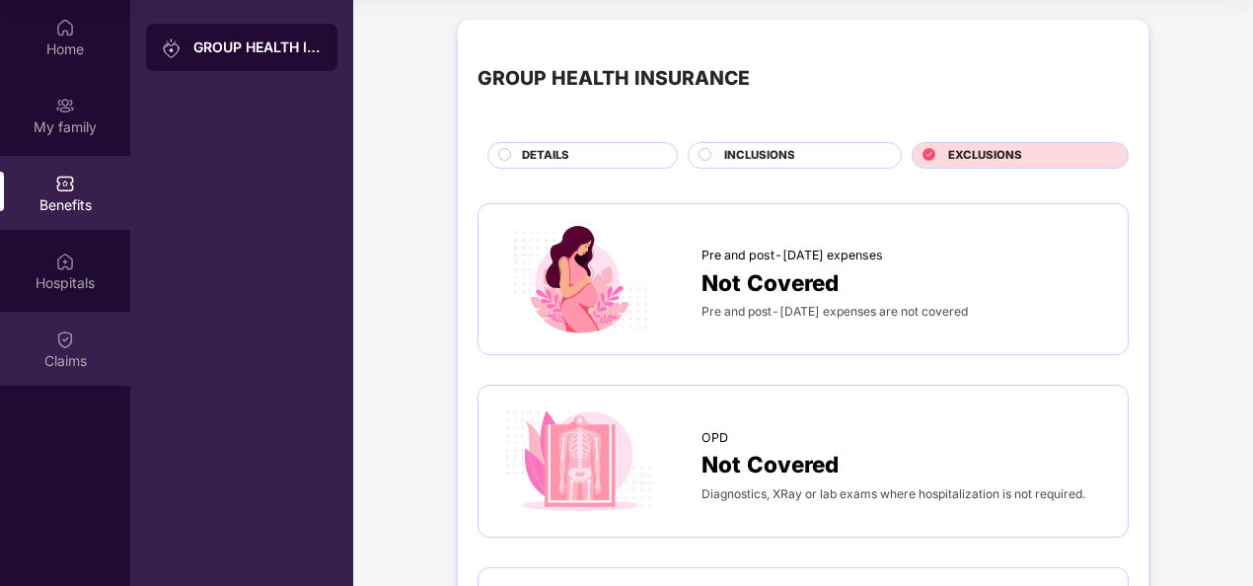
click at [62, 337] on img at bounding box center [65, 339] width 20 height 20
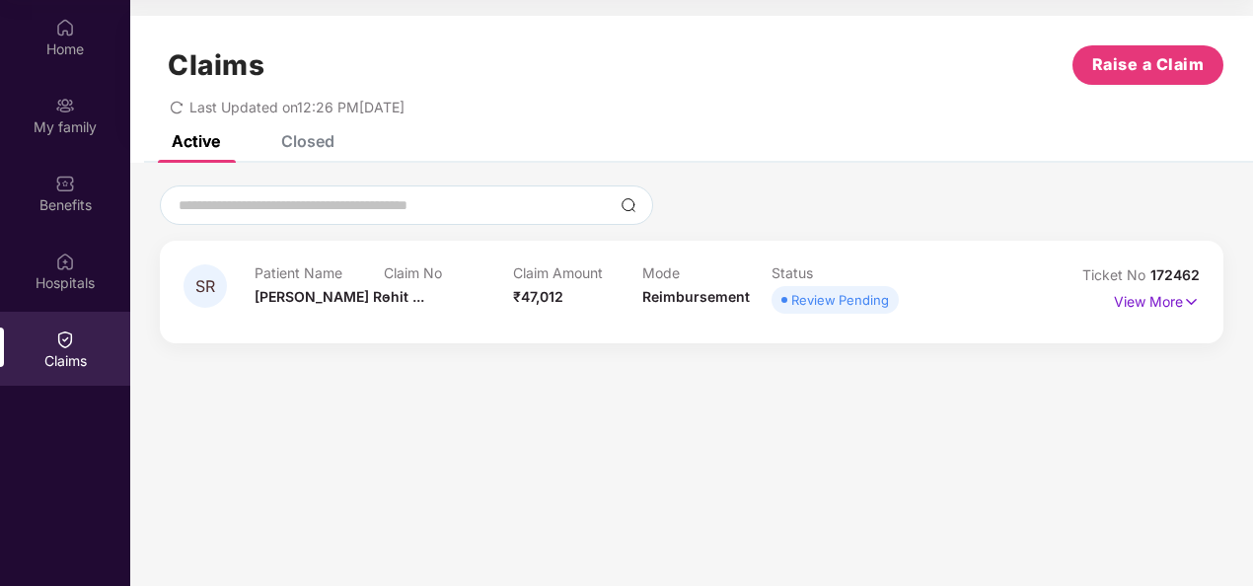
click at [305, 140] on div "Closed" at bounding box center [307, 141] width 53 height 20
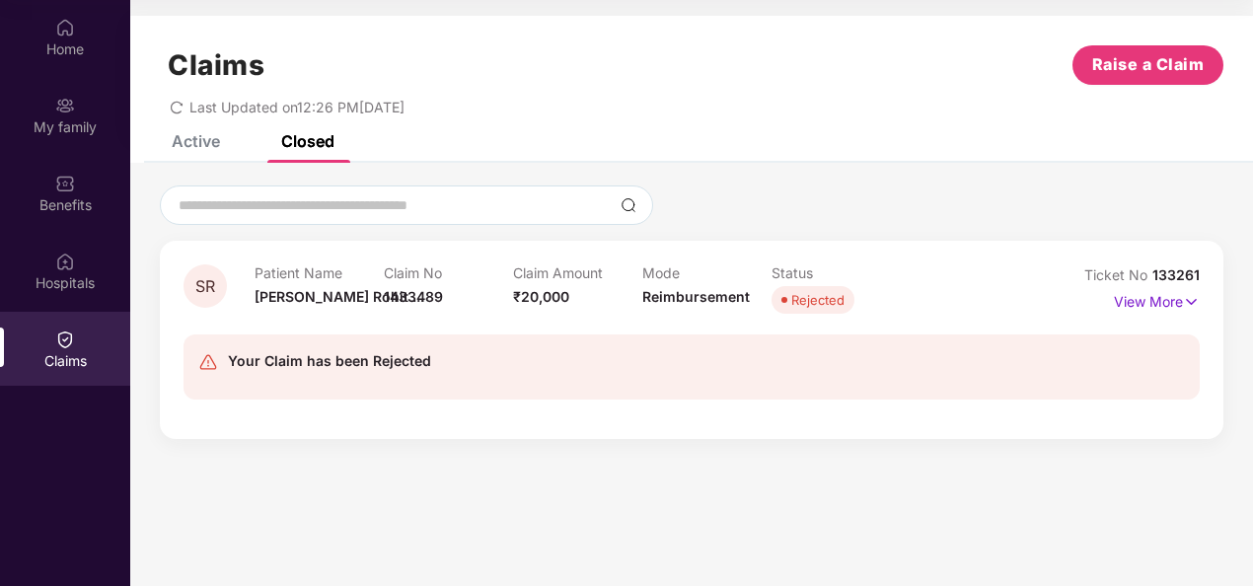
click at [195, 136] on div "Active" at bounding box center [196, 141] width 48 height 20
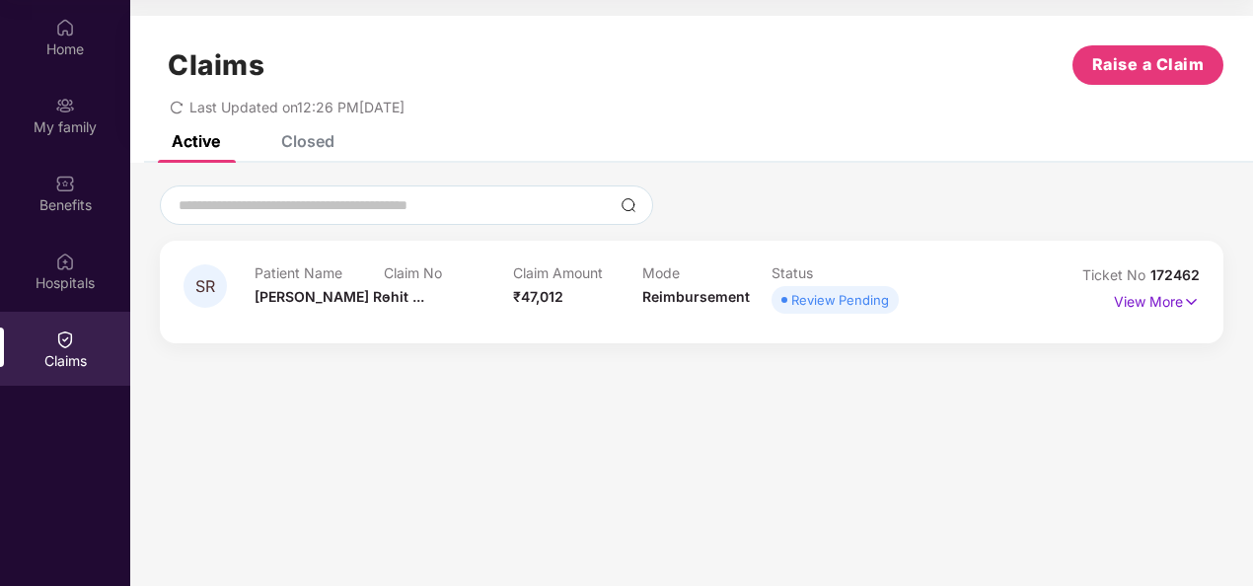
click at [301, 140] on div "Closed" at bounding box center [307, 141] width 53 height 20
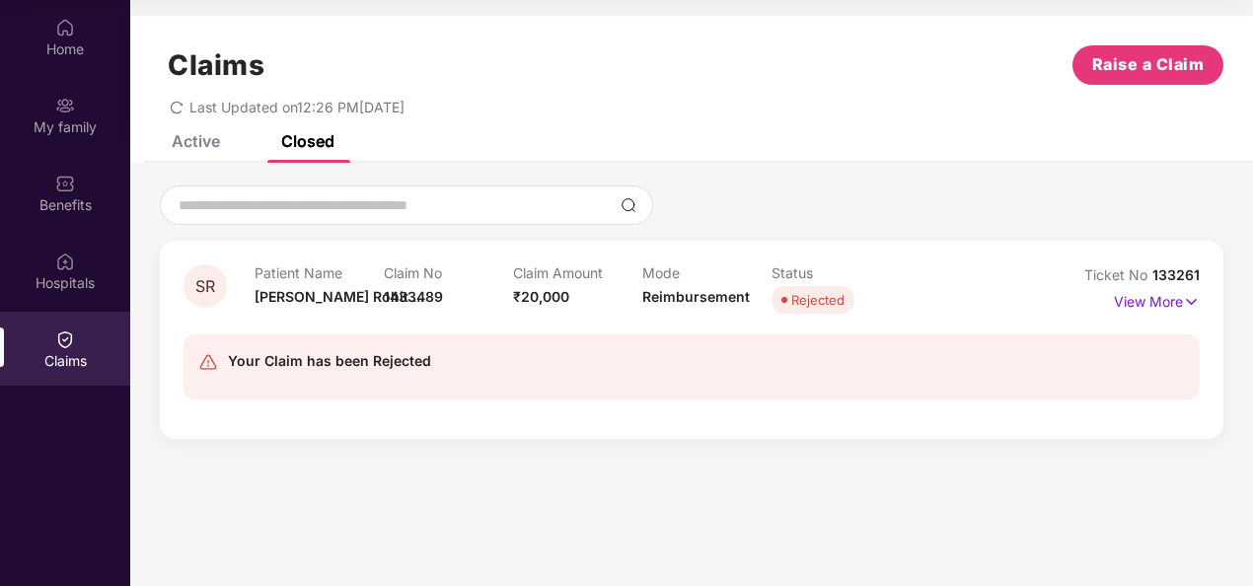
click at [197, 140] on div "Active" at bounding box center [196, 141] width 48 height 20
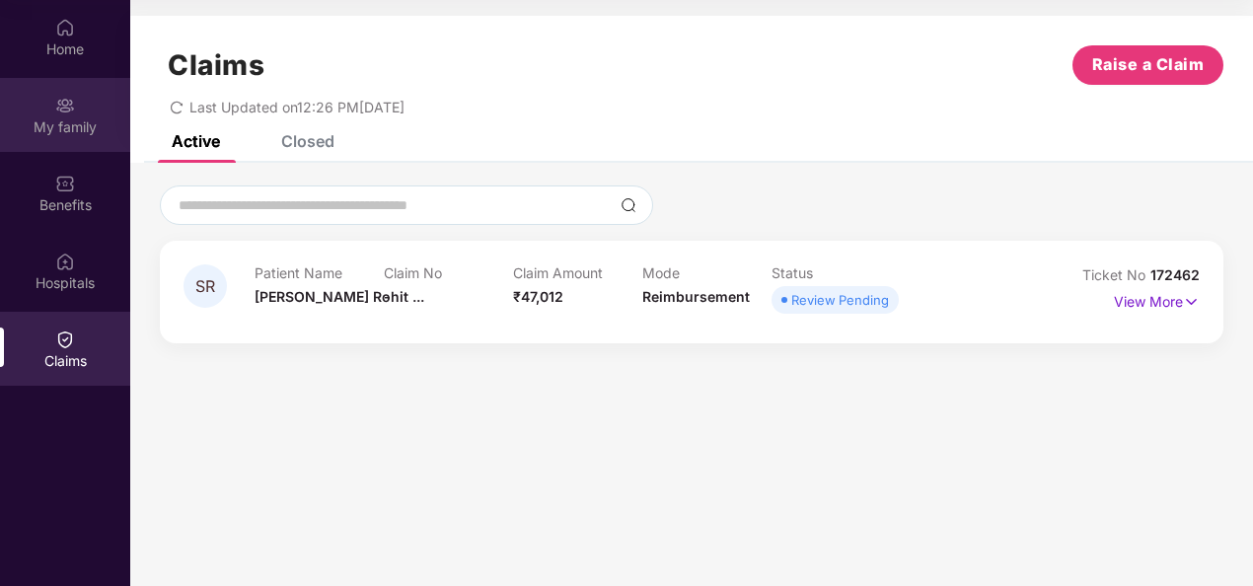
click at [75, 108] on div "My family" at bounding box center [65, 115] width 130 height 74
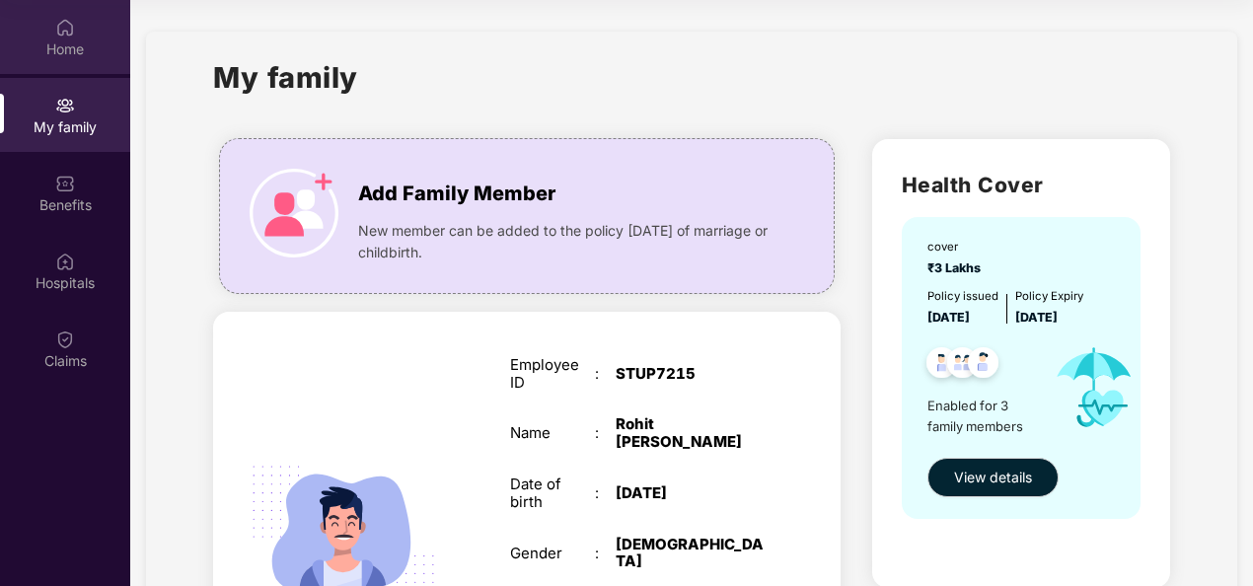
click at [67, 30] on img at bounding box center [65, 28] width 20 height 20
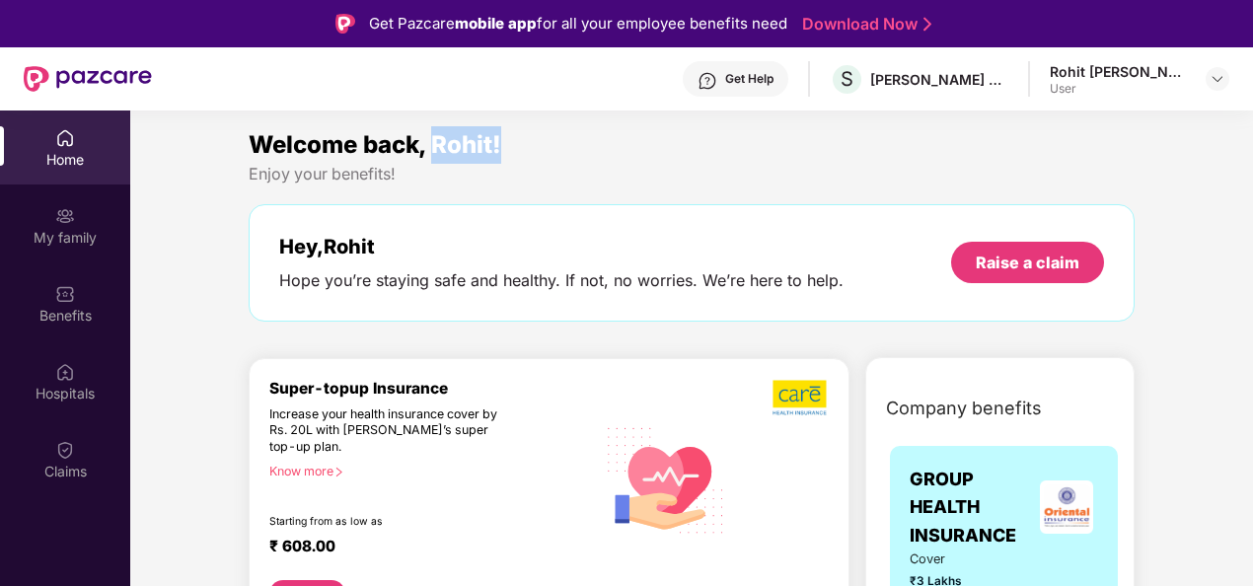
drag, startPoint x: 501, startPoint y: 150, endPoint x: 440, endPoint y: 145, distance: 61.4
click at [440, 145] on span "Welcome back, Rohit!" at bounding box center [375, 144] width 253 height 29
drag, startPoint x: 440, startPoint y: 145, endPoint x: 533, endPoint y: 178, distance: 98.3
click at [533, 178] on div "Enjoy your benefits!" at bounding box center [692, 174] width 886 height 21
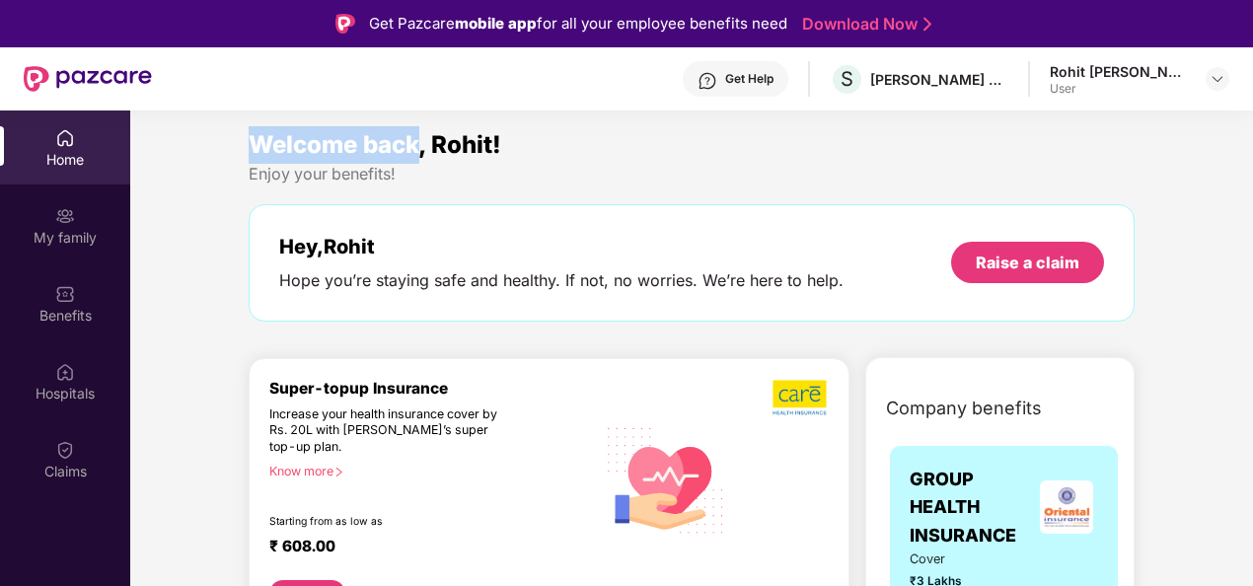
drag, startPoint x: 252, startPoint y: 143, endPoint x: 419, endPoint y: 144, distance: 167.7
click at [419, 144] on span "Welcome back, Rohit!" at bounding box center [375, 144] width 253 height 29
drag, startPoint x: 419, startPoint y: 144, endPoint x: 463, endPoint y: 162, distance: 46.9
click at [462, 162] on div "Welcome back, Rohit!" at bounding box center [692, 144] width 886 height 37
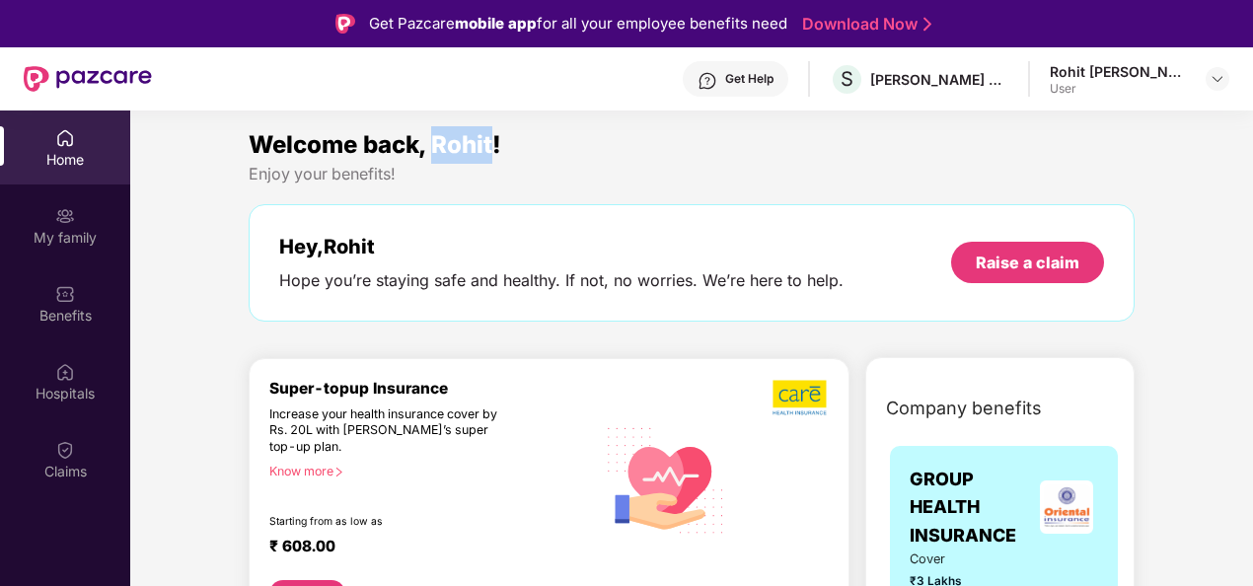
drag, startPoint x: 438, startPoint y: 144, endPoint x: 494, endPoint y: 140, distance: 56.4
click at [494, 140] on span "Welcome back, Rohit!" at bounding box center [375, 144] width 253 height 29
drag, startPoint x: 494, startPoint y: 140, endPoint x: 523, endPoint y: 156, distance: 32.7
click at [523, 156] on div "Welcome back, Rohit!" at bounding box center [692, 144] width 886 height 37
drag, startPoint x: 507, startPoint y: 144, endPoint x: 439, endPoint y: 144, distance: 68.1
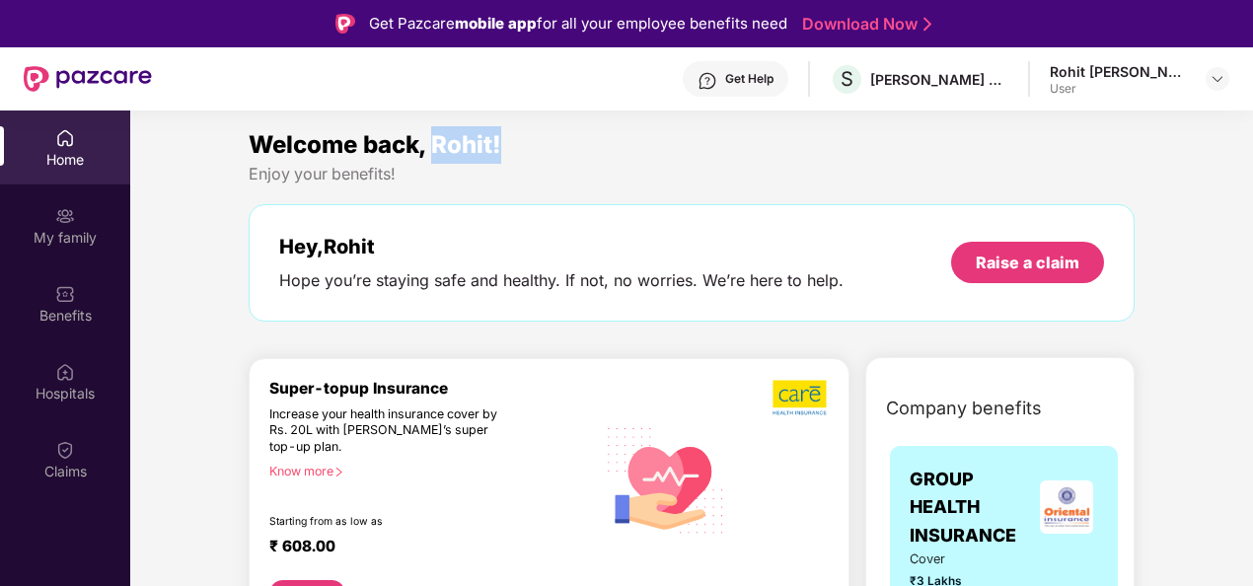
click at [439, 144] on div "Welcome back, Rohit!" at bounding box center [692, 144] width 886 height 37
drag, startPoint x: 439, startPoint y: 144, endPoint x: 588, endPoint y: 161, distance: 149.9
click at [588, 161] on div "Welcome back, Rohit!" at bounding box center [692, 144] width 886 height 37
click at [590, 159] on div "Welcome back, Rohit!" at bounding box center [692, 144] width 886 height 37
click at [577, 183] on div "Enjoy your benefits!" at bounding box center [692, 174] width 886 height 21
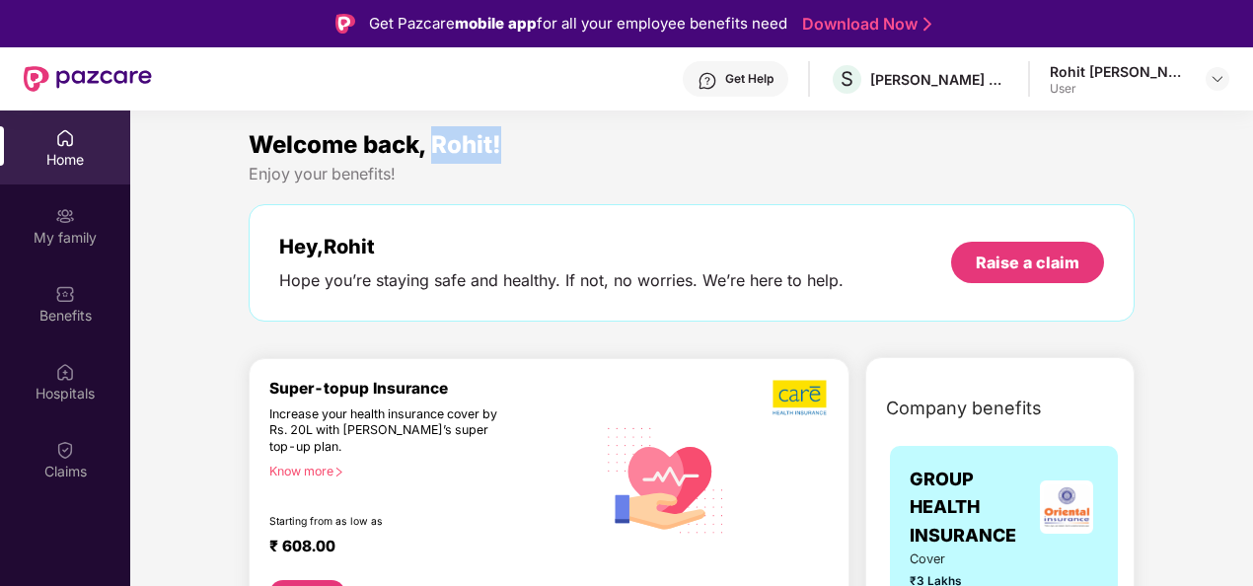
drag, startPoint x: 435, startPoint y: 143, endPoint x: 523, endPoint y: 144, distance: 87.8
click at [523, 144] on div "Welcome back, Rohit!" at bounding box center [692, 144] width 886 height 37
click at [737, 165] on div "Enjoy your benefits!" at bounding box center [692, 174] width 886 height 21
click at [1214, 81] on img at bounding box center [1217, 79] width 16 height 16
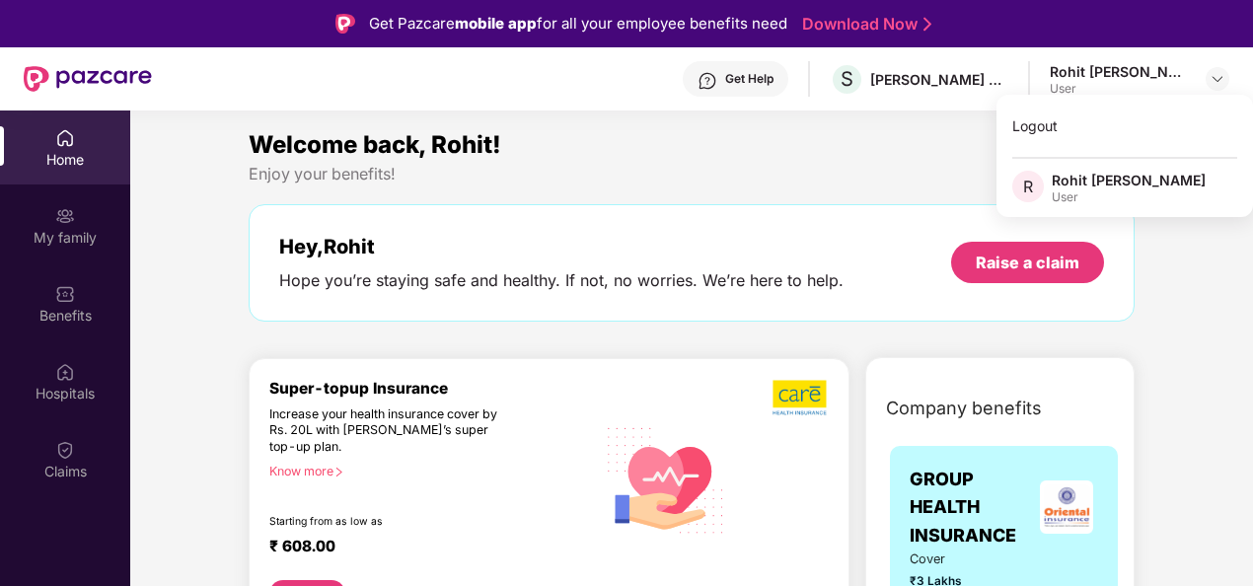
click at [892, 115] on section "Welcome back, Rohit! Enjoy your benefits! Hey, Rohit Hope you’re staying safe a…" at bounding box center [691, 403] width 1123 height 586
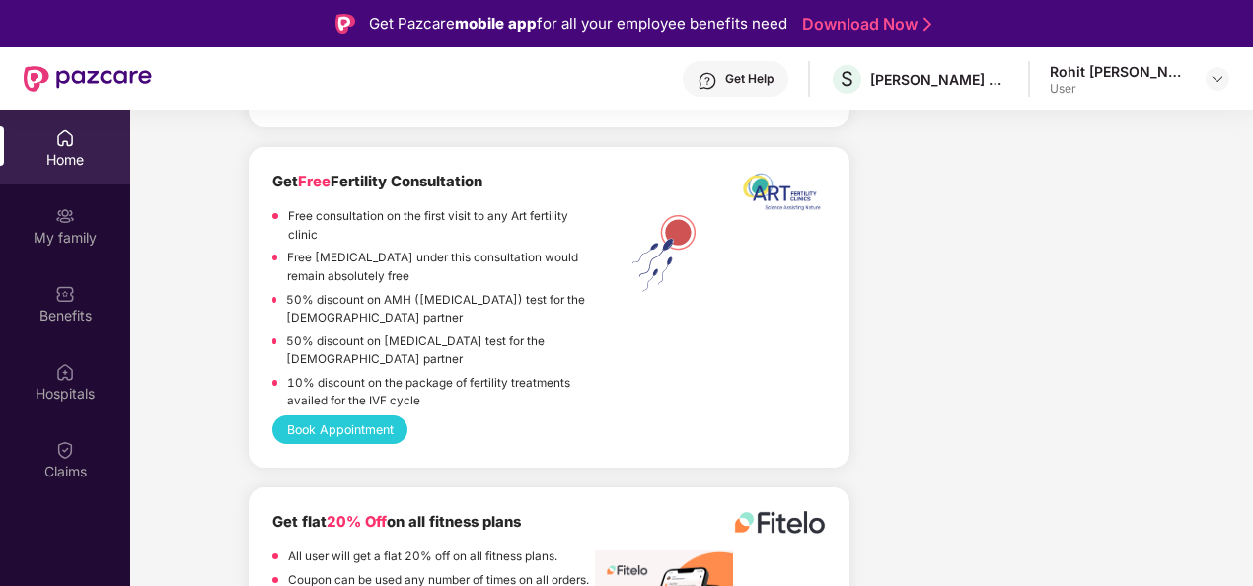
scroll to position [4260, 0]
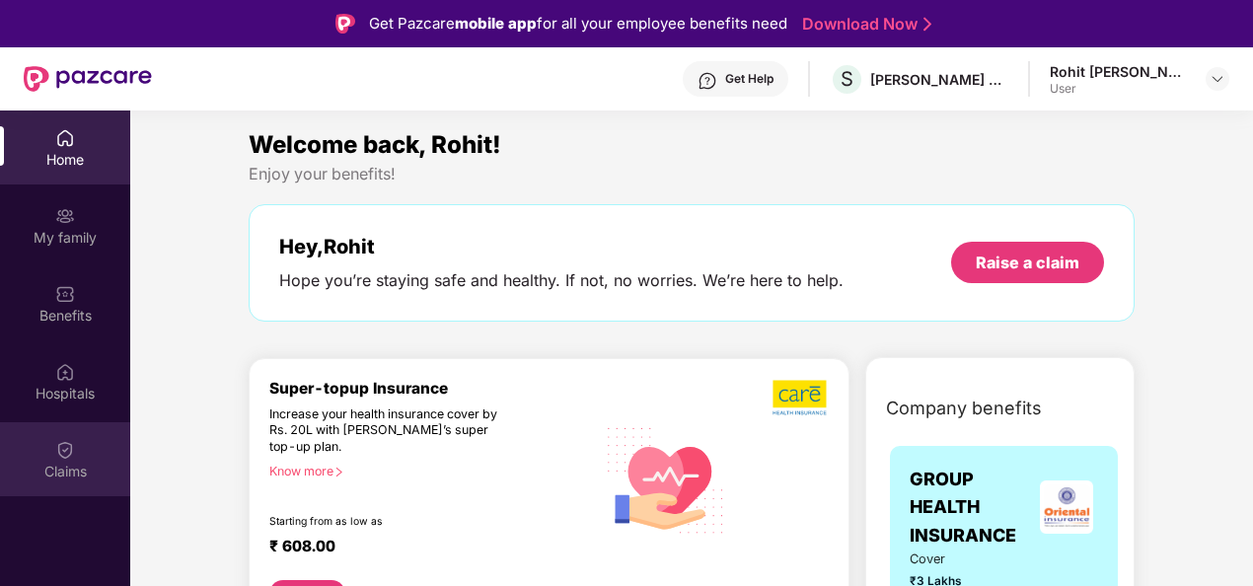
click at [69, 467] on div "Claims" at bounding box center [65, 472] width 130 height 20
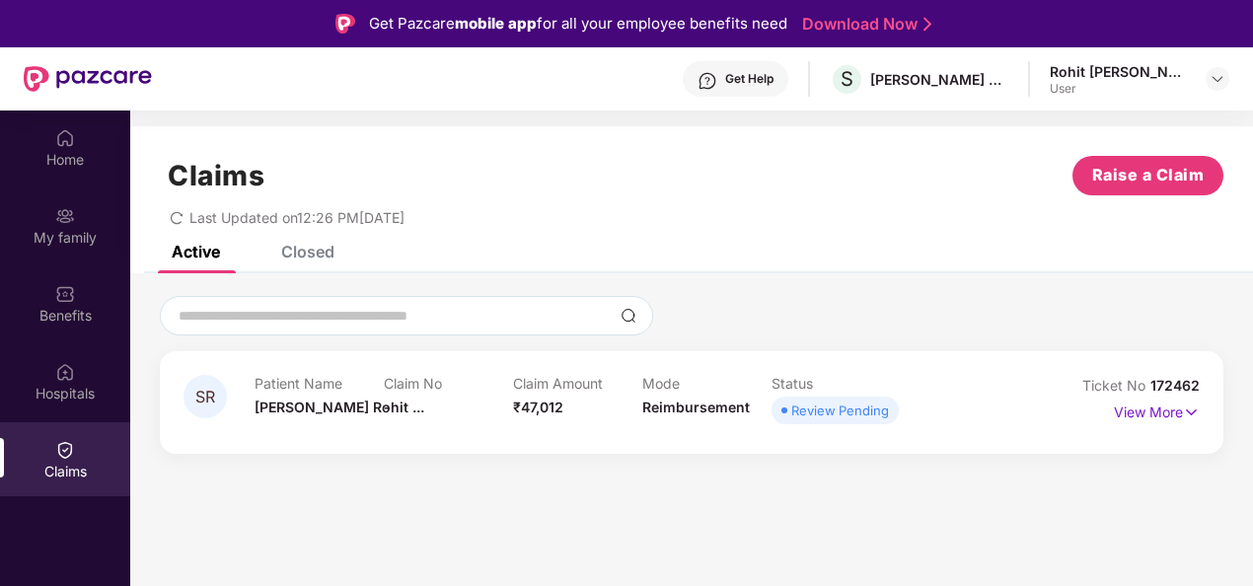
click at [851, 414] on div "Review Pending" at bounding box center [840, 411] width 98 height 20
click at [1164, 417] on p "View More" at bounding box center [1157, 410] width 86 height 27
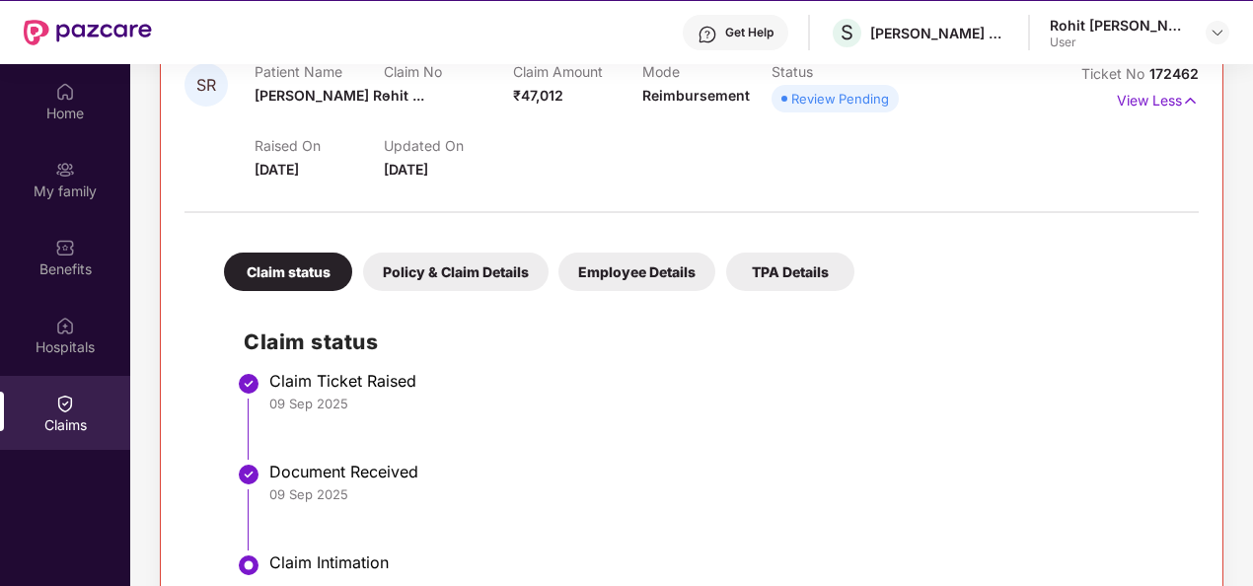
scroll to position [110, 0]
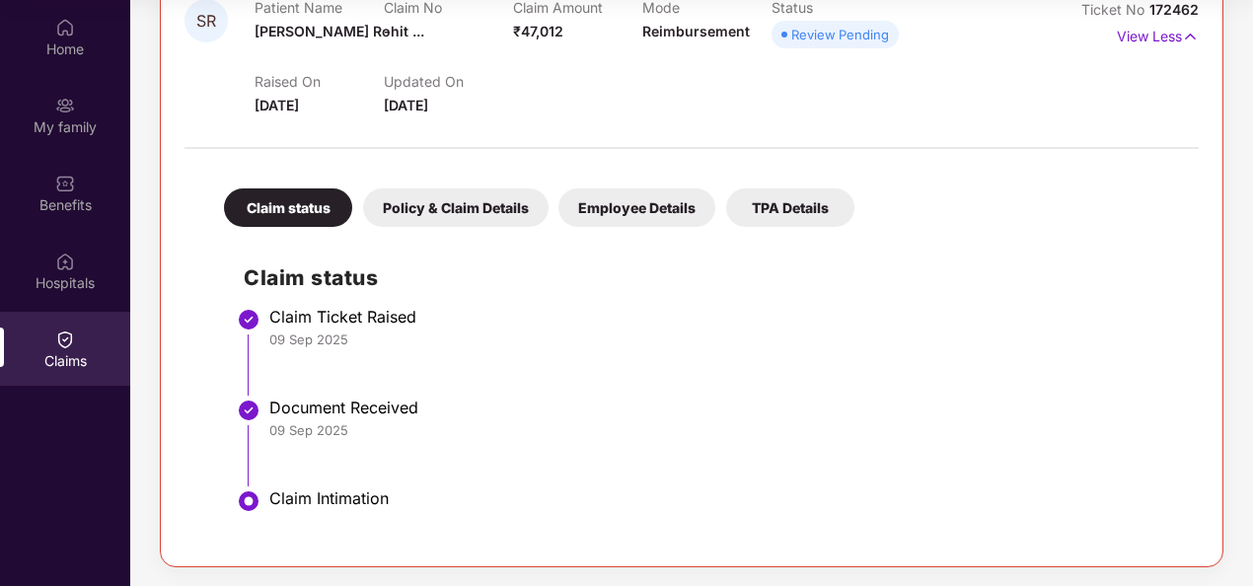
click at [484, 217] on div "Policy & Claim Details" at bounding box center [455, 207] width 185 height 38
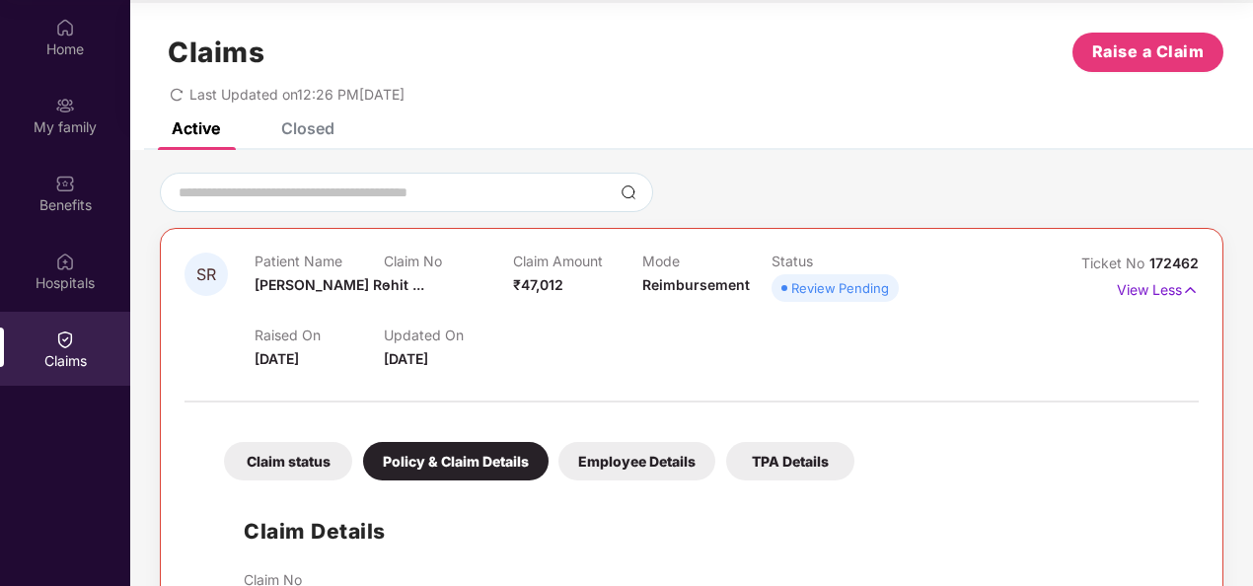
scroll to position [0, 0]
